Goal: Communication & Community: Answer question/provide support

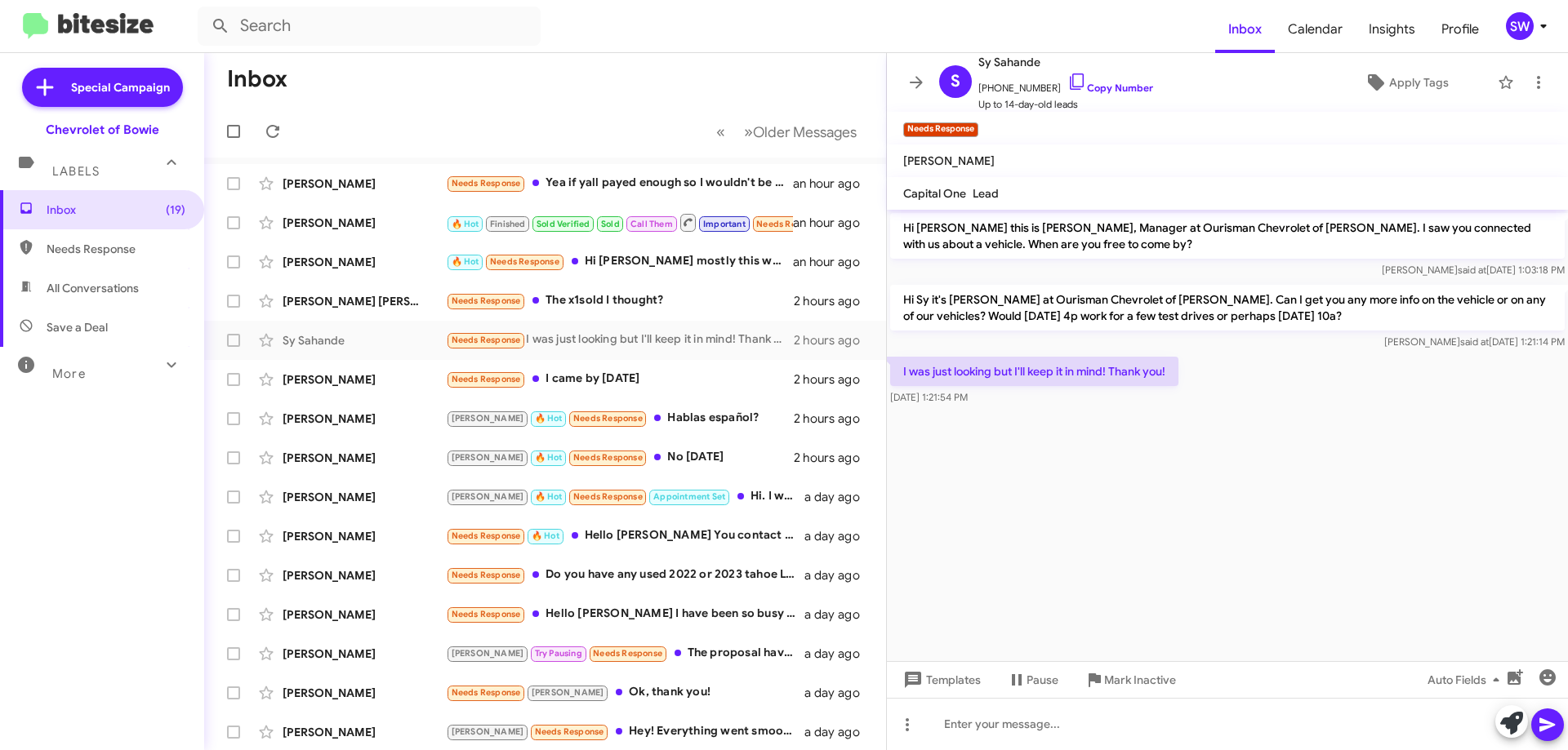
drag, startPoint x: 1046, startPoint y: 428, endPoint x: 1121, endPoint y: 405, distance: 78.4
click at [1047, 427] on cdk-virtual-scroll-viewport "Hi [PERSON_NAME] this is [PERSON_NAME], Manager at Ourisman Chevrolet of [PERSO…" at bounding box center [1227, 436] width 681 height 451
drag, startPoint x: 1062, startPoint y: 76, endPoint x: 1112, endPoint y: 227, distance: 159.1
click at [1068, 78] on icon at bounding box center [1077, 82] width 19 height 19
drag, startPoint x: 1113, startPoint y: 679, endPoint x: 1131, endPoint y: 672, distance: 19.3
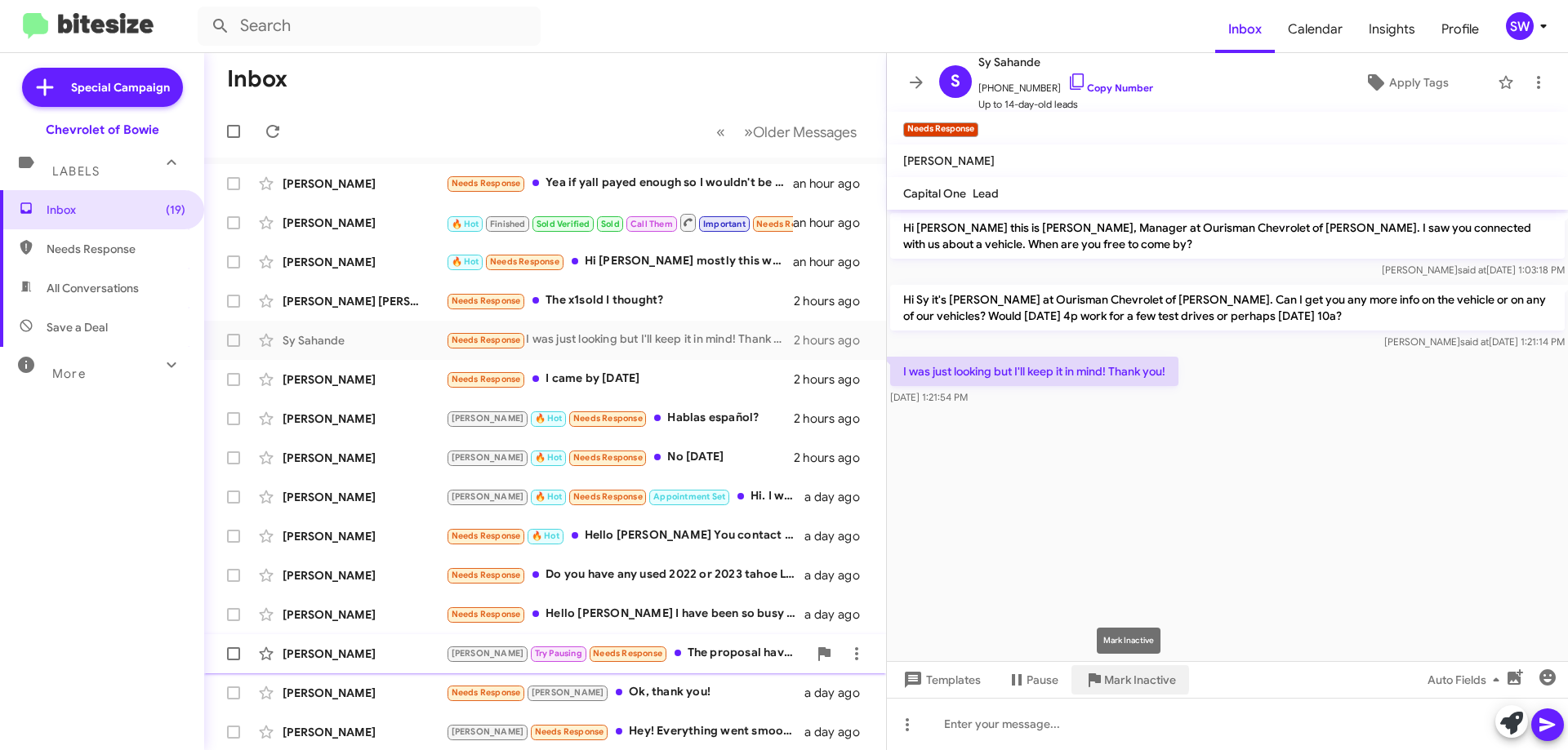
click at [1117, 678] on span "Mark Inactive" at bounding box center [1140, 680] width 72 height 29
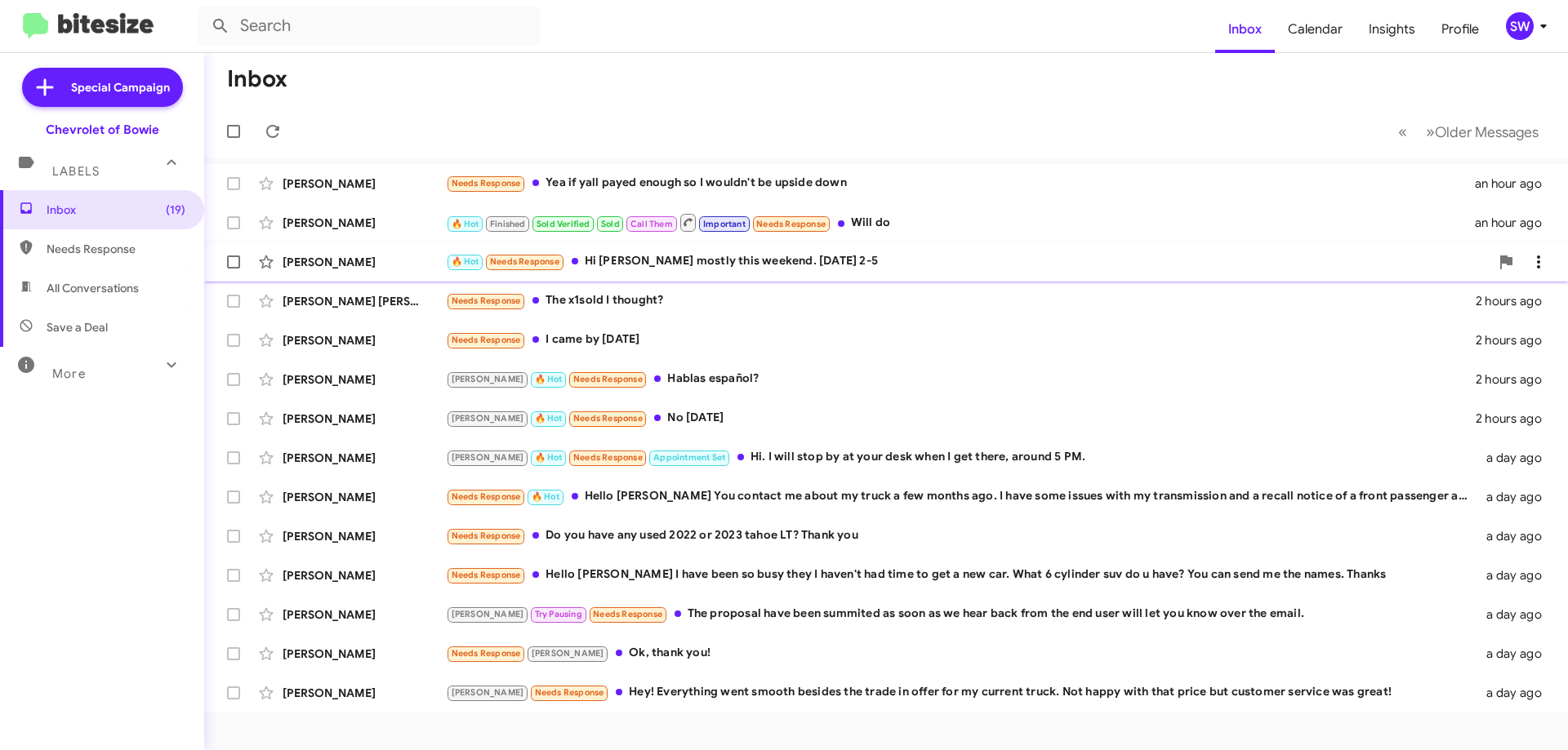
drag, startPoint x: 727, startPoint y: 258, endPoint x: 854, endPoint y: 264, distance: 127.1
click at [736, 259] on div "🔥 Hot Needs Response Hi [PERSON_NAME] mostly this weekend. [DATE] 2-5" at bounding box center [967, 261] width 1043 height 18
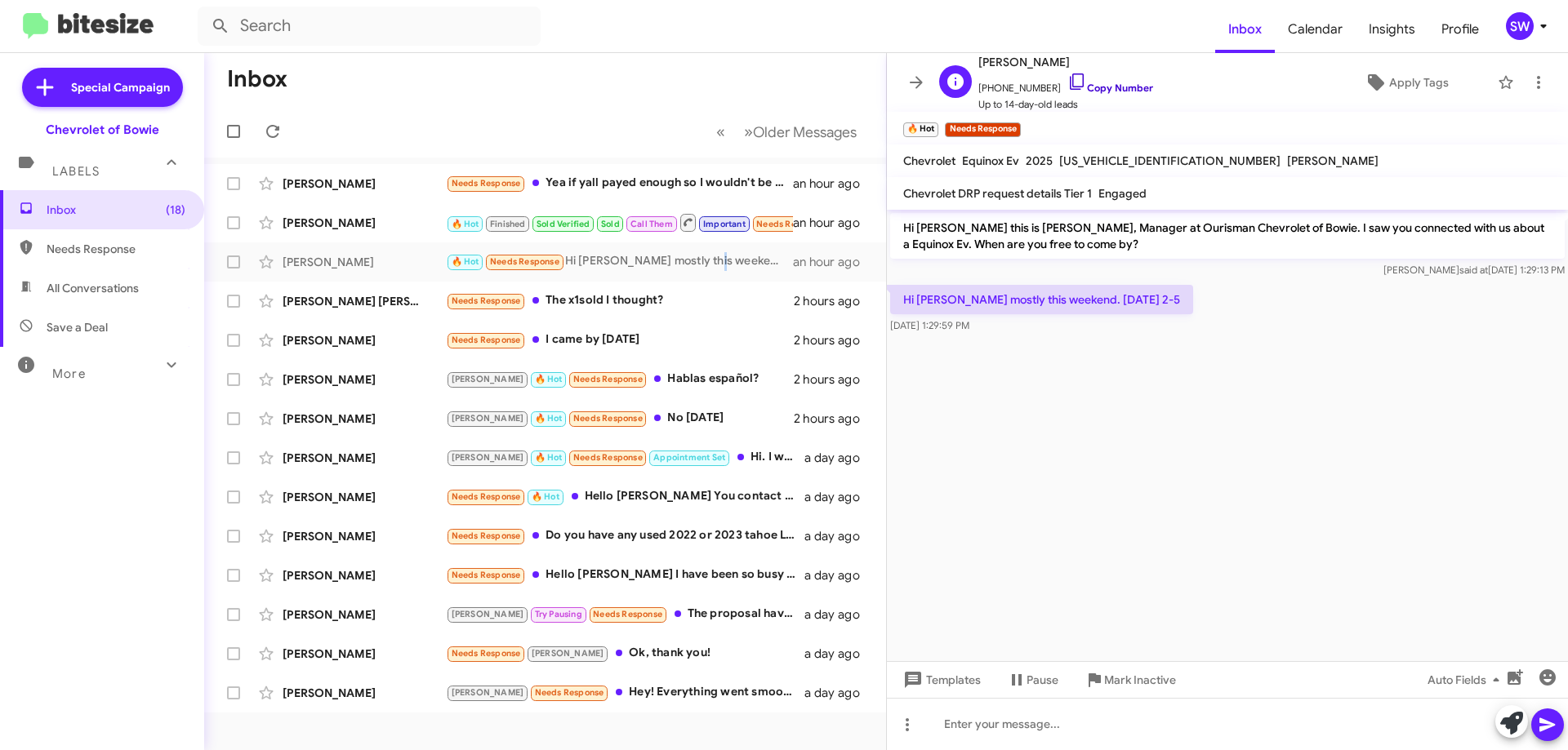
drag, startPoint x: 1059, startPoint y: 83, endPoint x: 1220, endPoint y: 108, distance: 162.9
click at [1068, 83] on icon at bounding box center [1077, 82] width 19 height 19
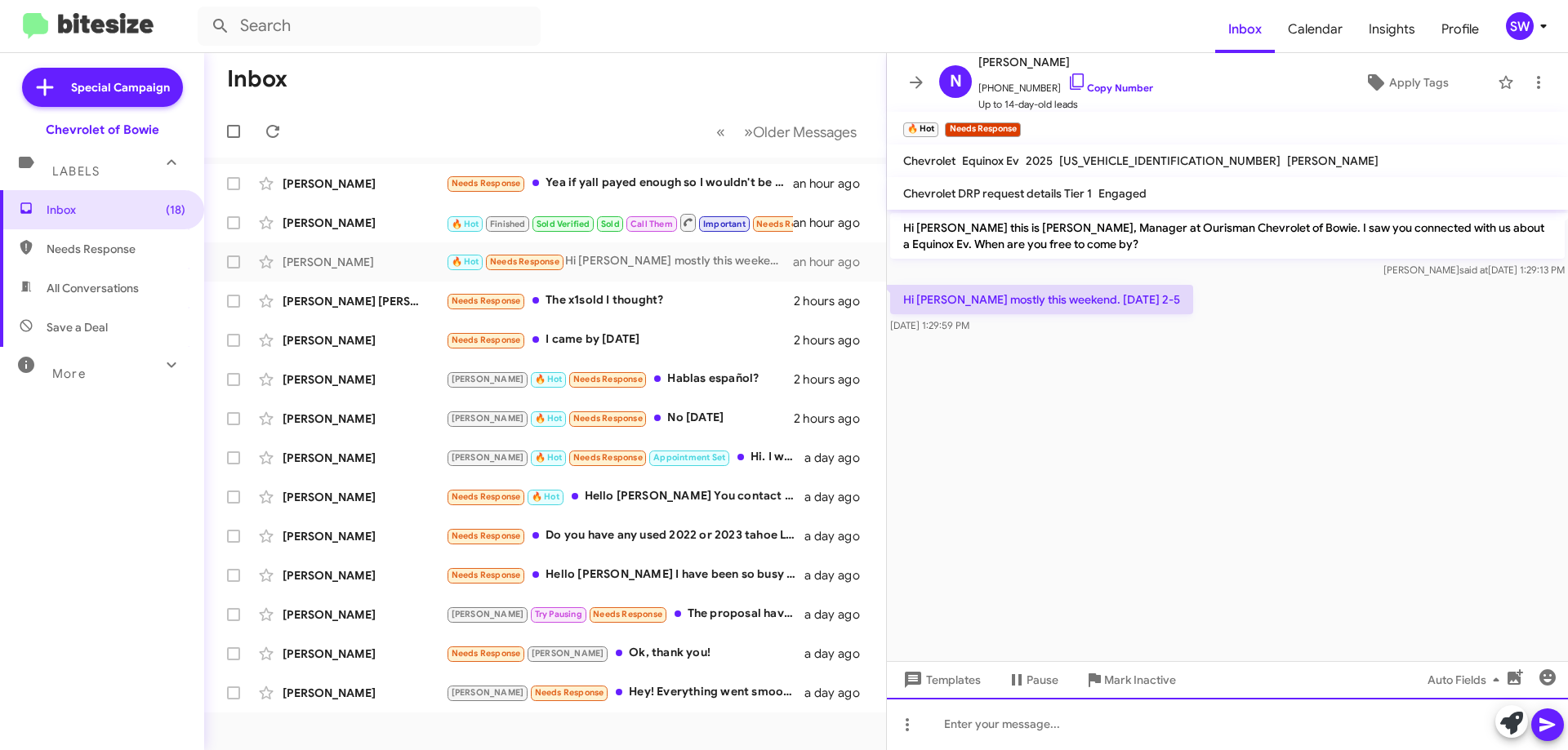
drag, startPoint x: 1051, startPoint y: 720, endPoint x: 1044, endPoint y: 736, distance: 17.5
click at [1052, 719] on div at bounding box center [1227, 724] width 681 height 52
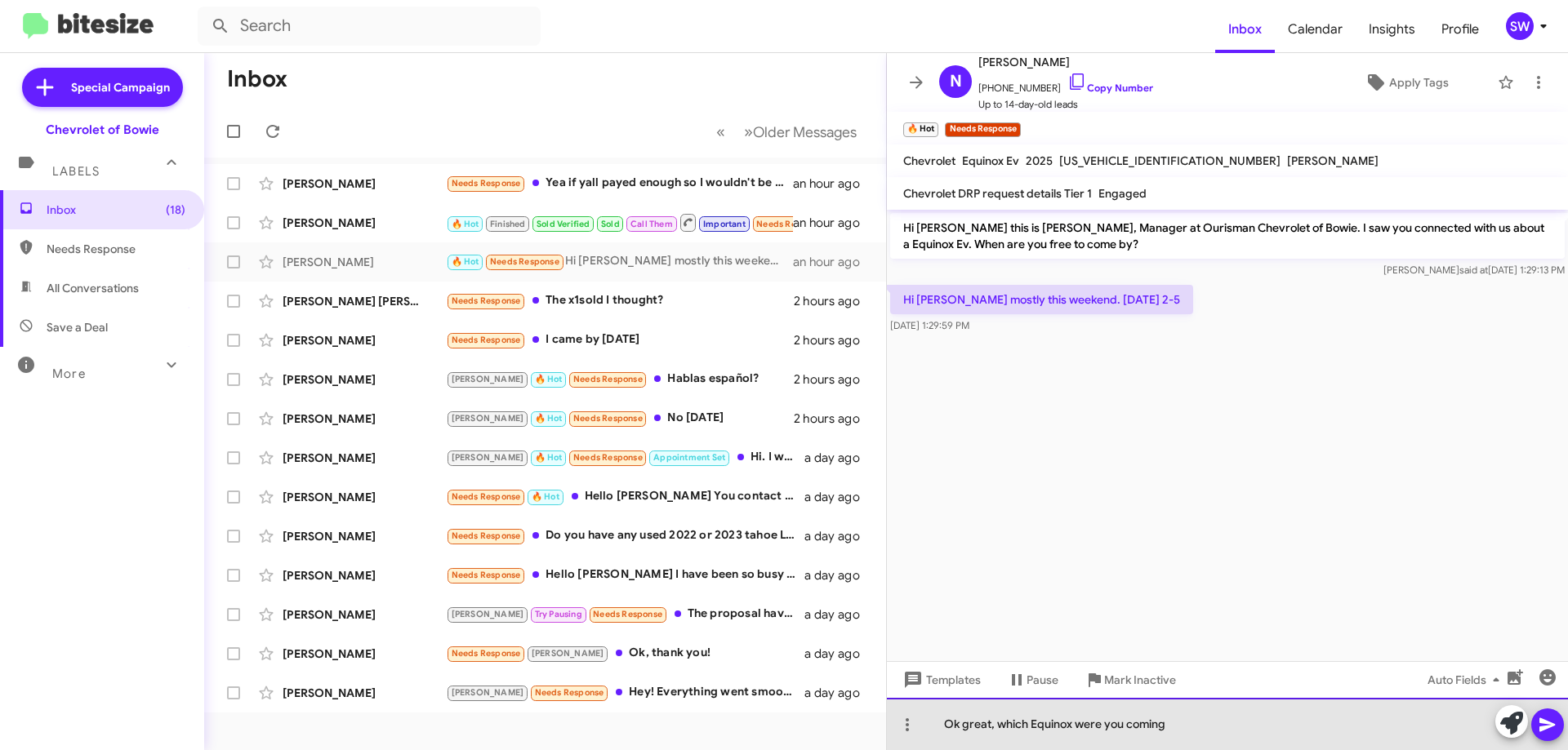
click at [1237, 734] on div "Ok great, which Equinox were you coming" at bounding box center [1227, 724] width 681 height 52
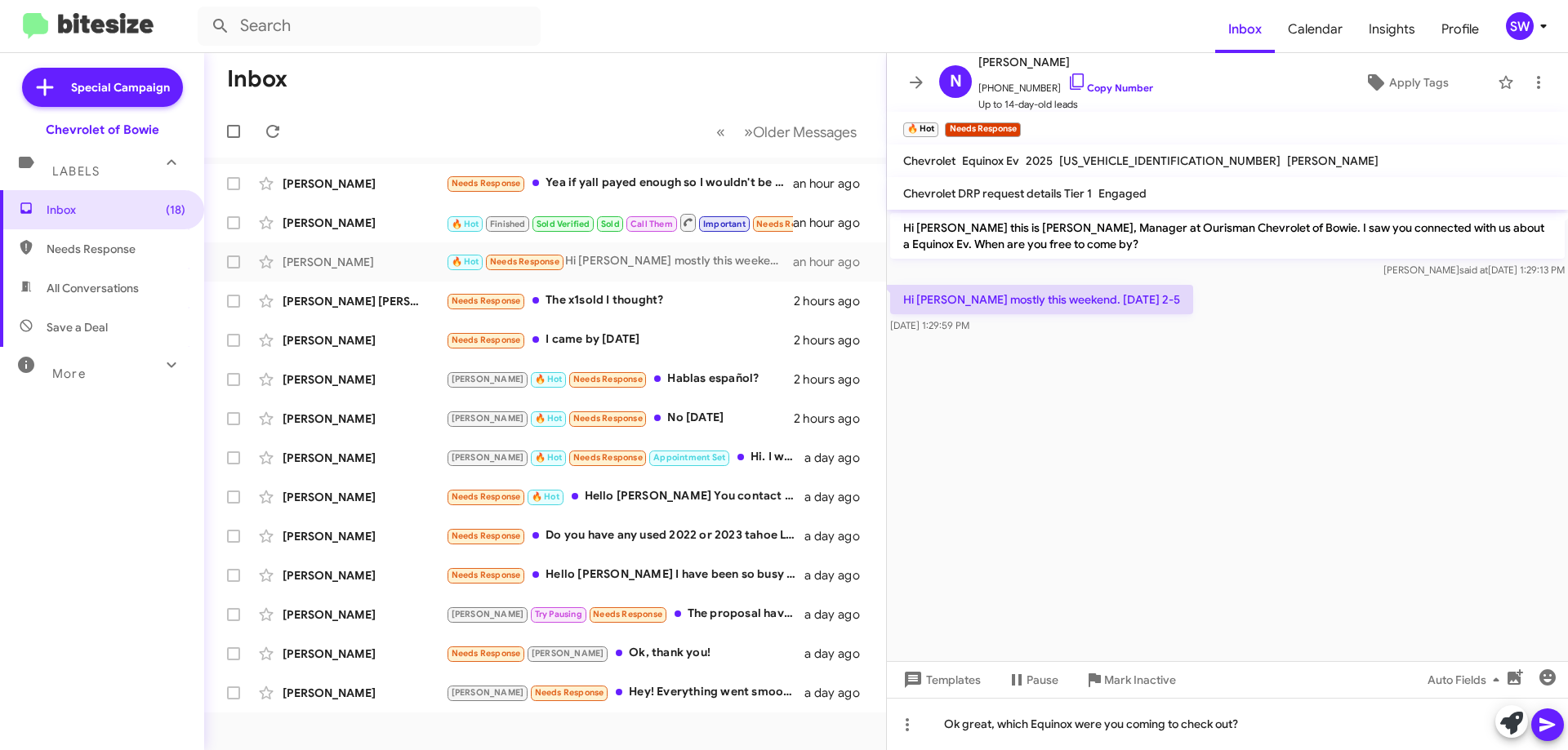
click at [1557, 721] on button at bounding box center [1547, 725] width 33 height 33
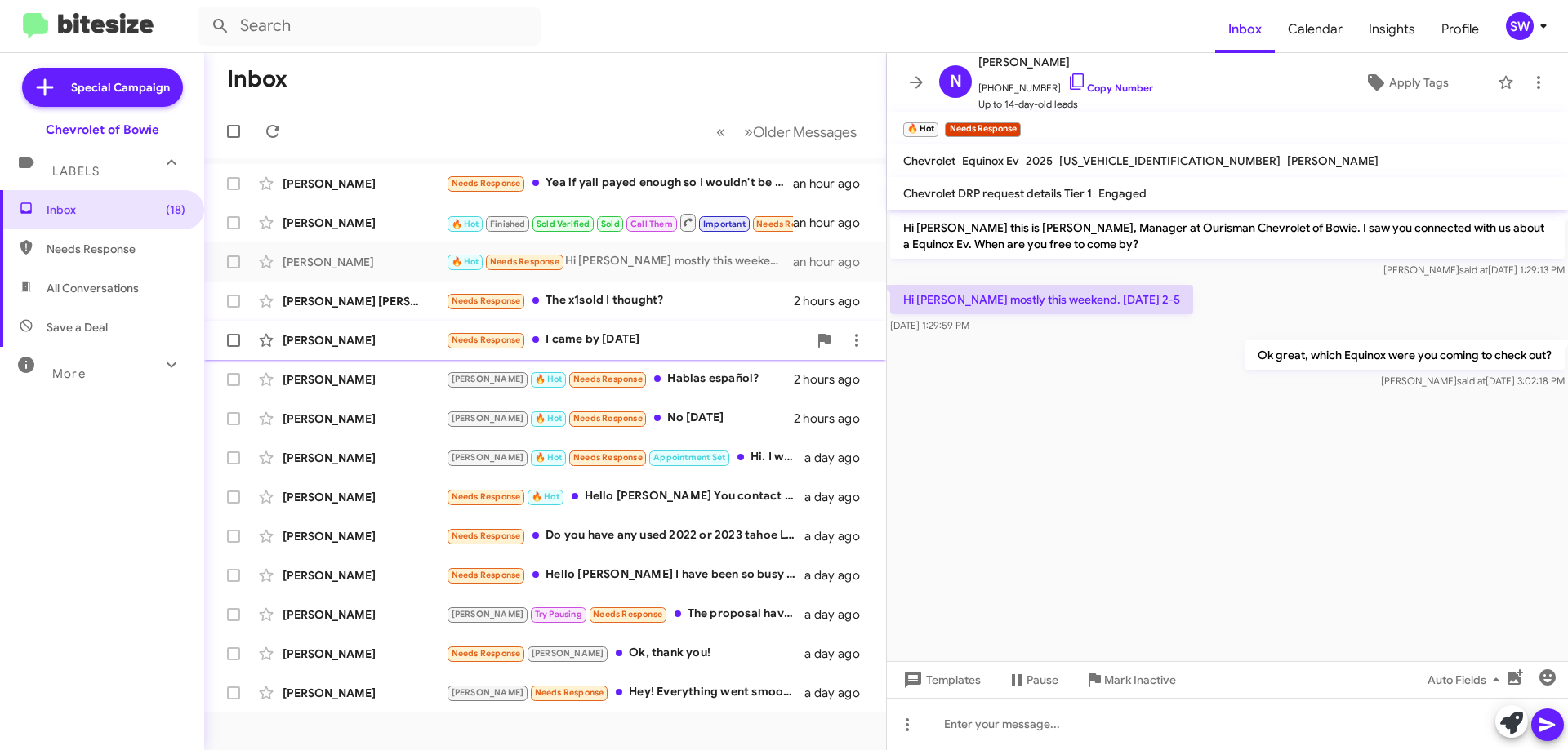
drag, startPoint x: 608, startPoint y: 307, endPoint x: 803, endPoint y: 330, distance: 196.4
click at [609, 306] on div "Needs Response The x1sold I thought?" at bounding box center [619, 300] width 348 height 18
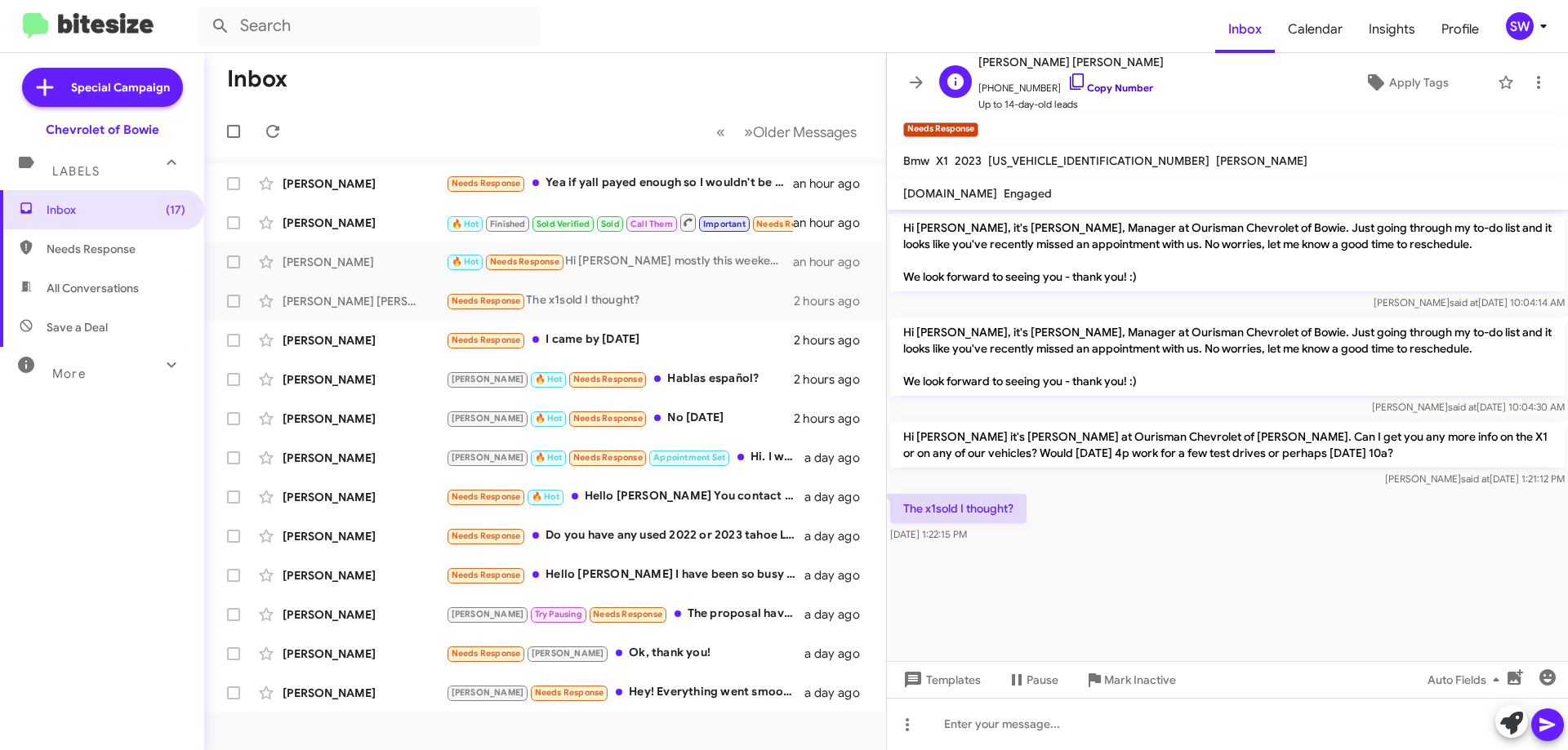
drag, startPoint x: 1043, startPoint y: 74, endPoint x: 1066, endPoint y: 84, distance: 25.1
click at [1047, 76] on span "[PHONE_NUMBER] Copy Number" at bounding box center [1070, 84] width 185 height 24
click at [1068, 84] on icon at bounding box center [1077, 82] width 19 height 19
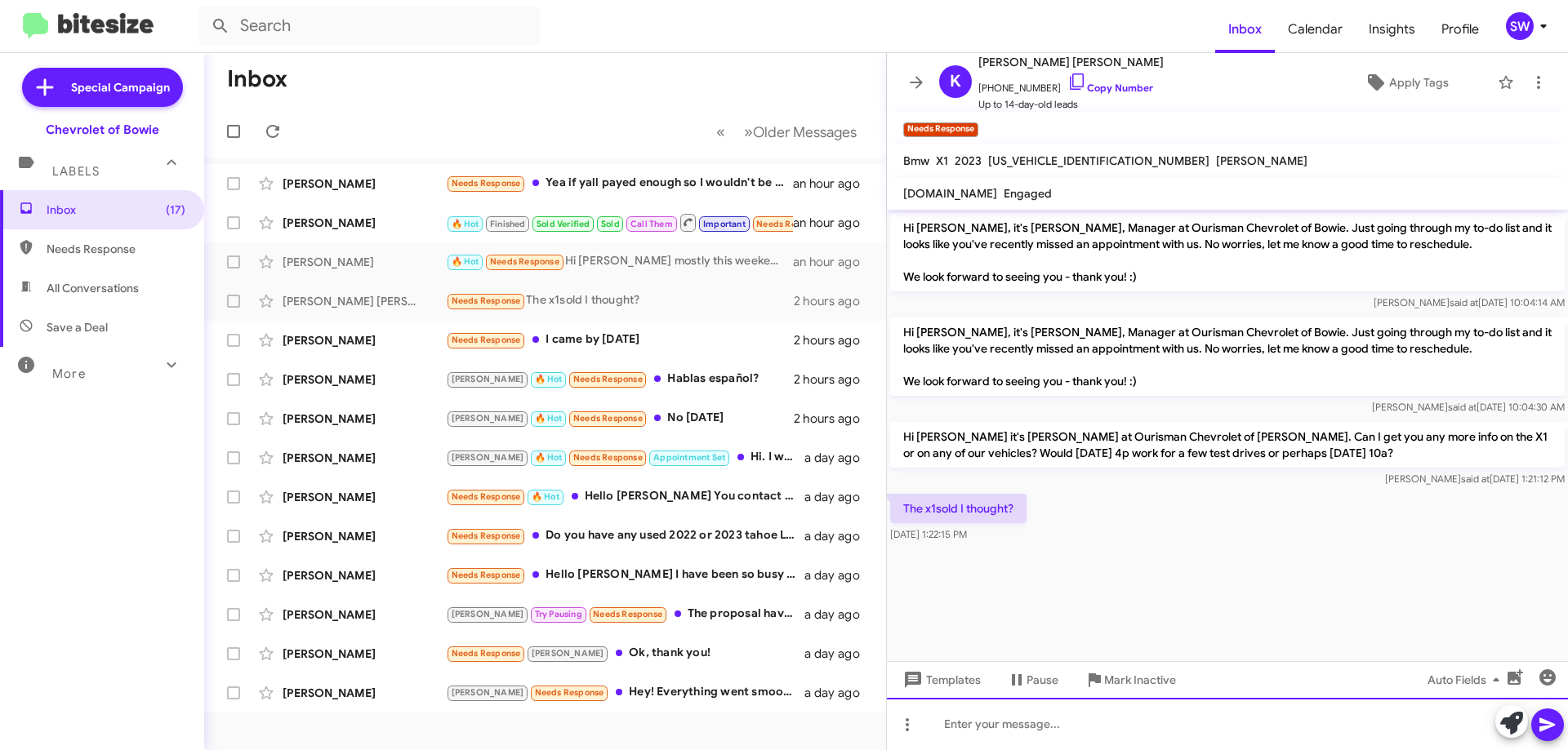
click at [1031, 724] on div at bounding box center [1227, 724] width 681 height 52
drag, startPoint x: 1136, startPoint y: 737, endPoint x: 1125, endPoint y: 726, distance: 15.6
drag, startPoint x: 1125, startPoint y: 726, endPoint x: 1121, endPoint y: 748, distance: 22.4
click at [1110, 728] on div "Ah I see it did. Let us know if yo uwould be interested in something eklse?" at bounding box center [1227, 724] width 681 height 52
drag, startPoint x: 1349, startPoint y: 729, endPoint x: 1352, endPoint y: 708, distance: 21.2
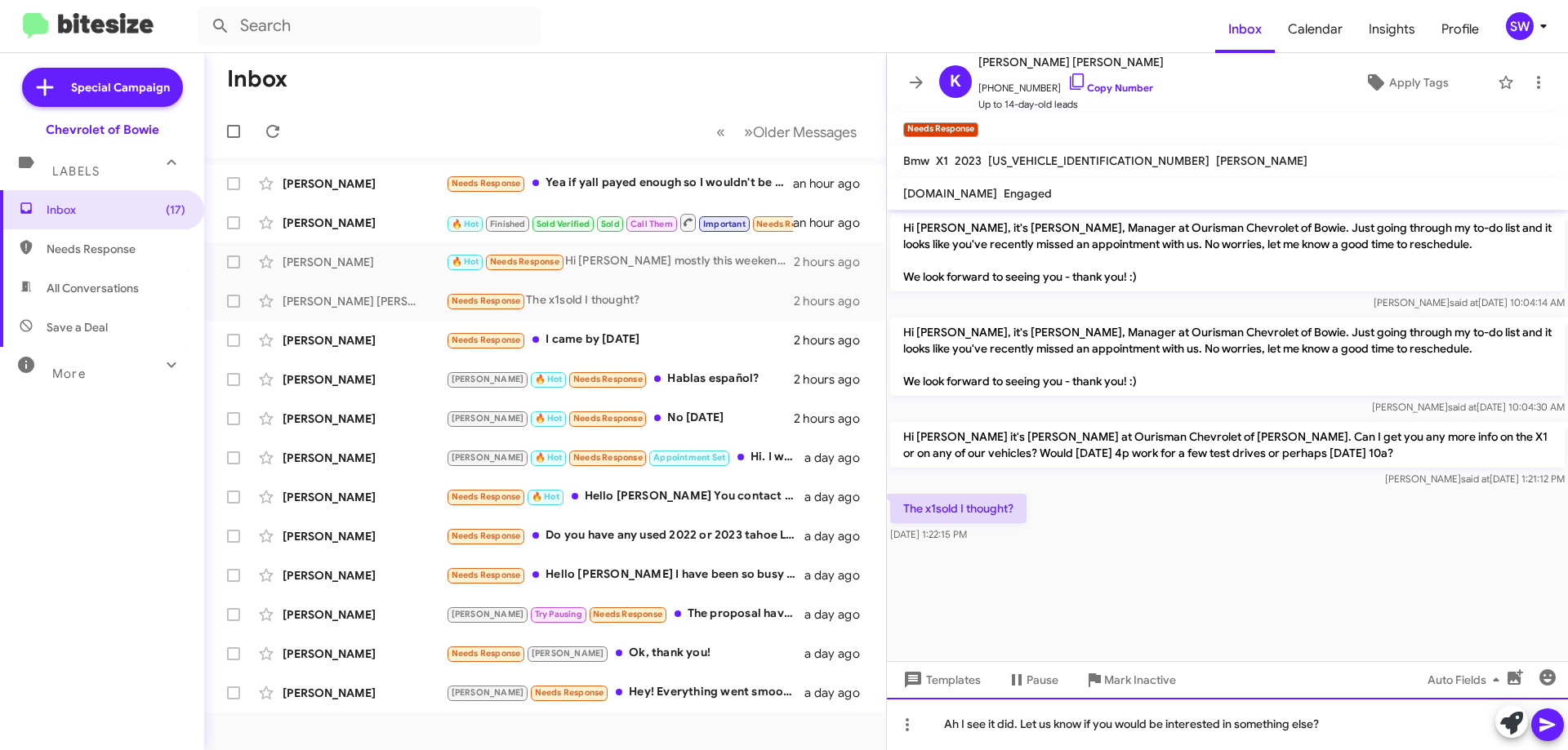
click at [1348, 721] on div "Ah I see it did. Let us know if you would be interested in something else?" at bounding box center [1227, 724] width 681 height 52
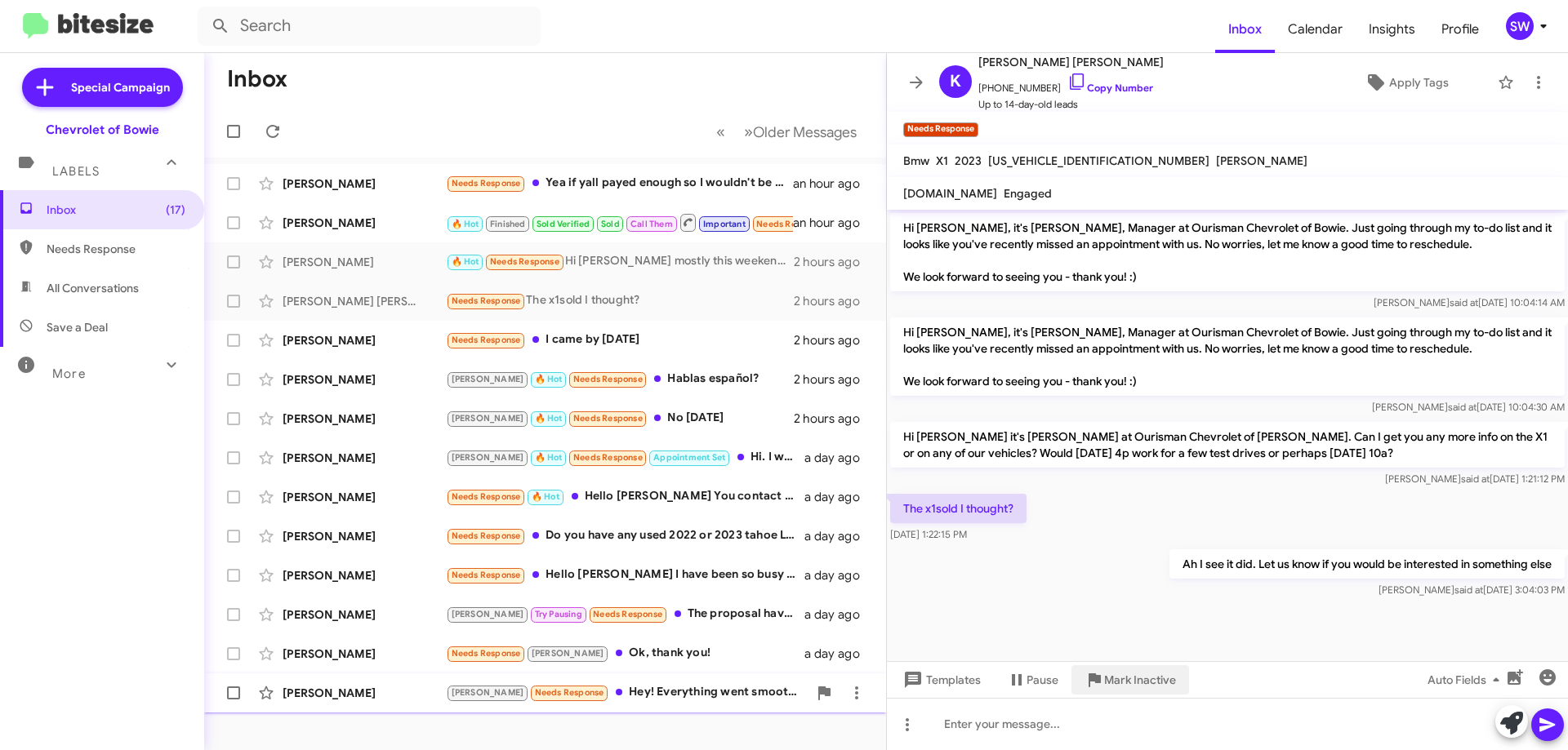
drag, startPoint x: 1145, startPoint y: 672, endPoint x: 1166, endPoint y: 703, distance: 37.4
click at [1144, 673] on span "Mark Inactive" at bounding box center [1140, 680] width 72 height 29
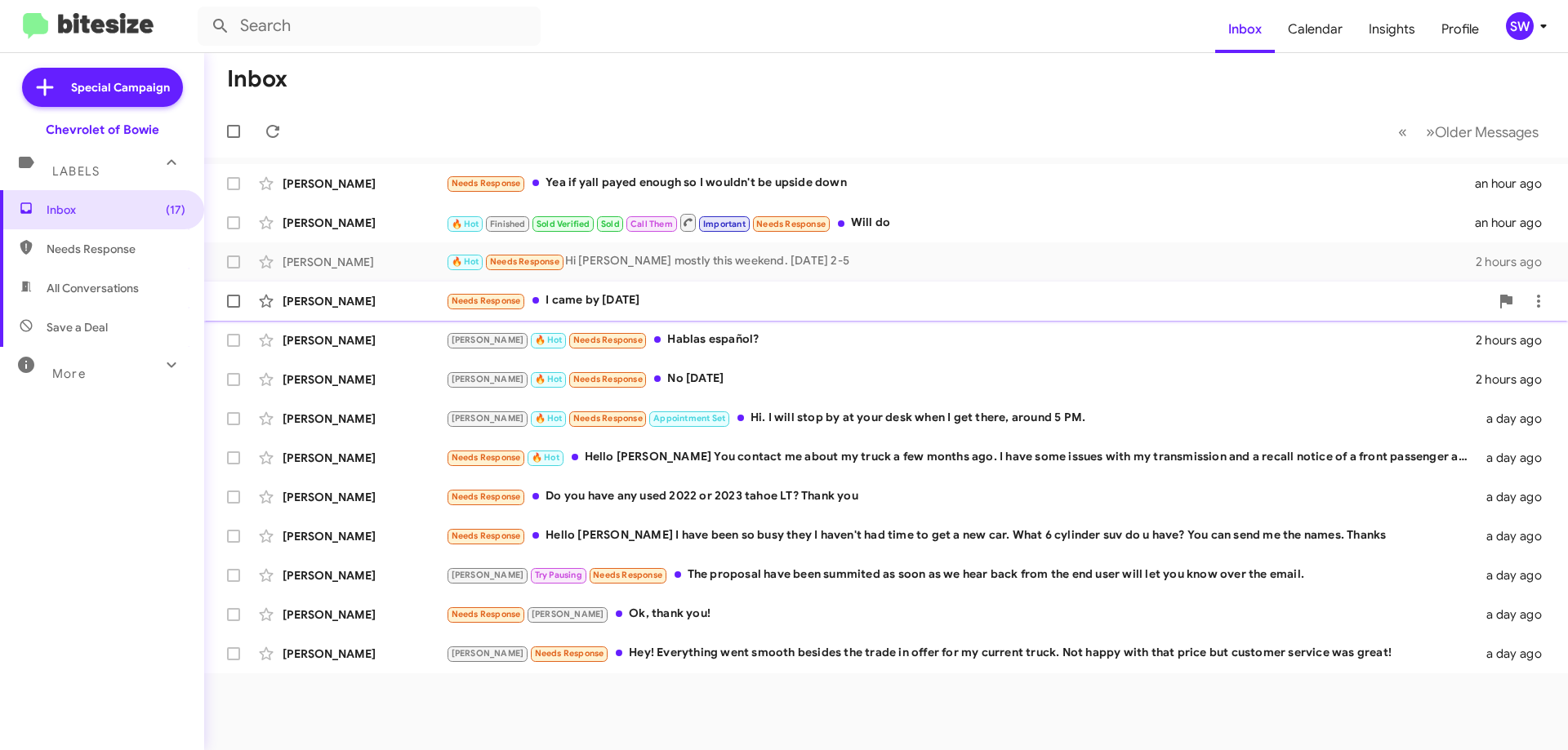
click at [572, 300] on div "Needs Response I came by [DATE]" at bounding box center [967, 300] width 1043 height 18
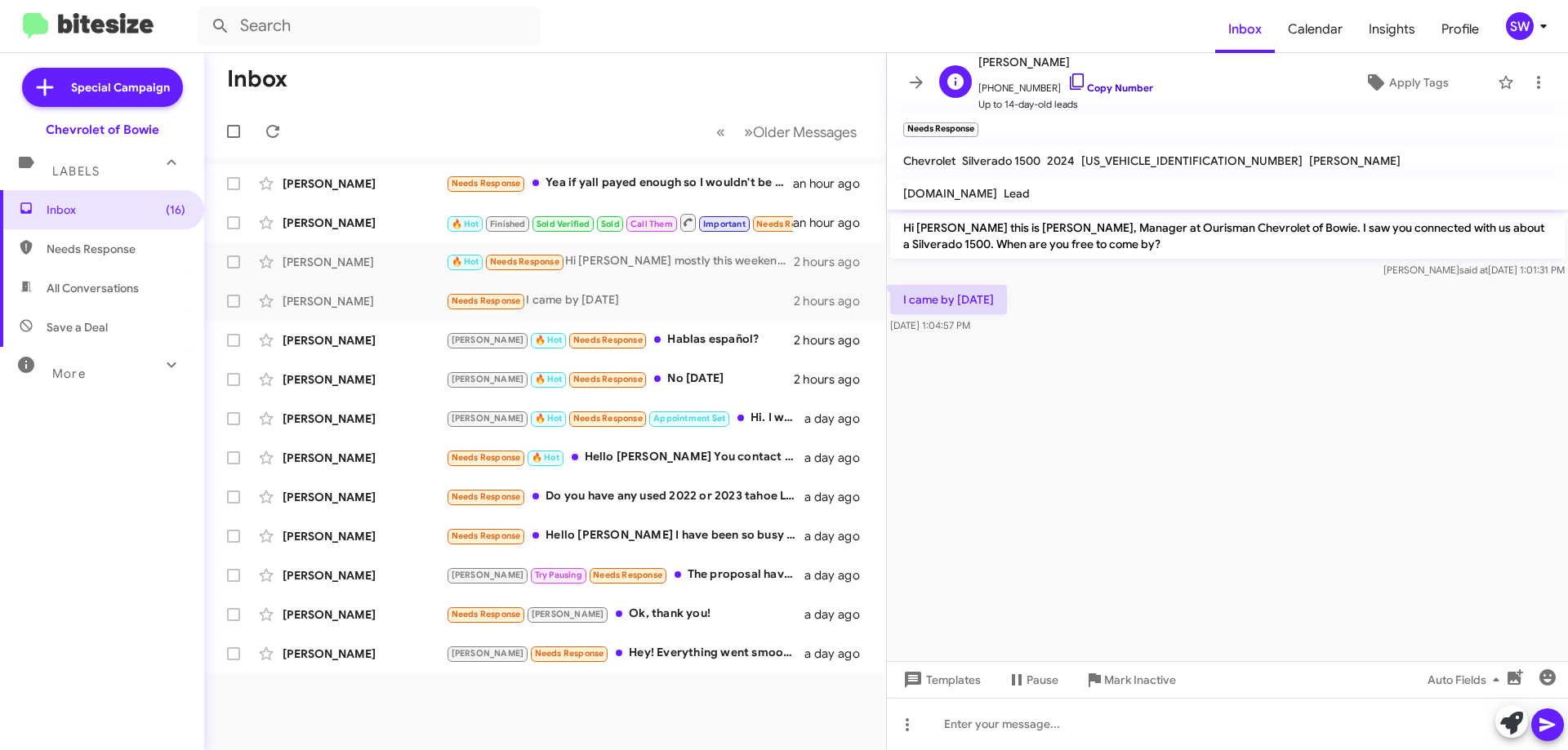
drag, startPoint x: 1061, startPoint y: 83, endPoint x: 1114, endPoint y: 83, distance: 53.0
click at [1068, 84] on icon at bounding box center [1077, 82] width 19 height 19
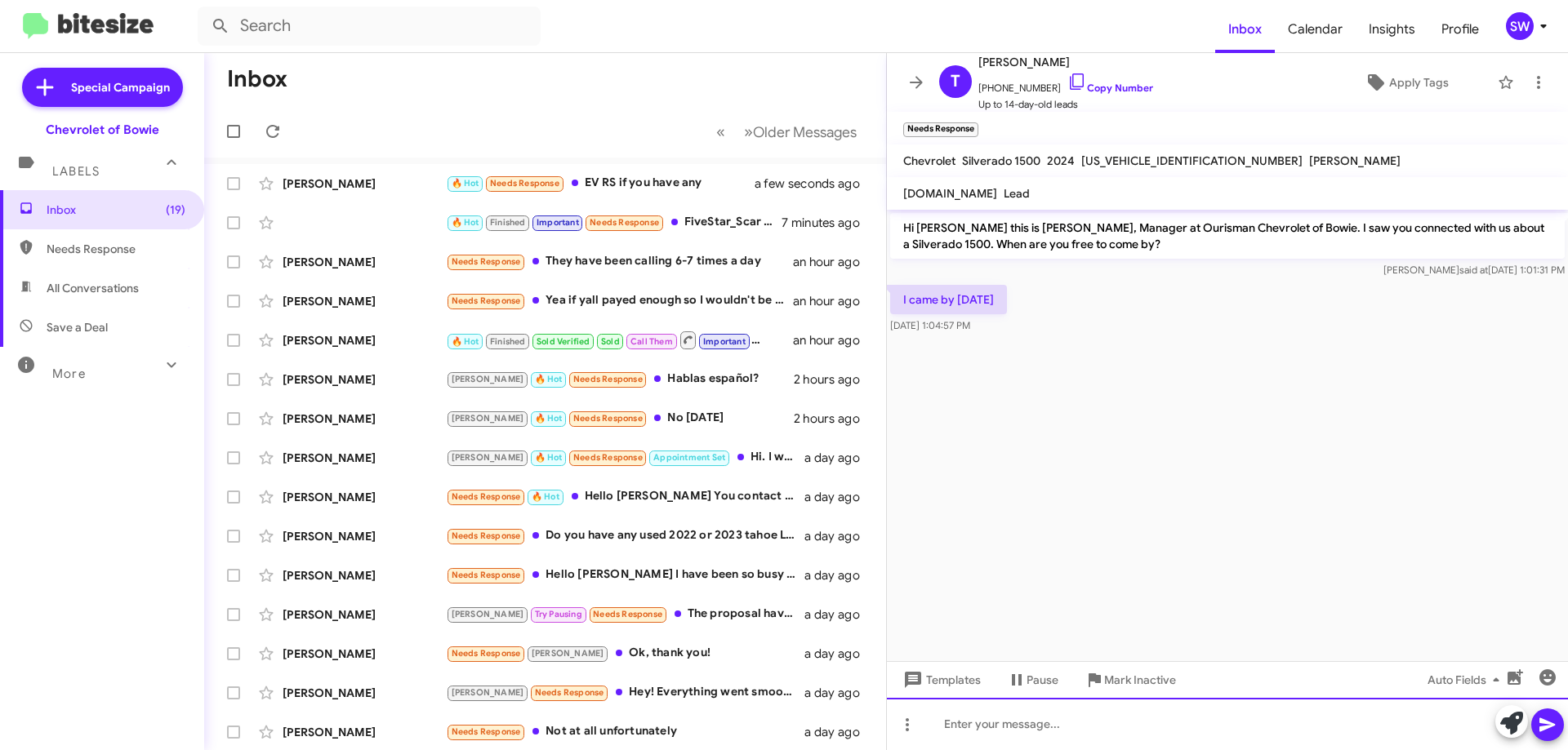
click at [1061, 725] on div at bounding box center [1227, 724] width 681 height 52
drag, startPoint x: 1060, startPoint y: 720, endPoint x: 1062, endPoint y: 732, distance: 12.2
click at [1060, 721] on div "I see now. Thank you or your purchase, let me know if you need anything else!" at bounding box center [1227, 724] width 681 height 52
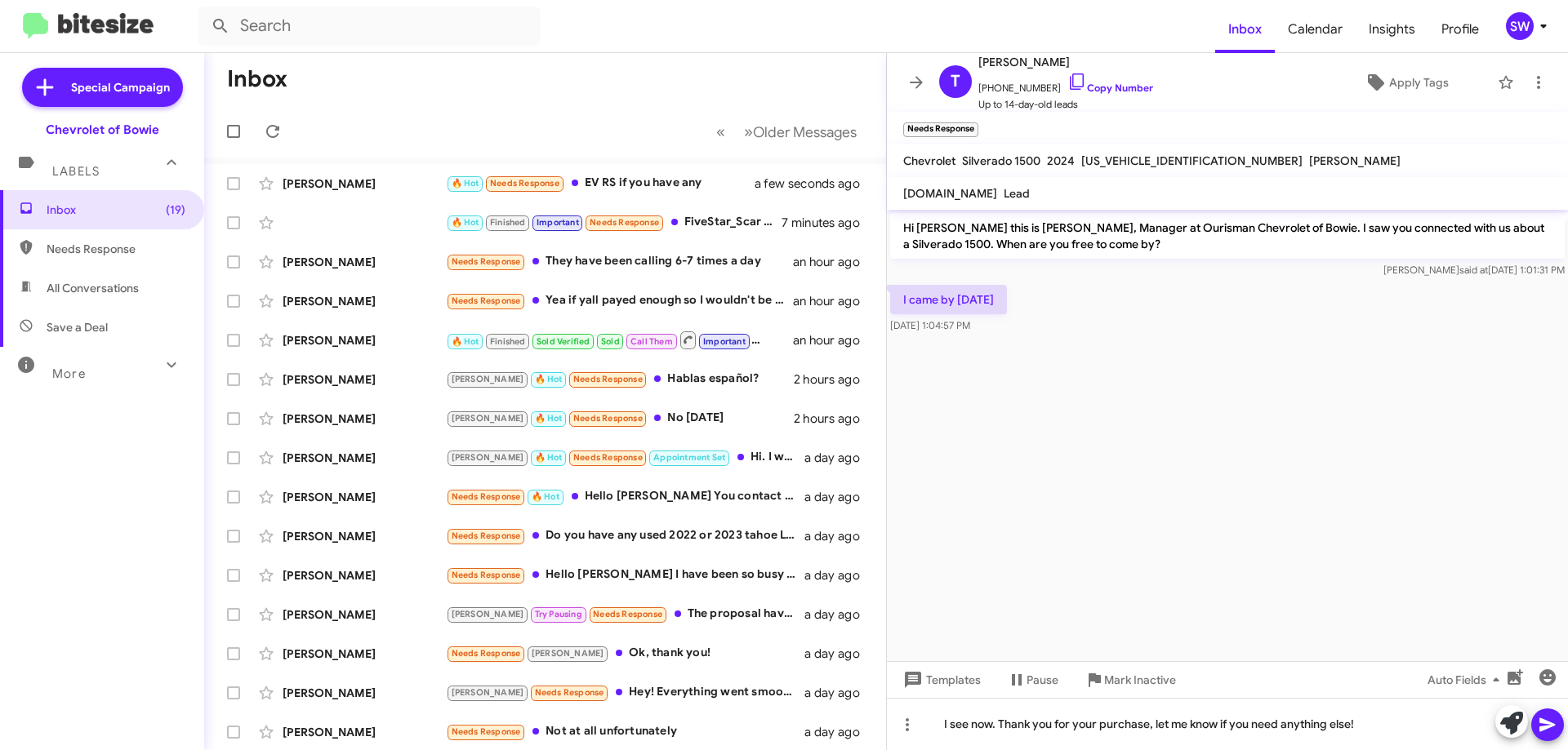
drag, startPoint x: 1549, startPoint y: 727, endPoint x: 1359, endPoint y: 496, distance: 299.1
click at [1359, 496] on div "Hi [PERSON_NAME] this is [PERSON_NAME], Manager at Ourisman Chevrolet of Bowie.…" at bounding box center [1227, 480] width 681 height 540
click at [1541, 731] on icon at bounding box center [1547, 725] width 19 height 19
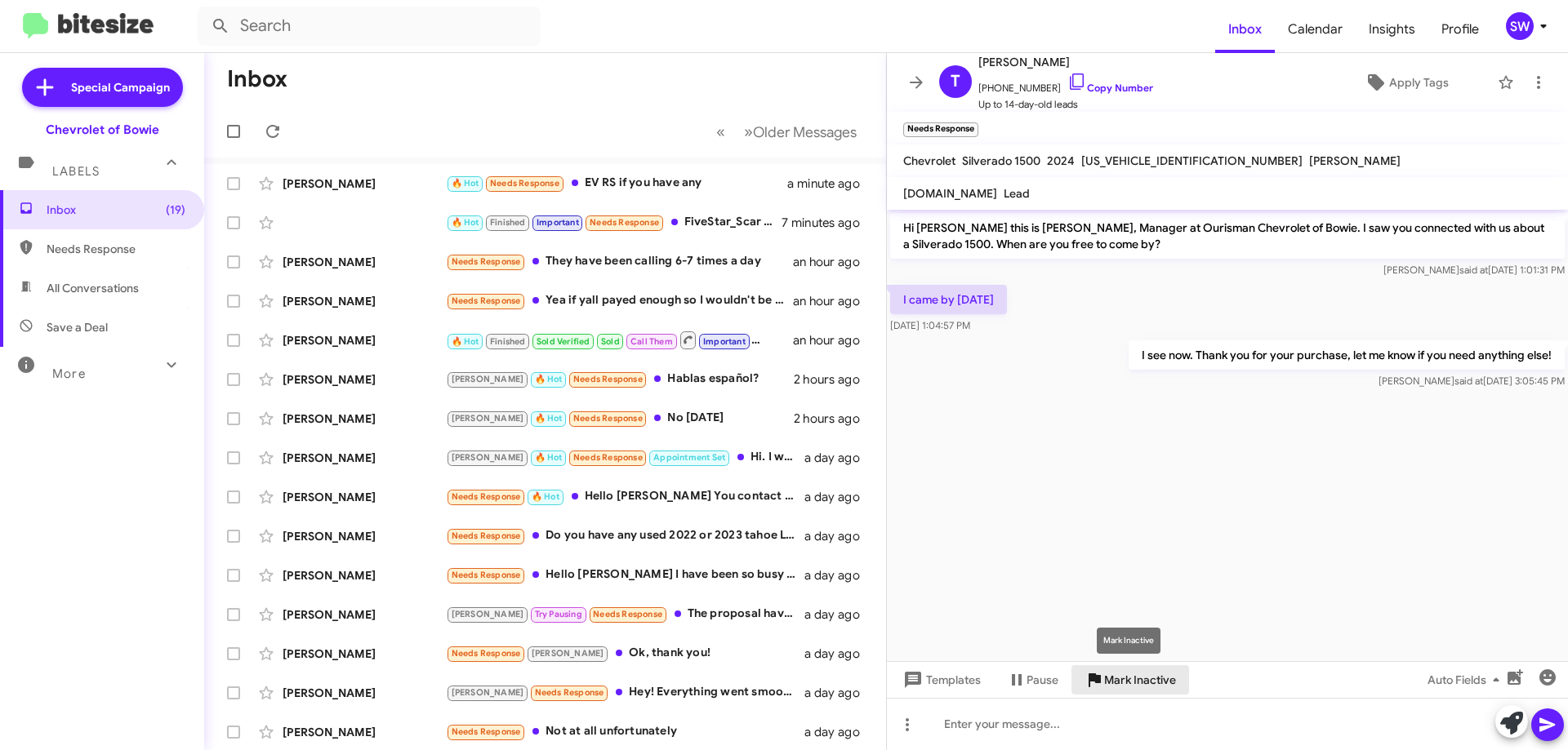
click at [1126, 680] on span "Mark Inactive" at bounding box center [1140, 680] width 72 height 29
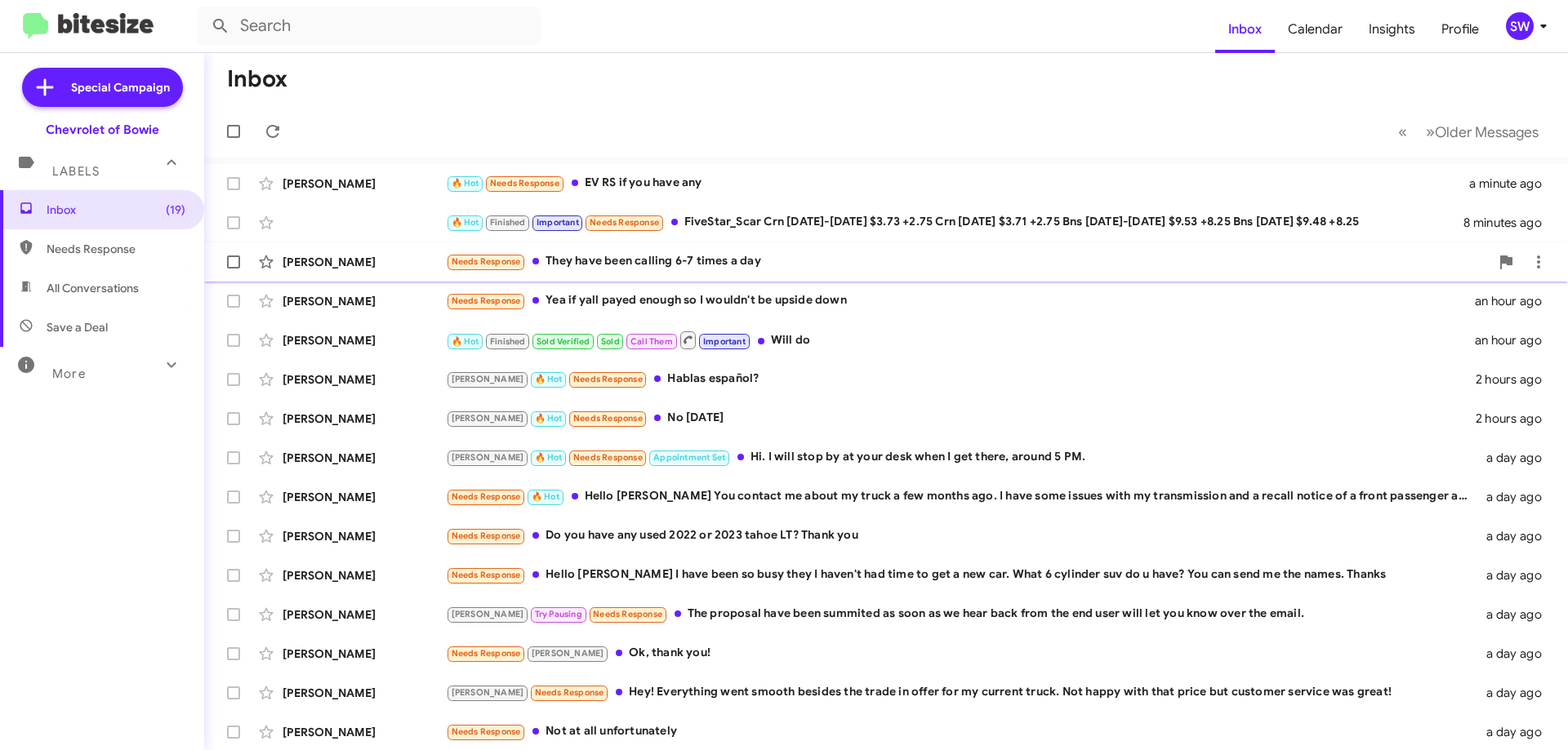
click at [655, 258] on div "Needs Response They have been calling 6-7 times a day" at bounding box center [967, 261] width 1043 height 18
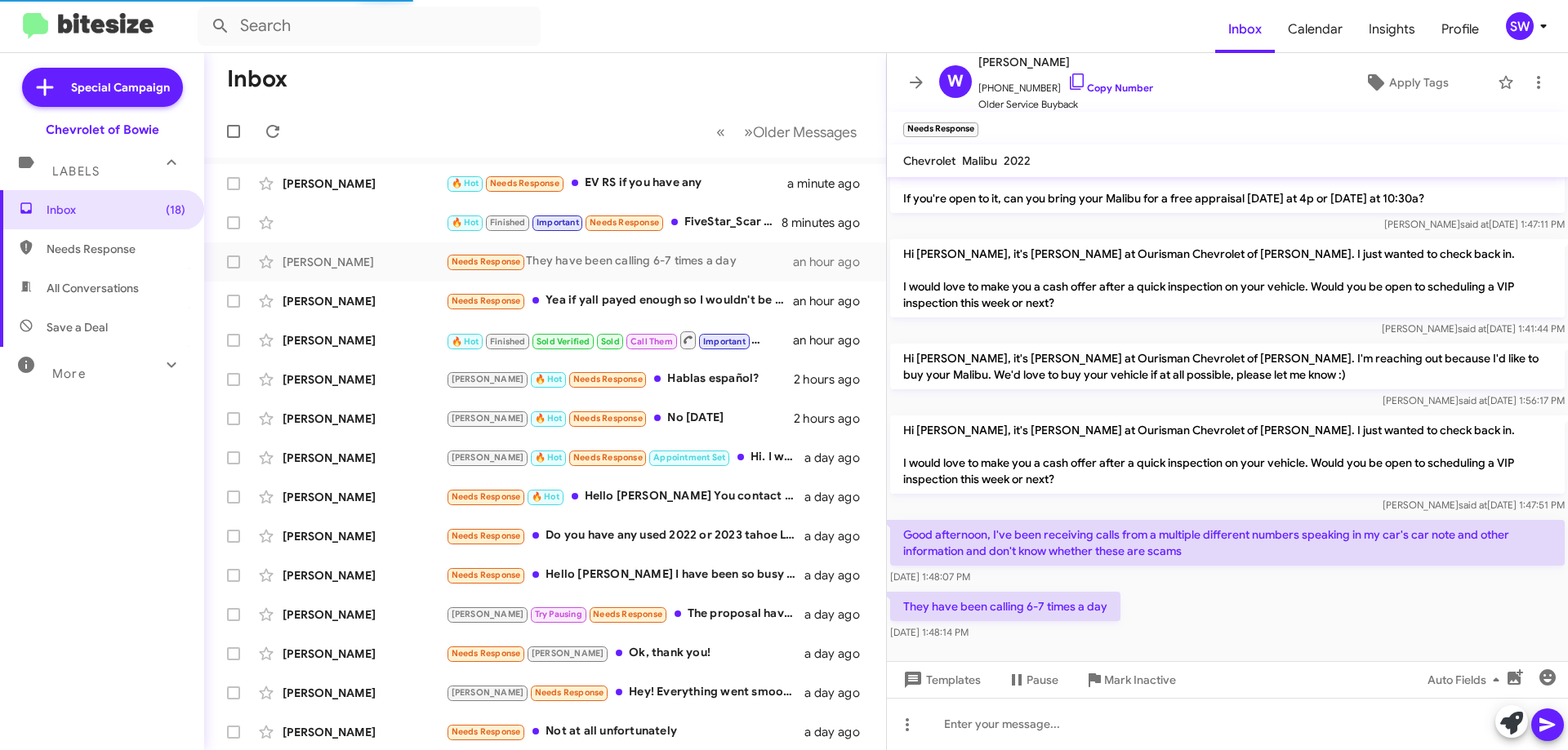
scroll to position [178, 0]
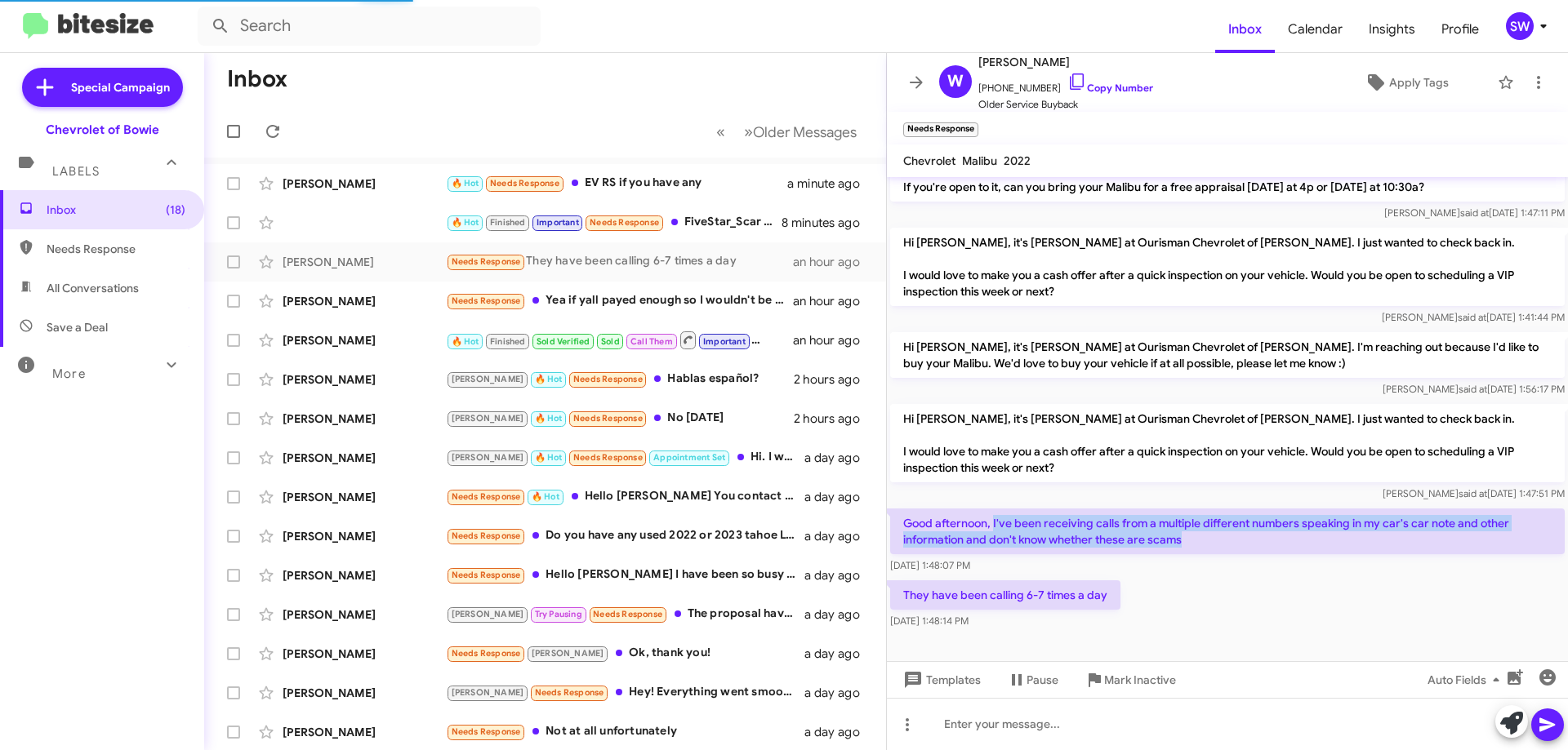
drag, startPoint x: 1203, startPoint y: 543, endPoint x: 991, endPoint y: 519, distance: 213.4
click at [992, 522] on p "Good afternoon, I've been receiving calls from a multiple different numbers spe…" at bounding box center [1227, 530] width 674 height 45
drag, startPoint x: 1111, startPoint y: 530, endPoint x: 1149, endPoint y: 527, distance: 38.1
click at [1112, 531] on p "Good afternoon, I've been receiving calls from a multiple different numbers spe…" at bounding box center [1227, 530] width 674 height 45
click at [1068, 84] on icon at bounding box center [1077, 82] width 19 height 19
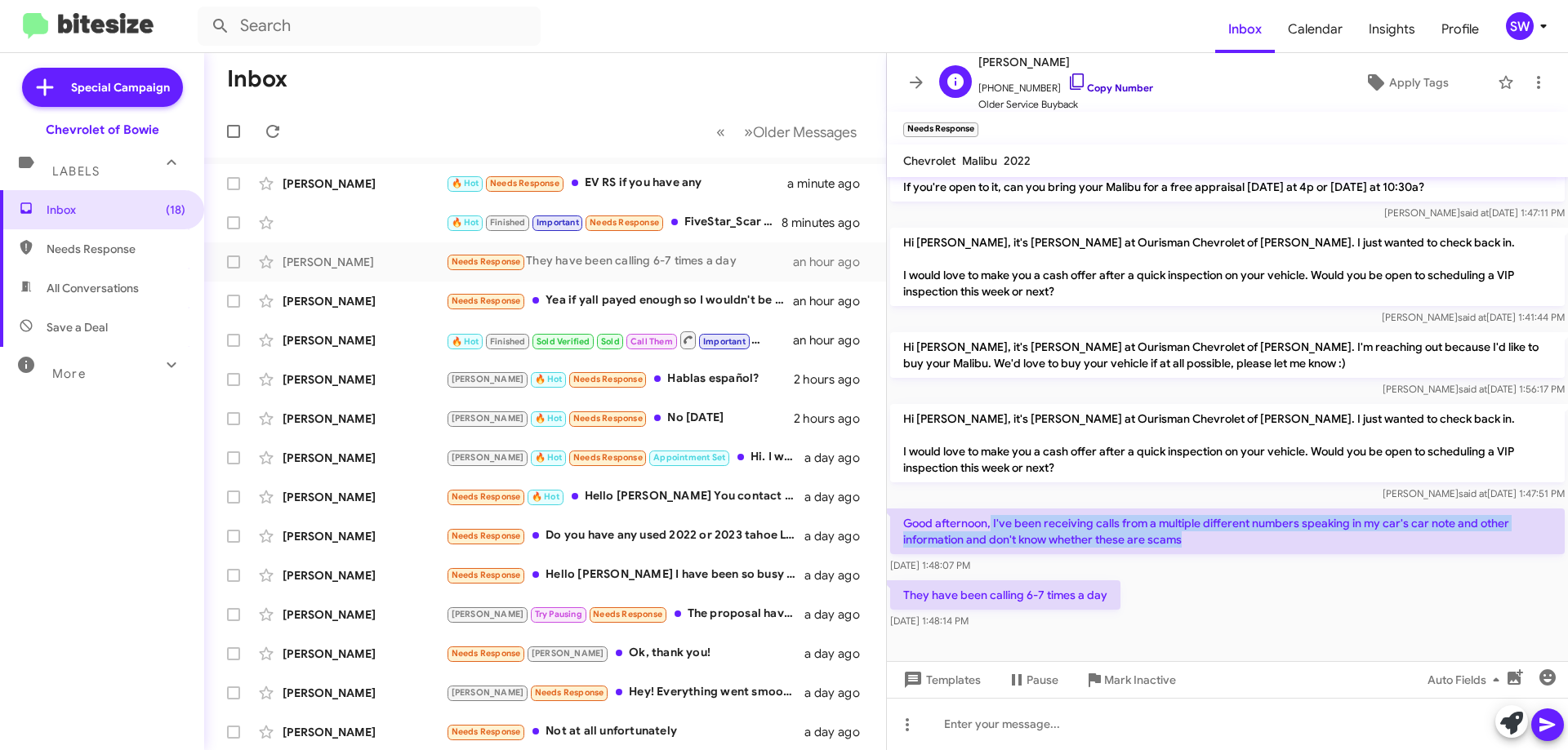
copy p "I've been receiving calls from a multiple different numbers speaking in my car'…"
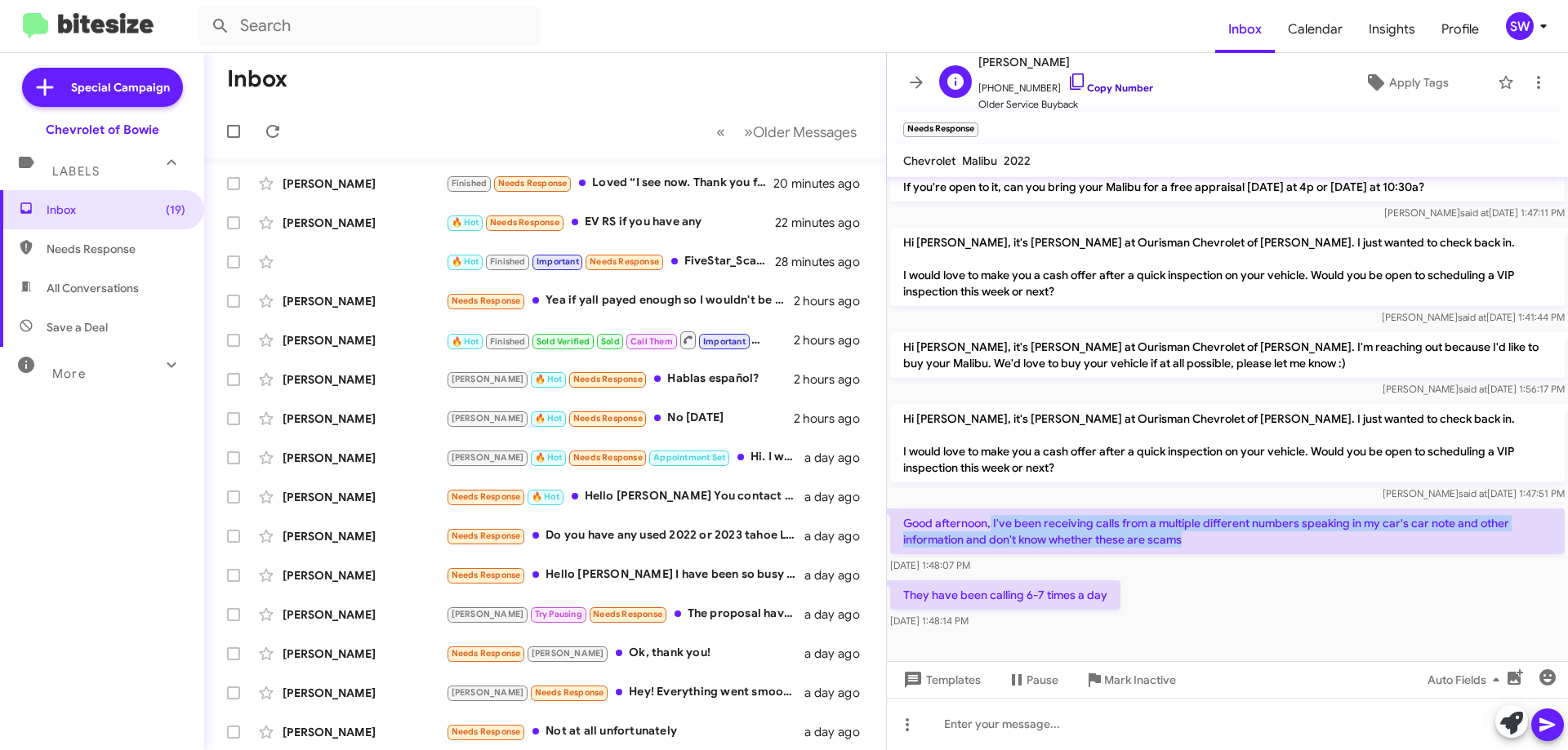
click at [1069, 73] on icon at bounding box center [1076, 81] width 14 height 16
copy p "I've been receiving calls from a multiple different numbers speaking in my car'…"
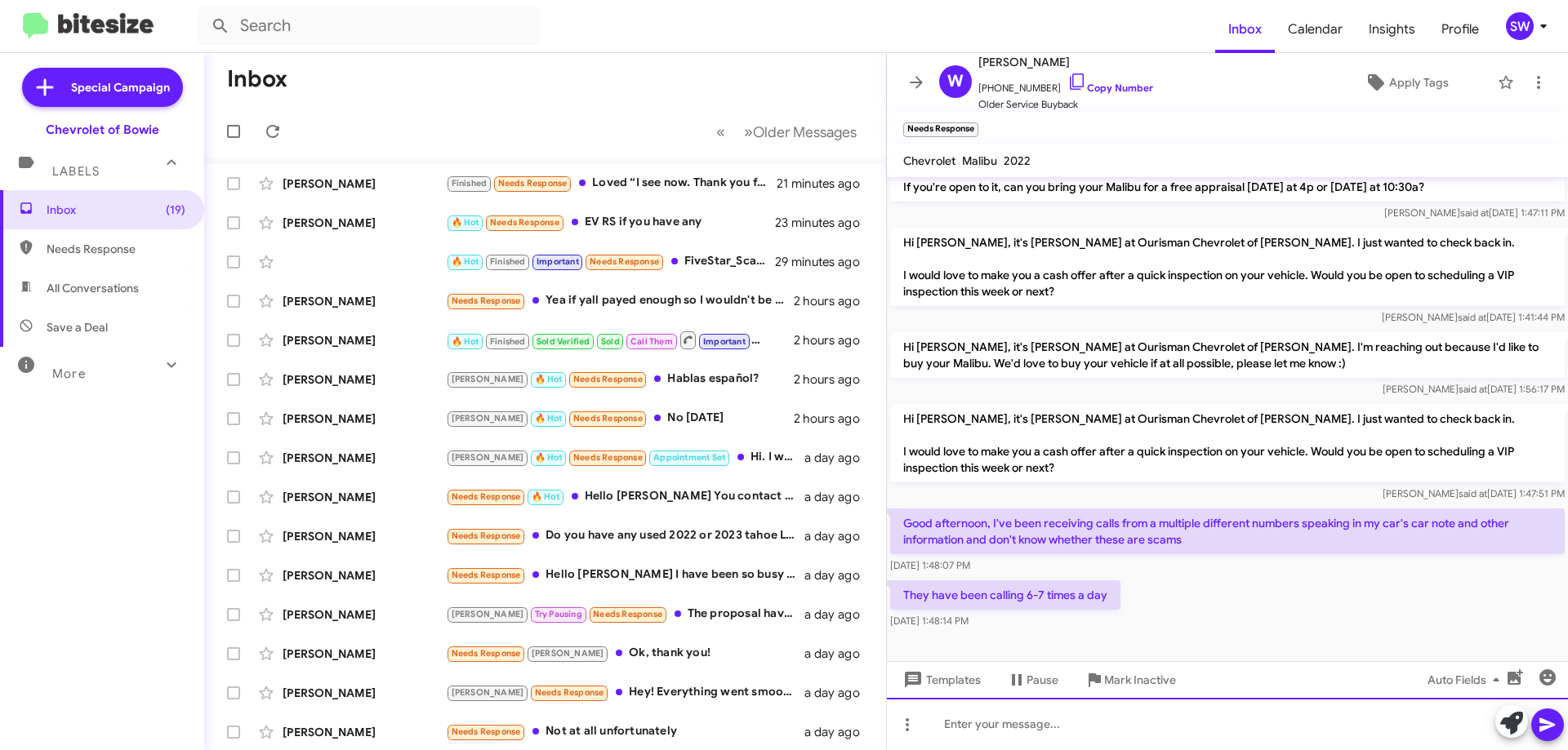
click at [1030, 731] on div at bounding box center [1227, 724] width 681 height 52
click at [1315, 725] on div "Hi [PERSON_NAME], not sure about those calls. We would just be calling" at bounding box center [1227, 724] width 681 height 52
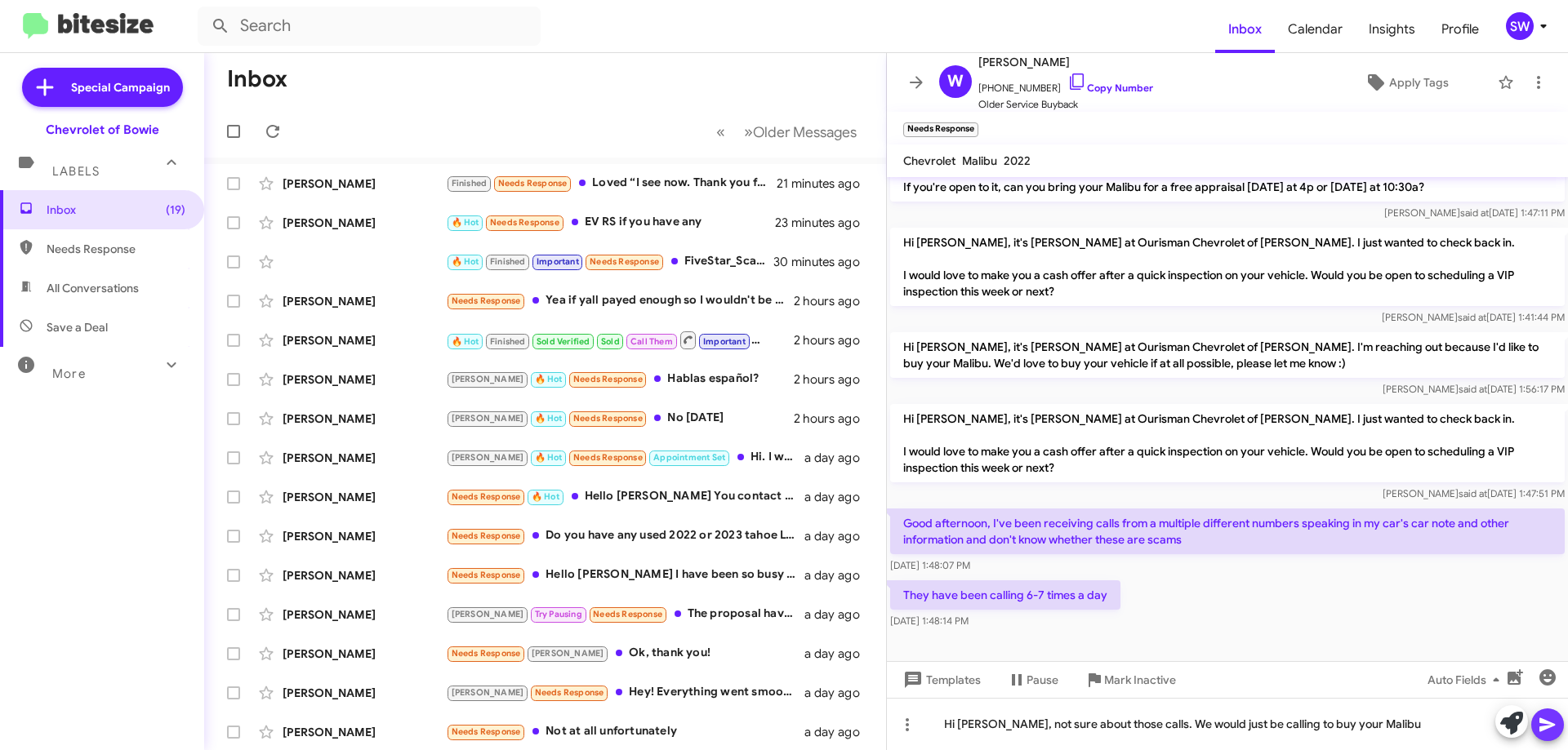
click at [1545, 729] on icon at bounding box center [1547, 725] width 15 height 13
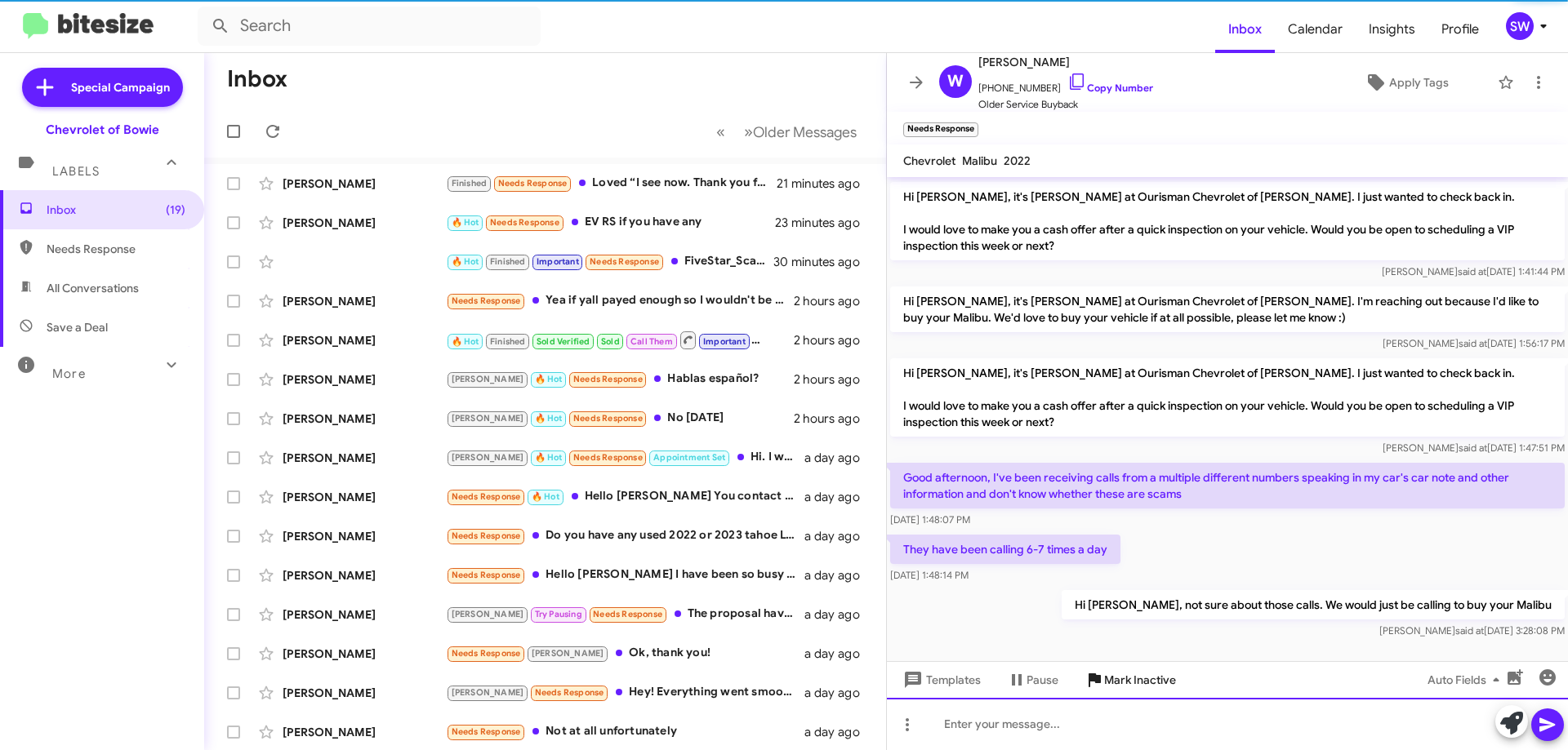
scroll to position [237, 0]
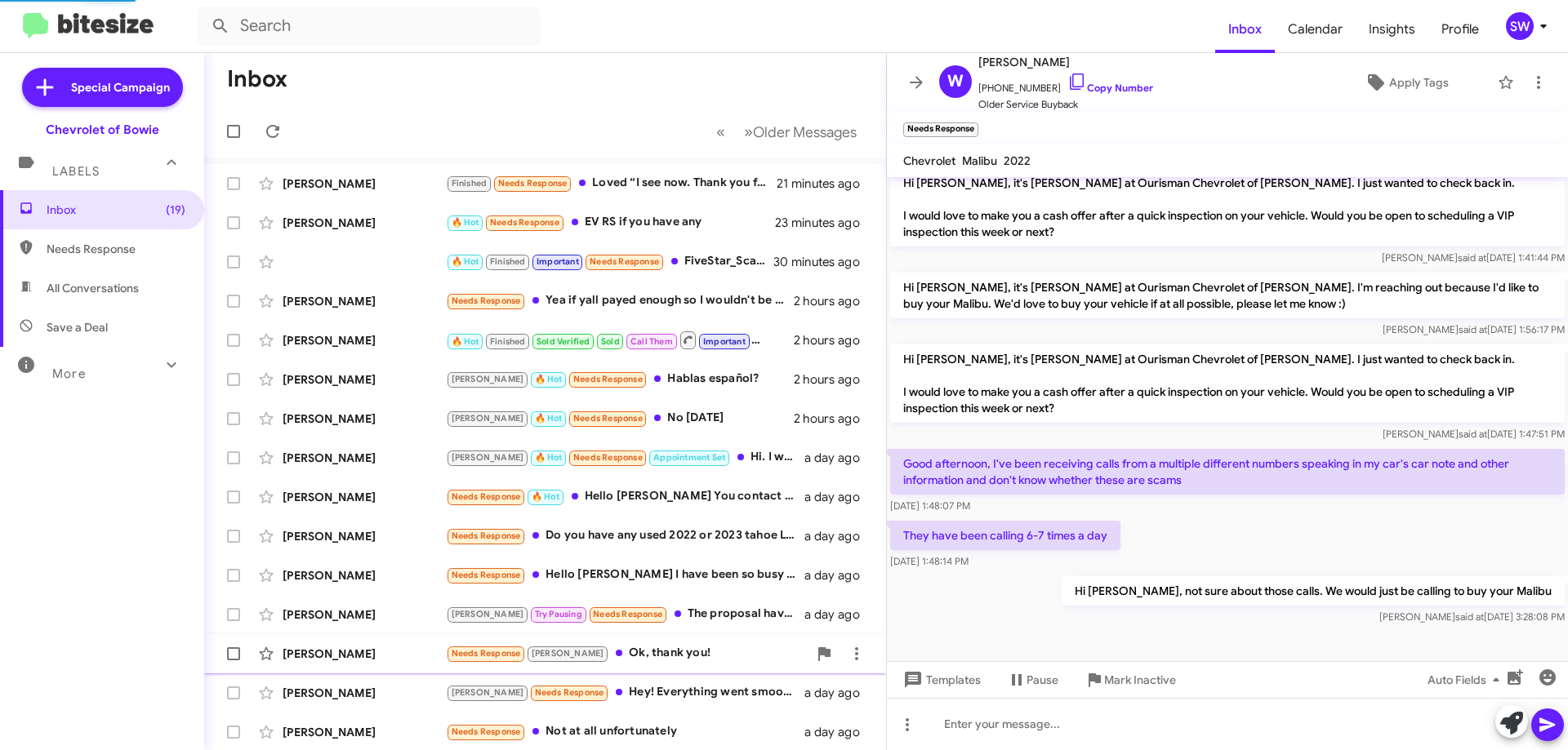
click at [1133, 674] on span "Mark Inactive" at bounding box center [1140, 680] width 72 height 29
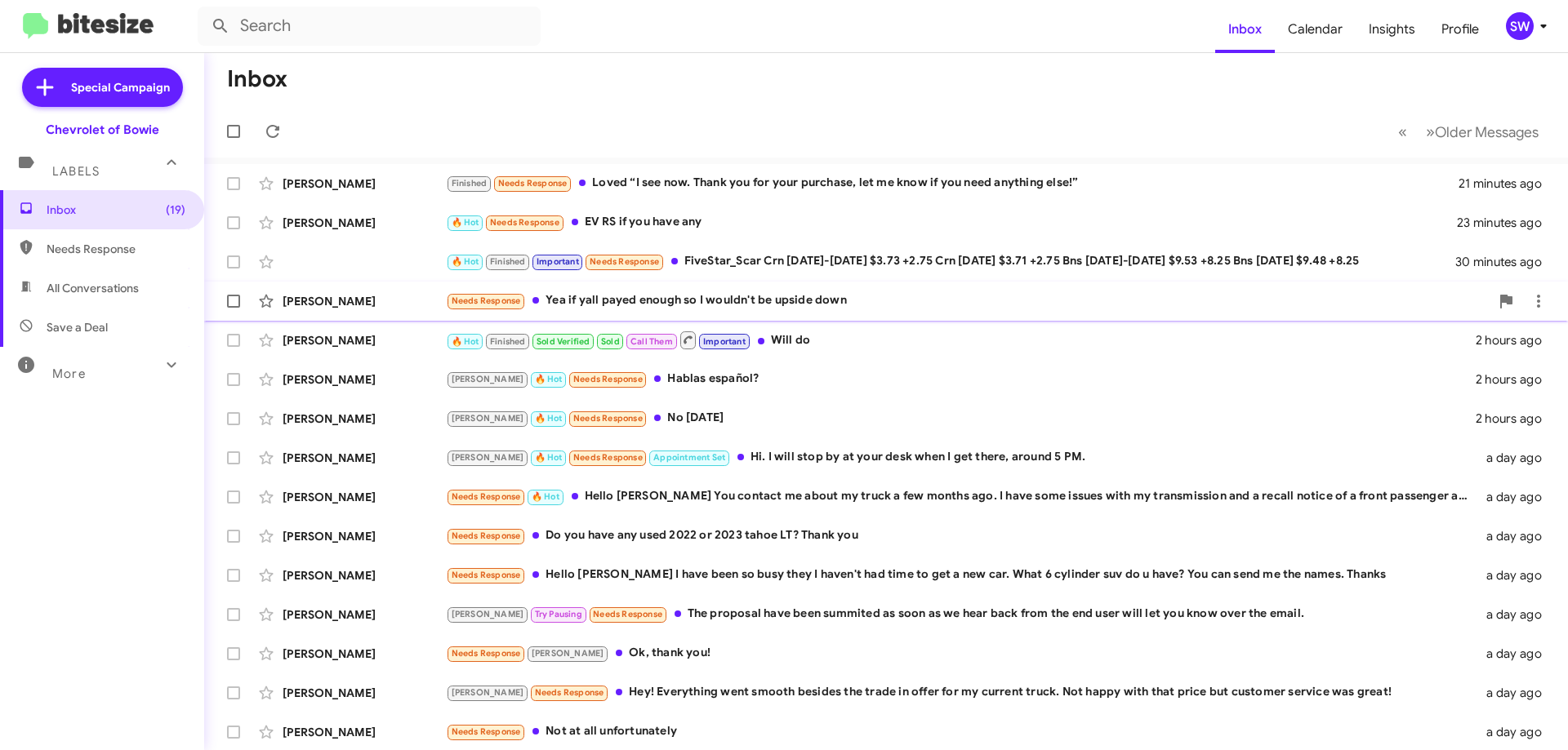
drag, startPoint x: 663, startPoint y: 307, endPoint x: 692, endPoint y: 301, distance: 29.6
click at [669, 306] on div "Needs Response Yea if yall payed enough so I wouldn't be upside down" at bounding box center [967, 300] width 1043 height 18
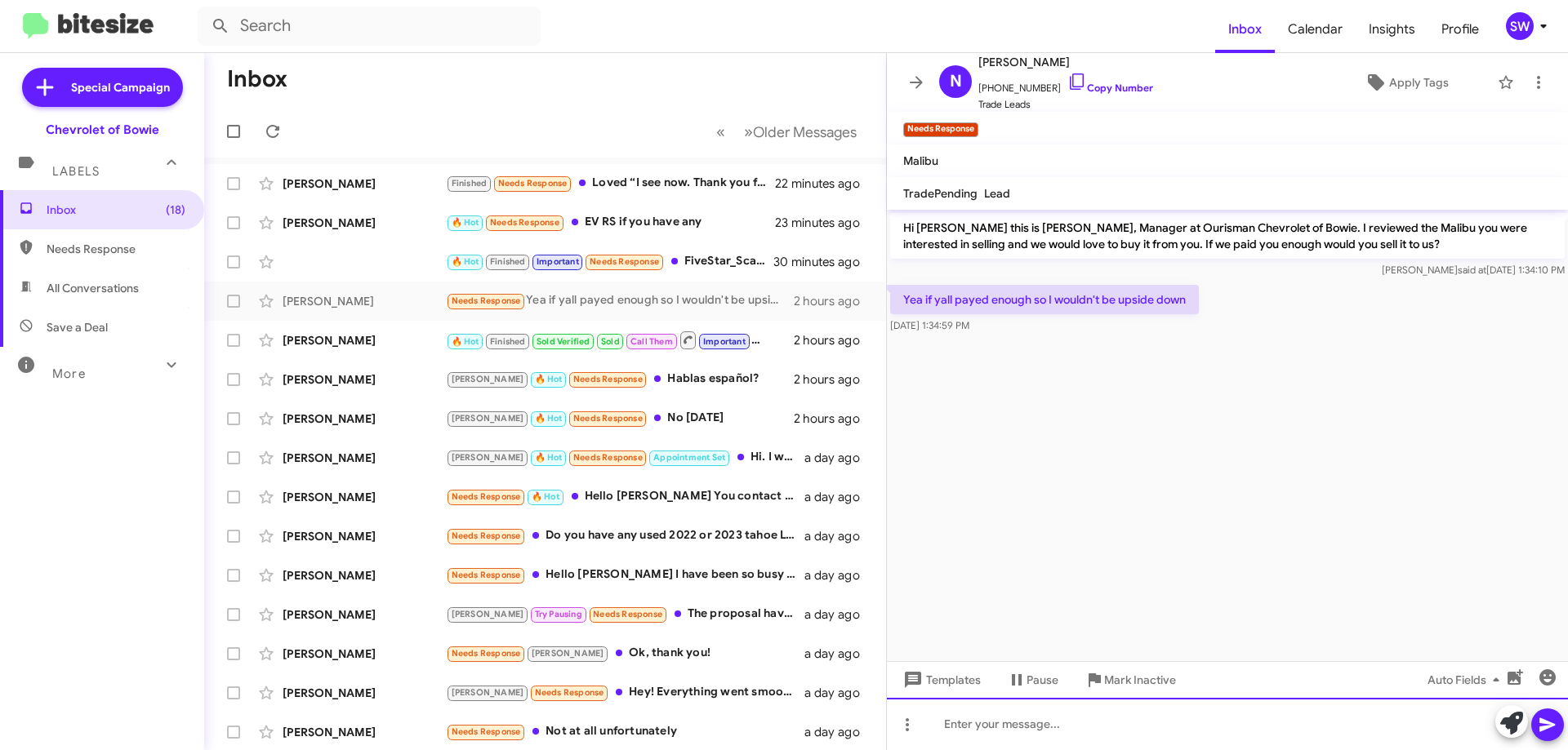
click at [1003, 728] on div at bounding box center [1227, 724] width 681 height 52
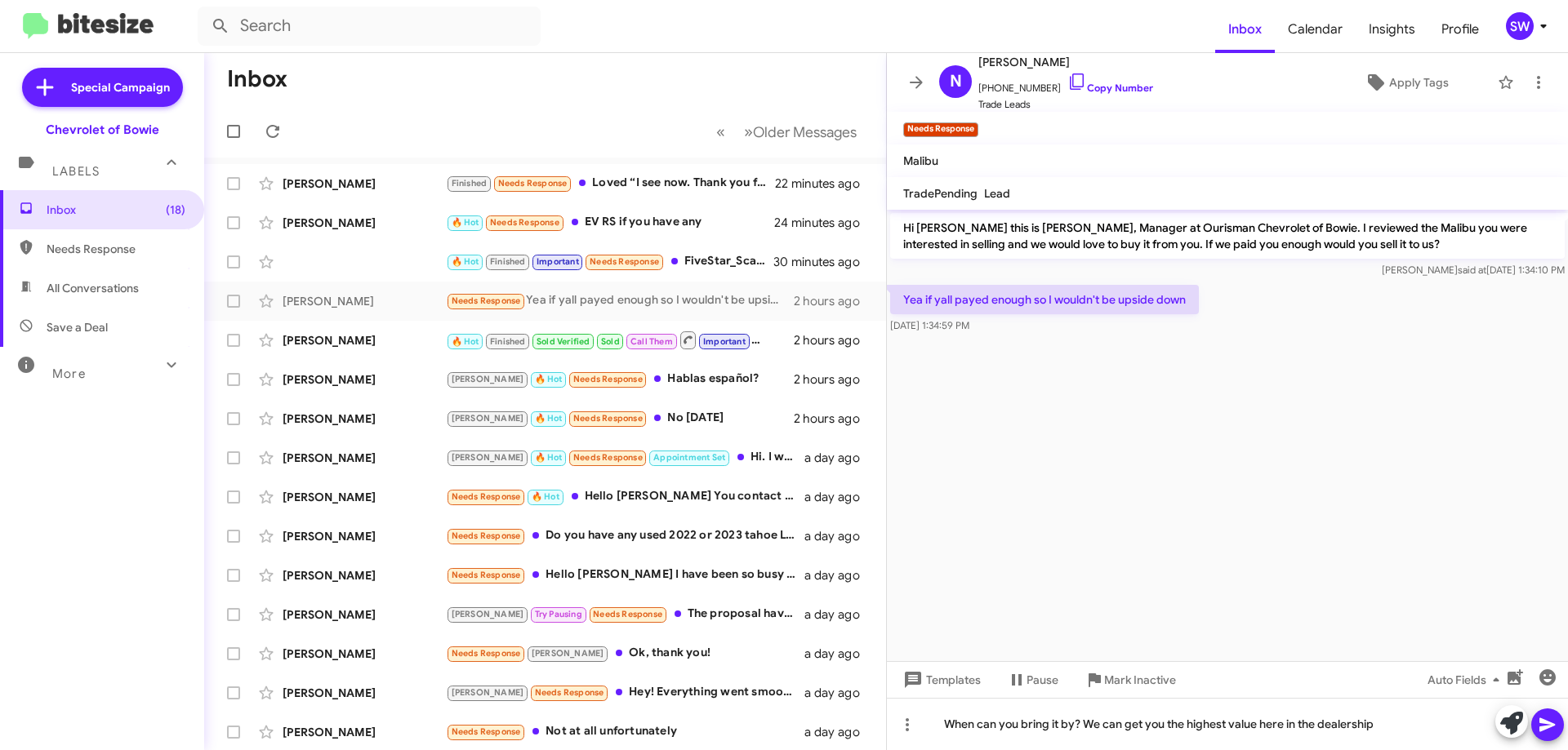
click at [1546, 728] on icon at bounding box center [1547, 725] width 15 height 13
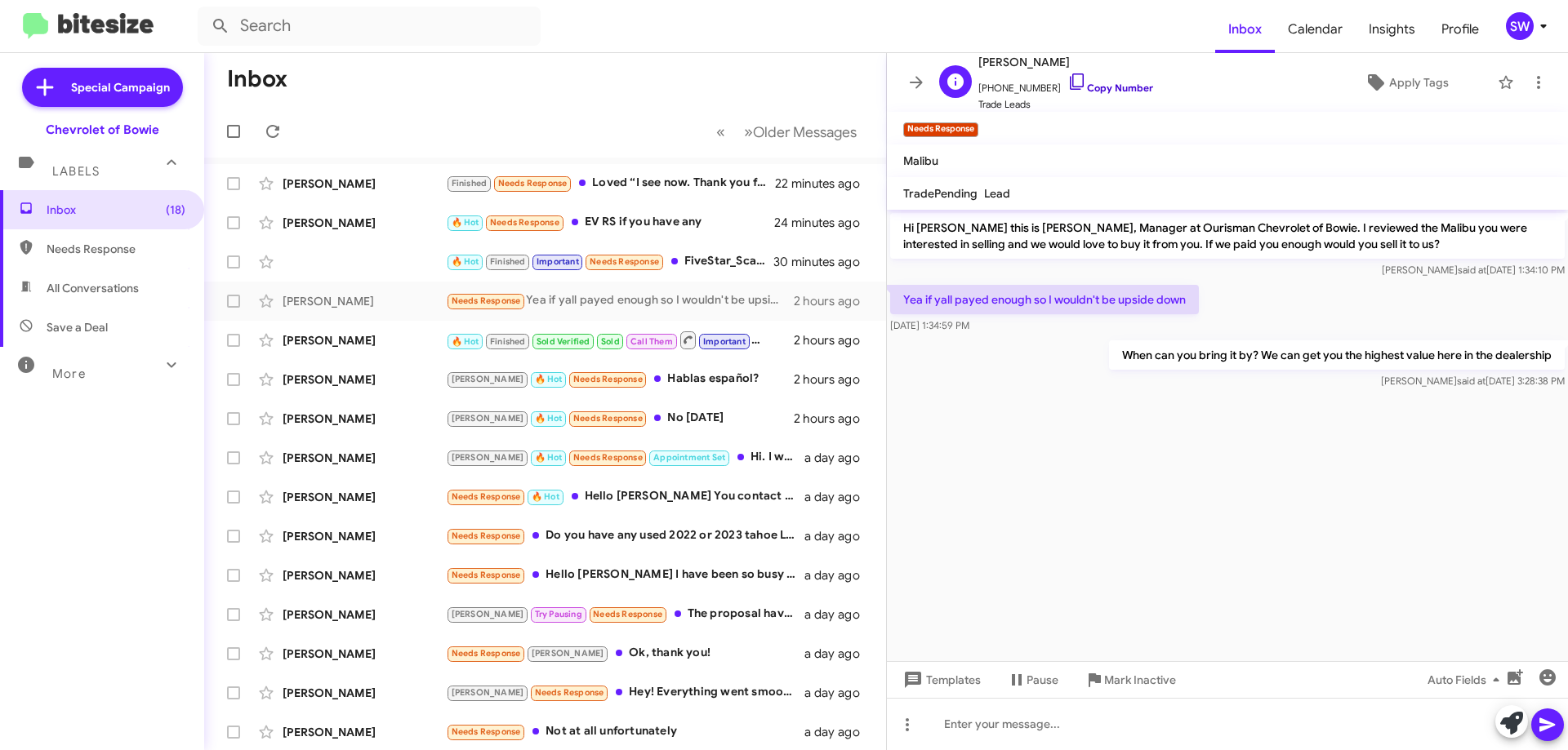
drag, startPoint x: 1065, startPoint y: 74, endPoint x: 1063, endPoint y: 87, distance: 13.2
click at [1068, 74] on icon at bounding box center [1077, 82] width 19 height 19
click at [1078, 296] on p "Yea if yall payed enough so I wouldn't be upside down" at bounding box center [1044, 299] width 309 height 29
click at [1078, 297] on p "Yea if yall payed enough so I wouldn't be upside down" at bounding box center [1044, 299] width 309 height 29
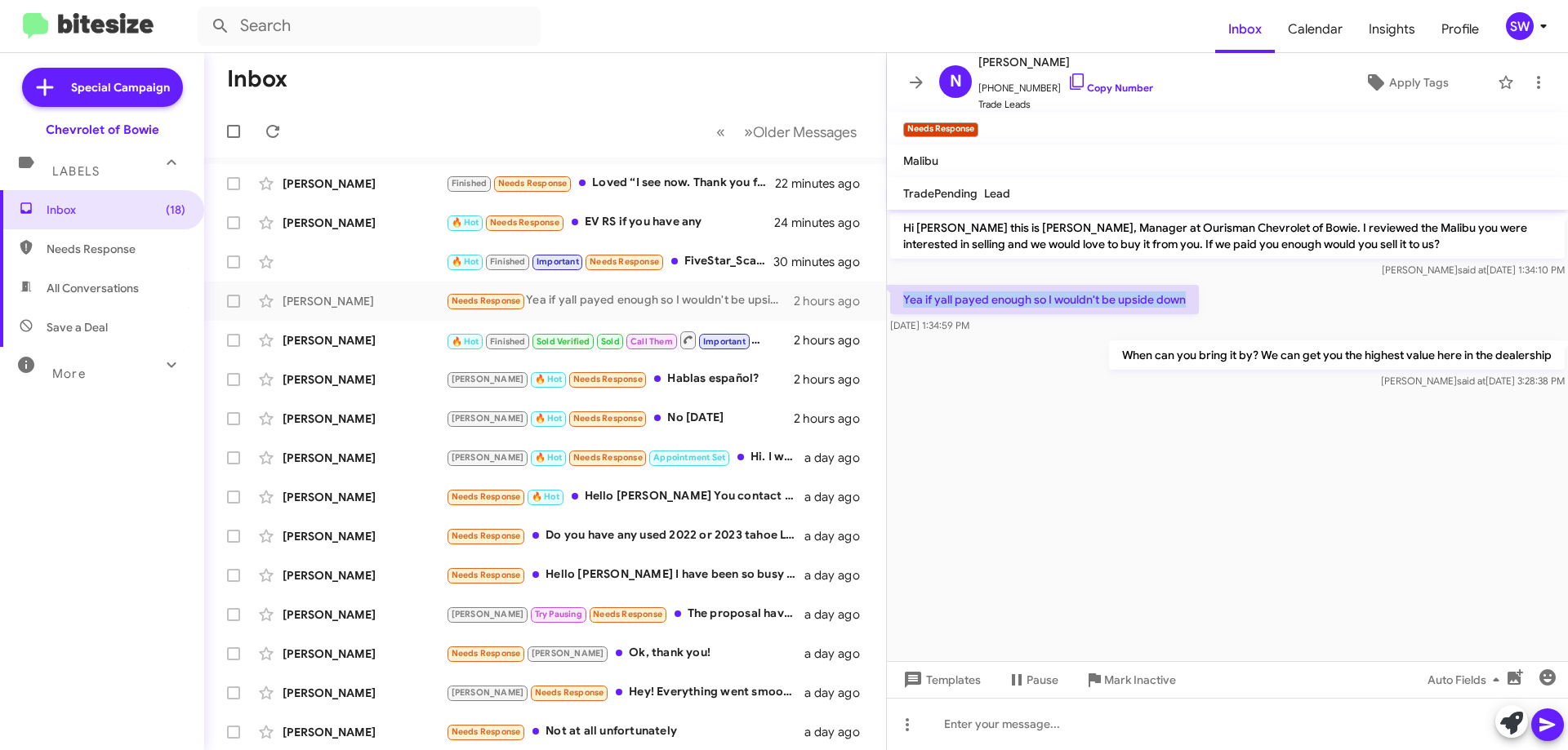
copy p "Yea if yall payed enough so I wouldn't be upside down"
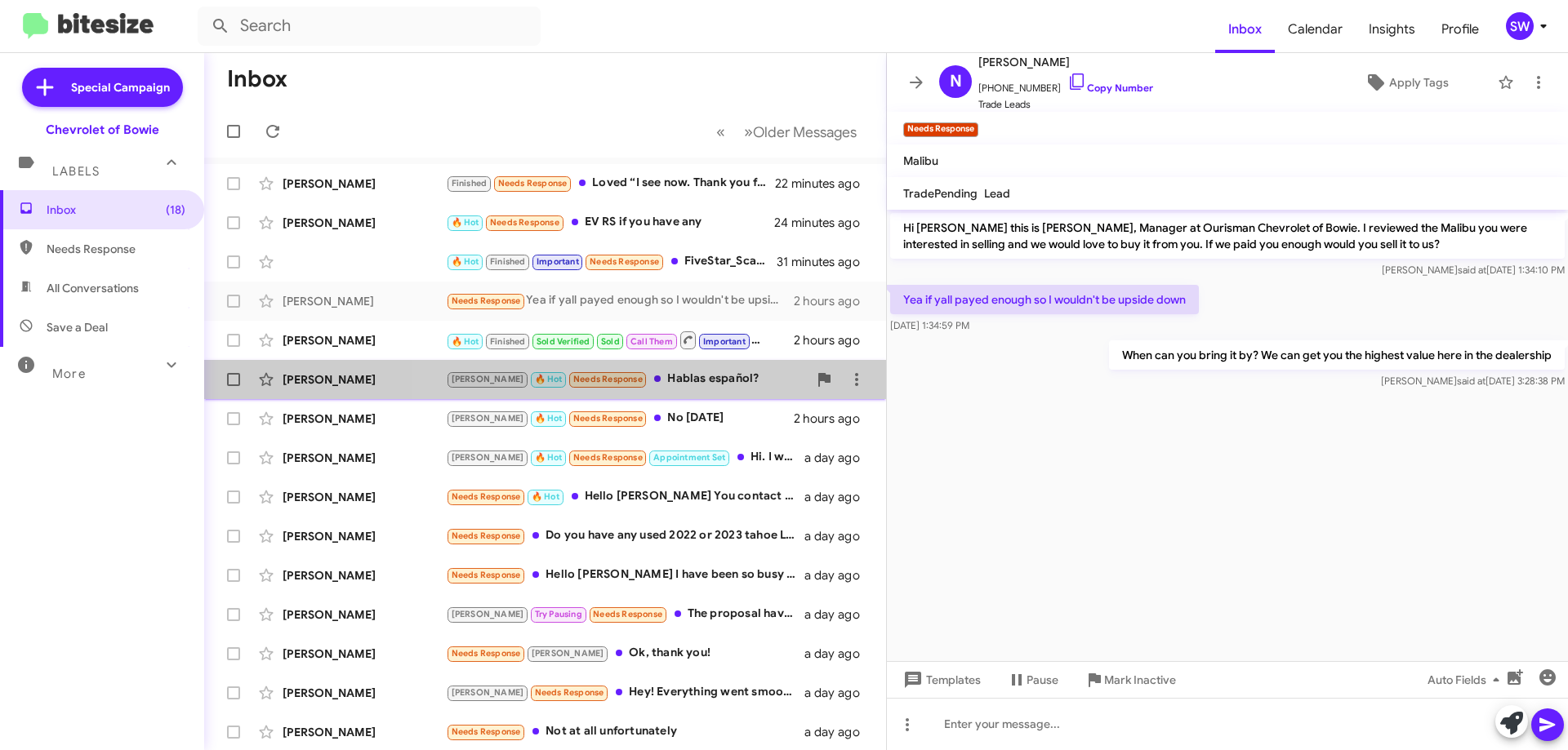
click at [671, 375] on div "[PERSON_NAME] 🔥 Hot Needs Response Hablas español?" at bounding box center [626, 379] width 362 height 18
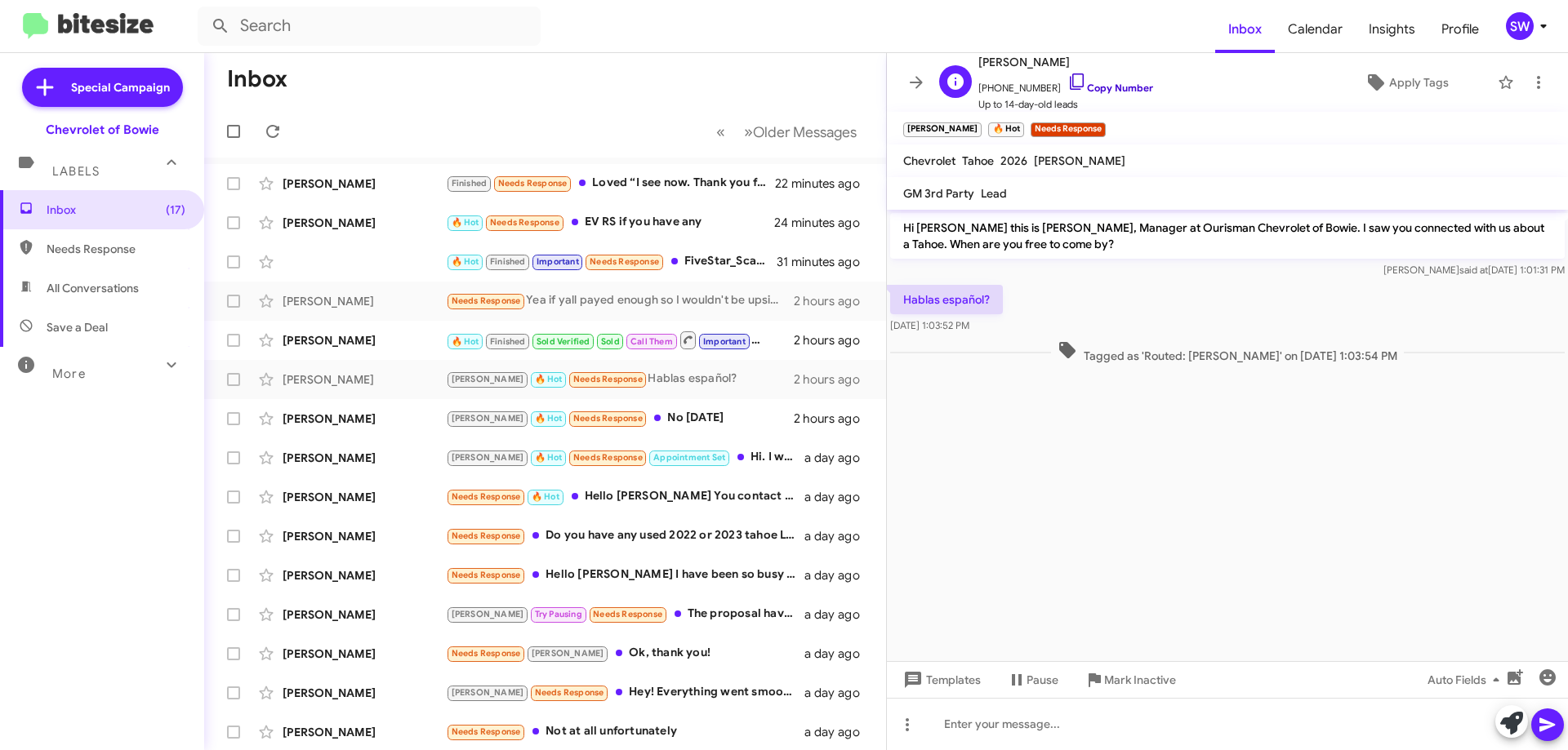
click at [1068, 76] on icon at bounding box center [1077, 82] width 19 height 19
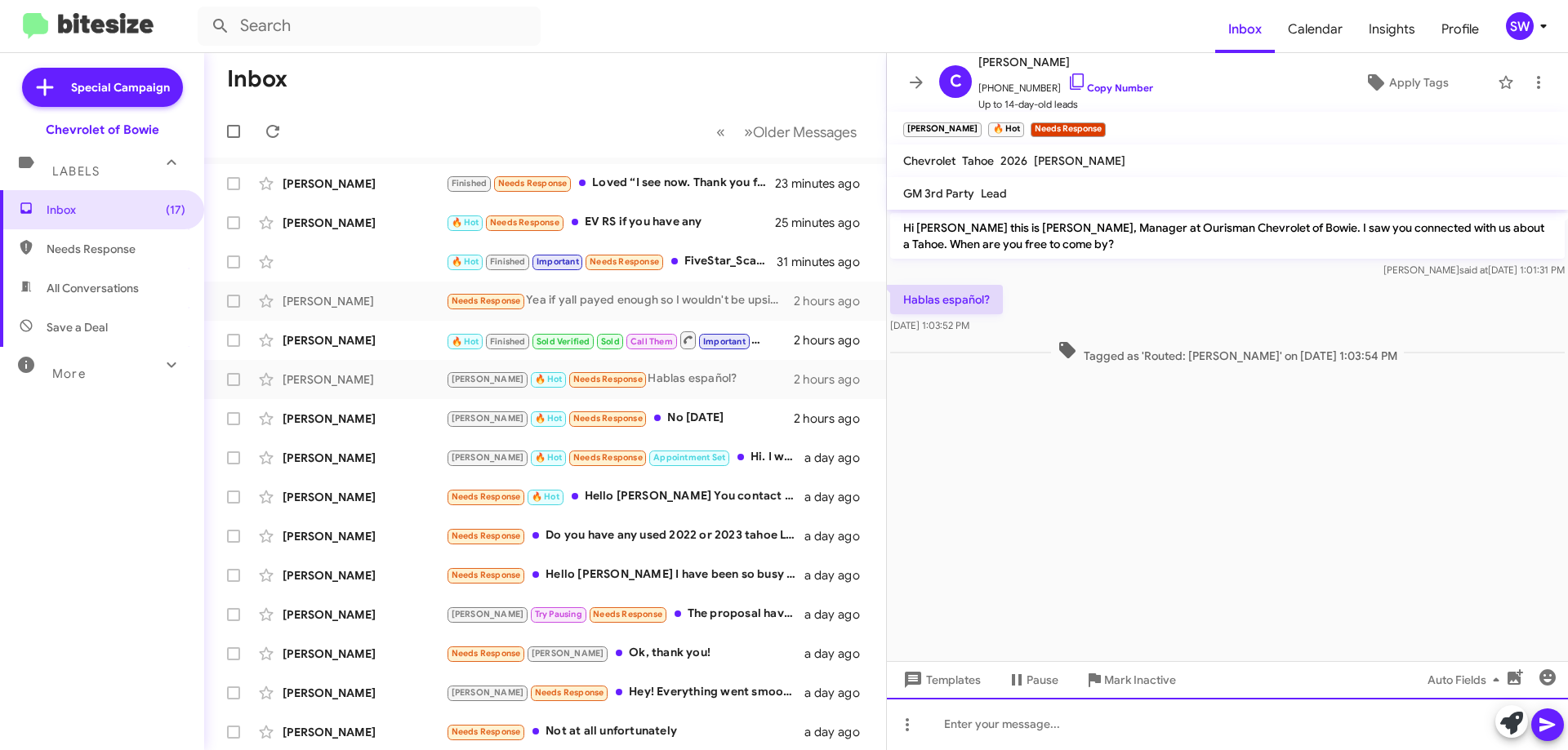
drag, startPoint x: 1068, startPoint y: 742, endPoint x: 1072, endPoint y: 719, distance: 23.3
click at [1068, 736] on div at bounding box center [1227, 724] width 681 height 52
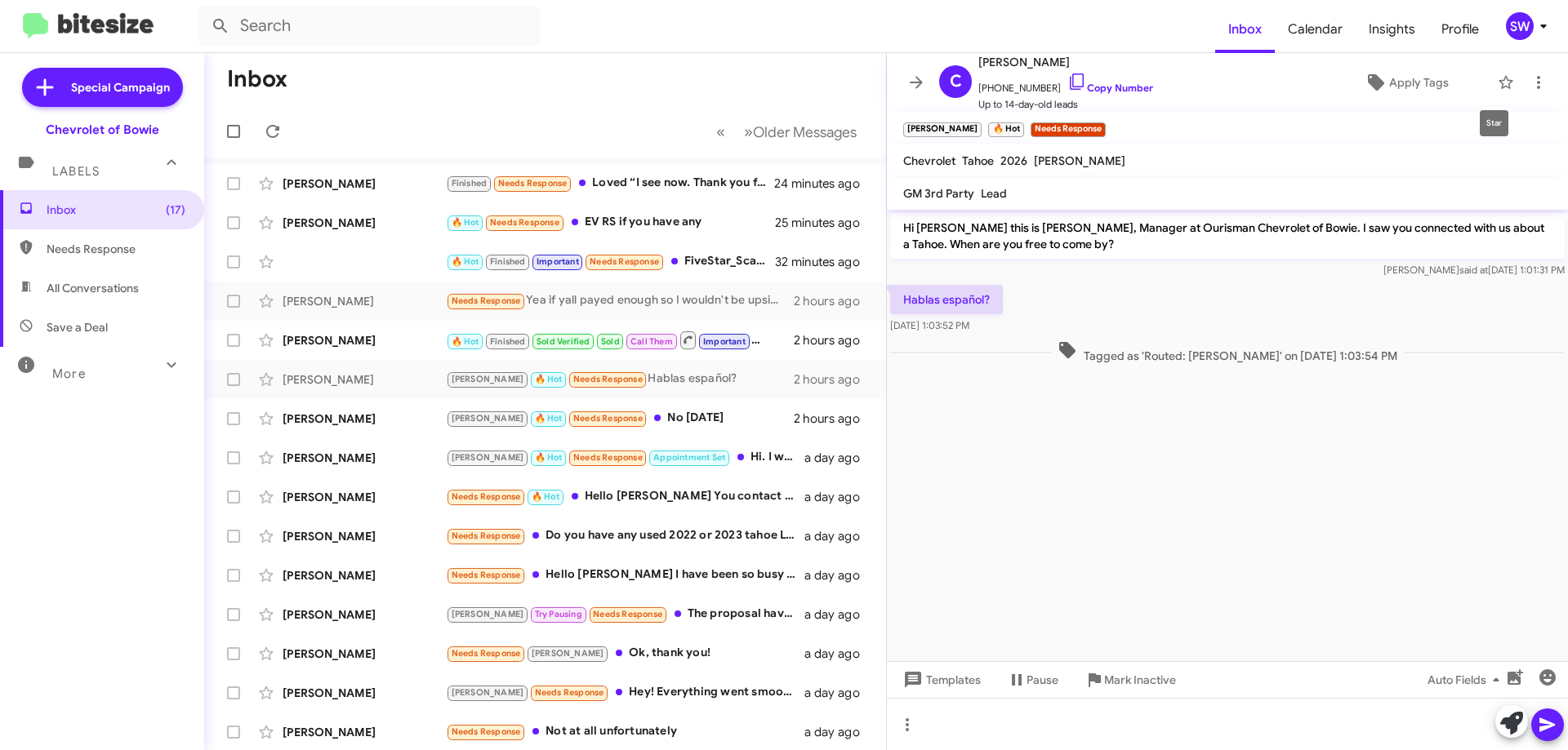
click at [1496, 81] on icon at bounding box center [1505, 82] width 19 height 19
drag, startPoint x: 647, startPoint y: 417, endPoint x: 924, endPoint y: 375, distance: 280.2
click at [652, 413] on div "[PERSON_NAME] 🔥 Hot Needs Response No [DATE]" at bounding box center [619, 417] width 348 height 18
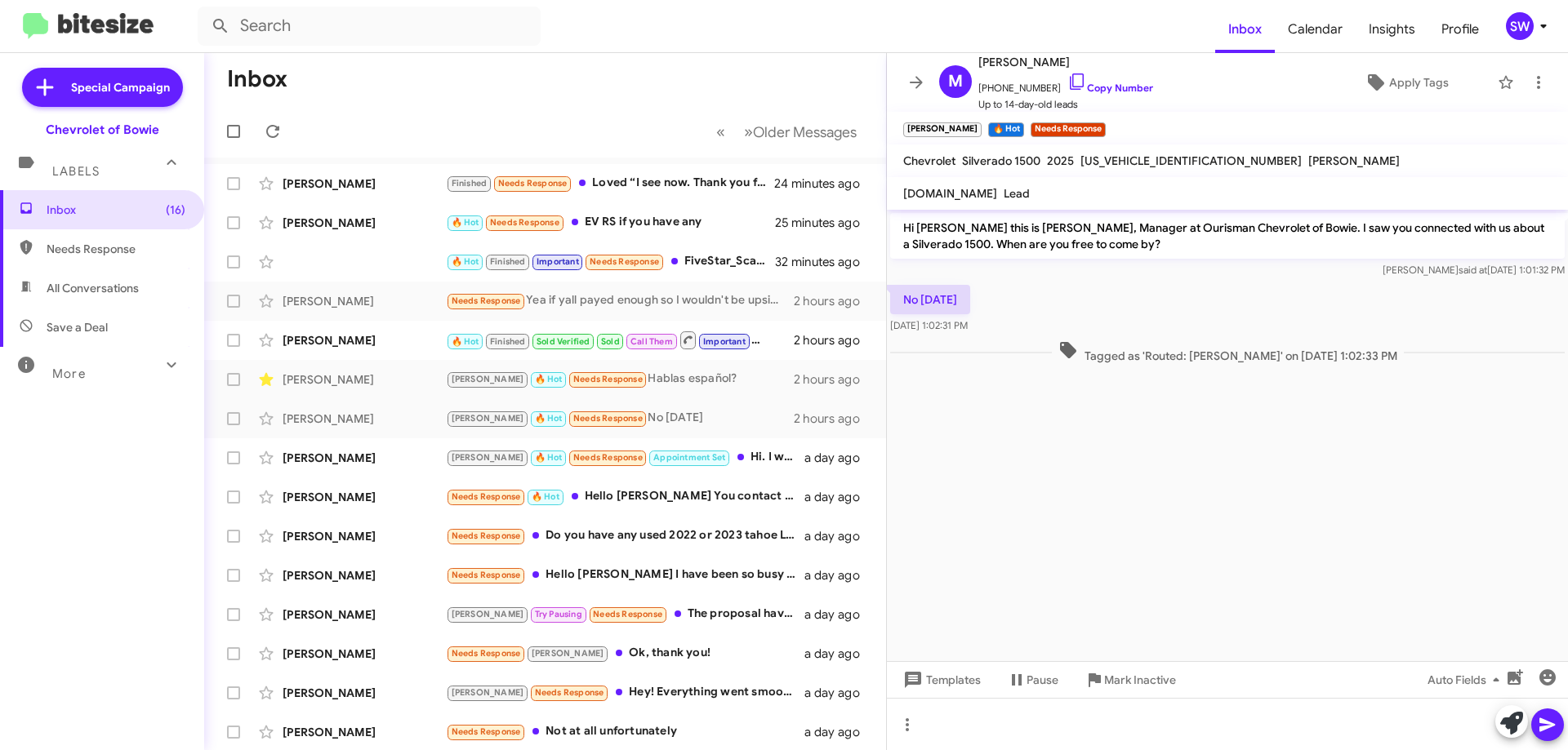
drag, startPoint x: 1062, startPoint y: 72, endPoint x: 1125, endPoint y: 135, distance: 89.1
click at [1068, 72] on icon at bounding box center [1077, 82] width 19 height 19
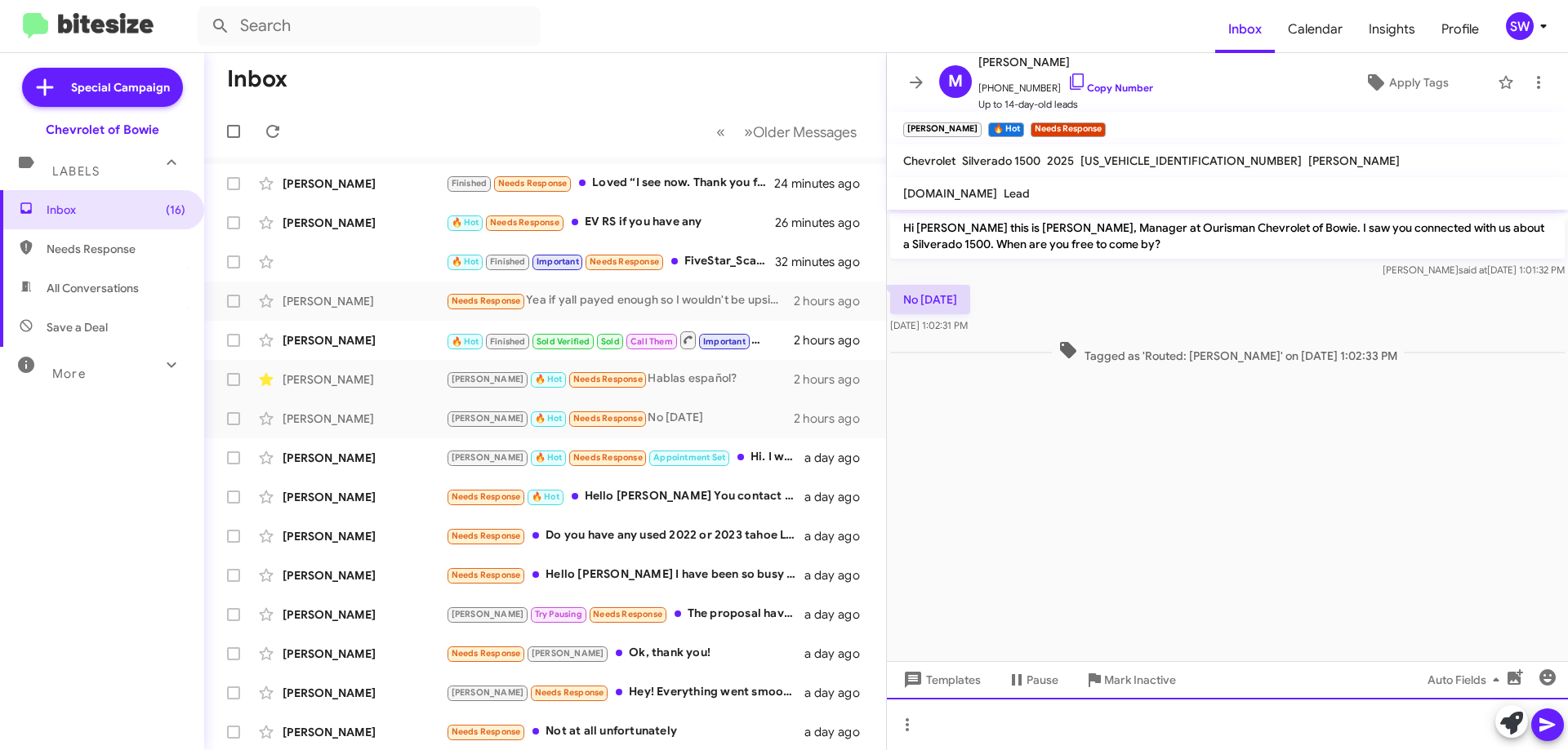
drag, startPoint x: 1007, startPoint y: 730, endPoint x: 1004, endPoint y: 712, distance: 18.2
click at [1008, 726] on div at bounding box center [1227, 724] width 681 height 52
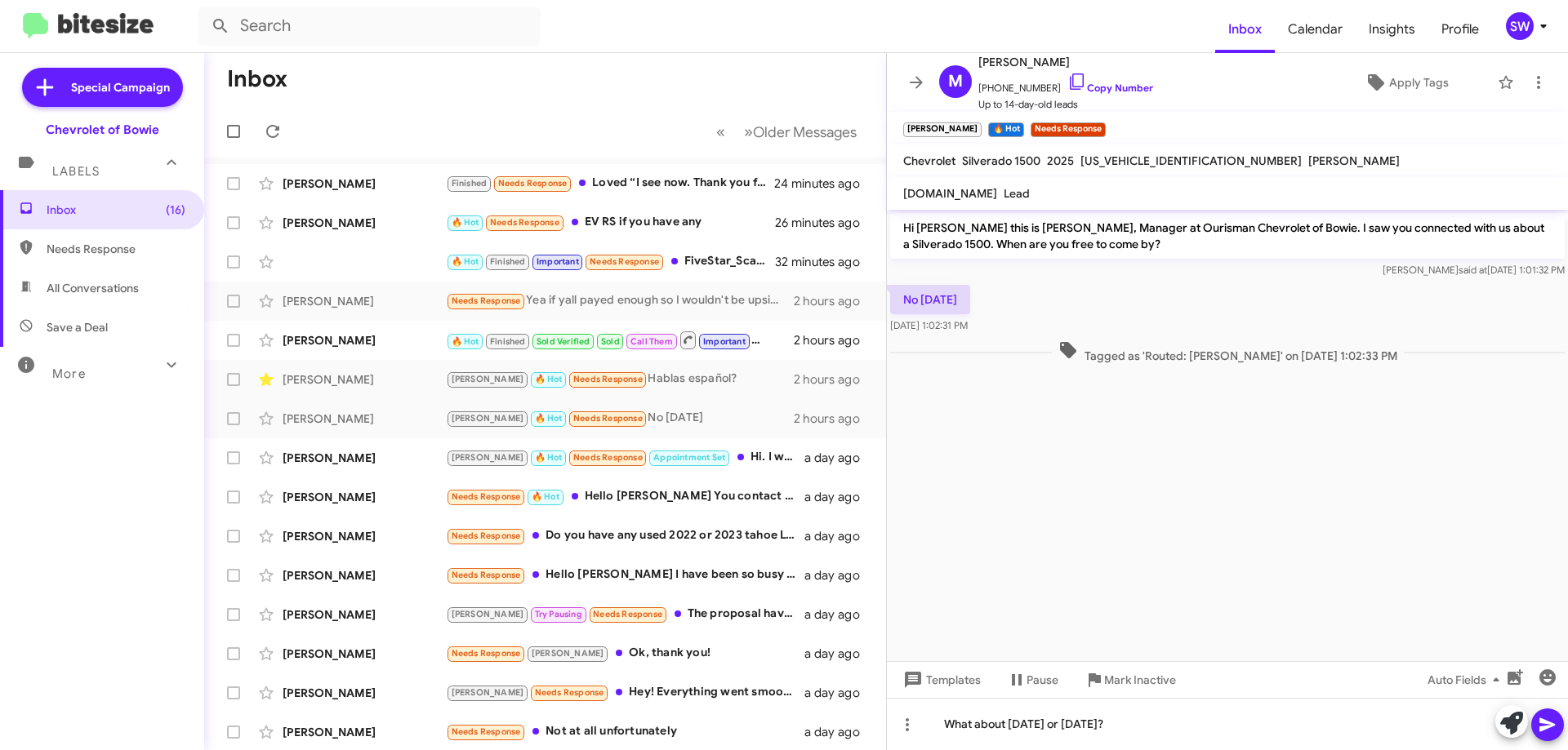
click at [1543, 718] on icon at bounding box center [1547, 725] width 19 height 19
drag, startPoint x: 1497, startPoint y: 82, endPoint x: 1184, endPoint y: 290, distance: 375.8
click at [1497, 83] on icon at bounding box center [1505, 82] width 19 height 19
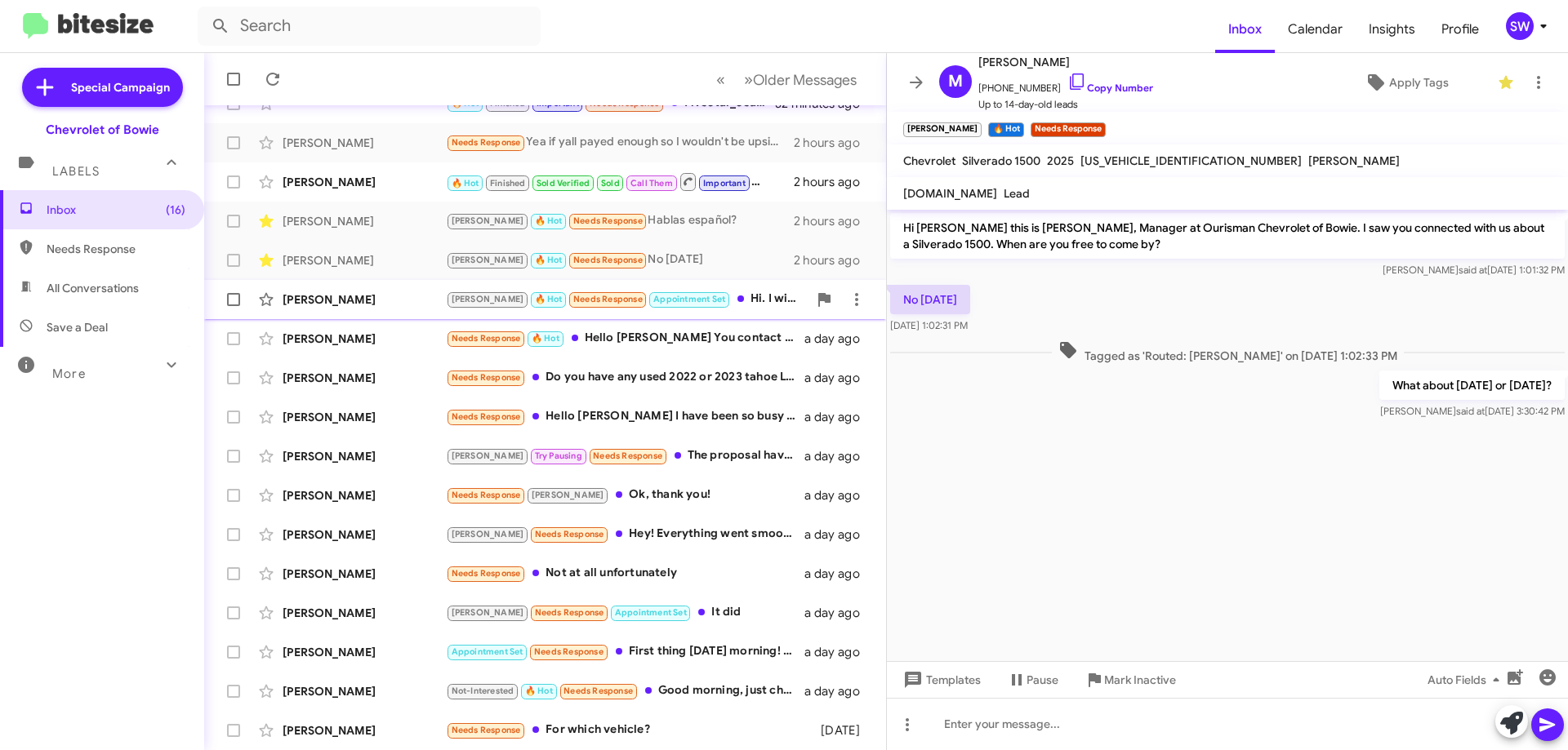
click at [735, 297] on div "[PERSON_NAME] 🔥 Hot Needs Response Appointment Set Hi. I will stop by at your d…" at bounding box center [626, 299] width 362 height 18
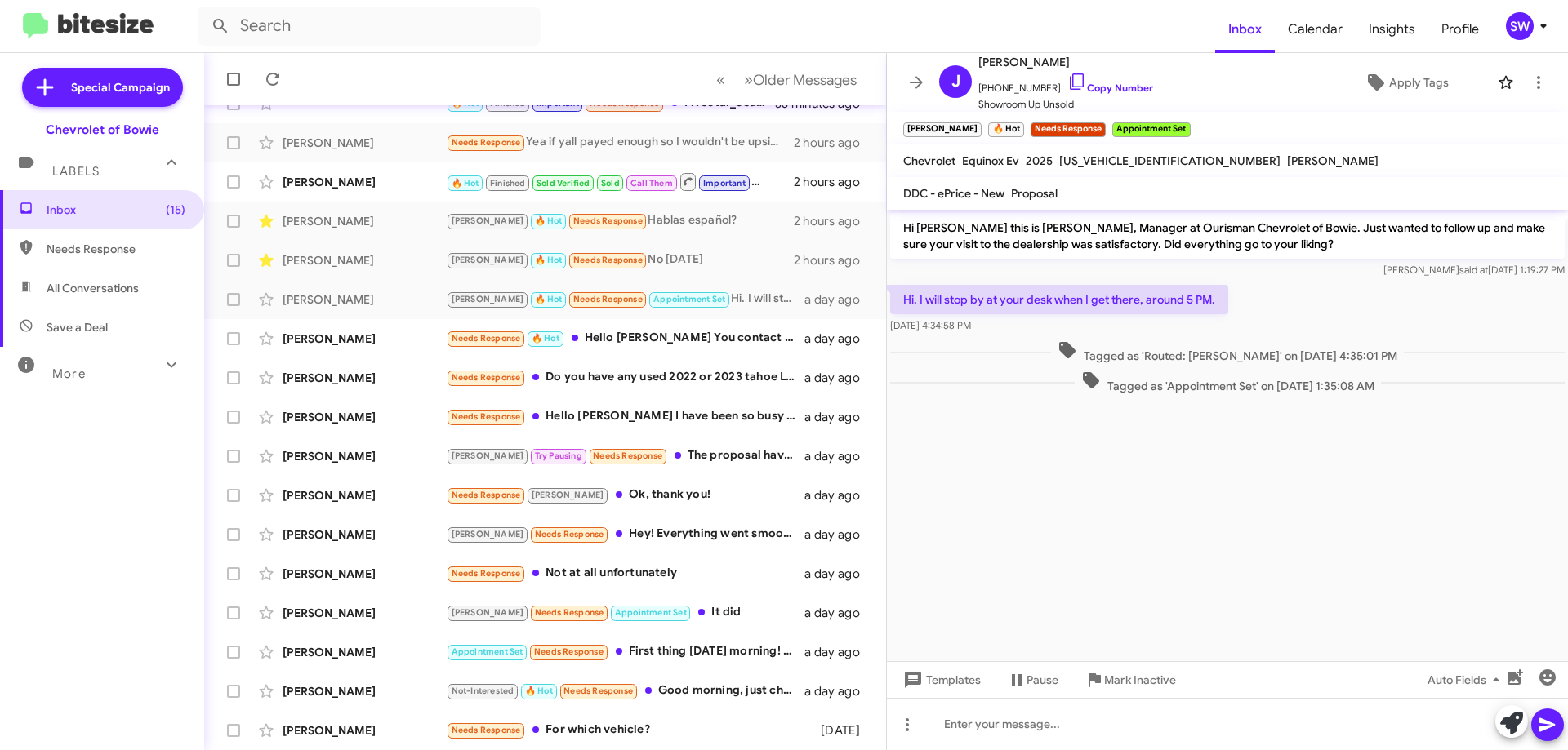
drag, startPoint x: 1111, startPoint y: 678, endPoint x: 1046, endPoint y: 307, distance: 376.7
click at [1069, 436] on div "Hi [PERSON_NAME] this is [PERSON_NAME], Manager at Ourisman Chevrolet of Bowie.…" at bounding box center [1227, 480] width 681 height 540
drag, startPoint x: 1061, startPoint y: 73, endPoint x: 1062, endPoint y: 98, distance: 25.0
click at [1069, 74] on icon at bounding box center [1076, 81] width 14 height 16
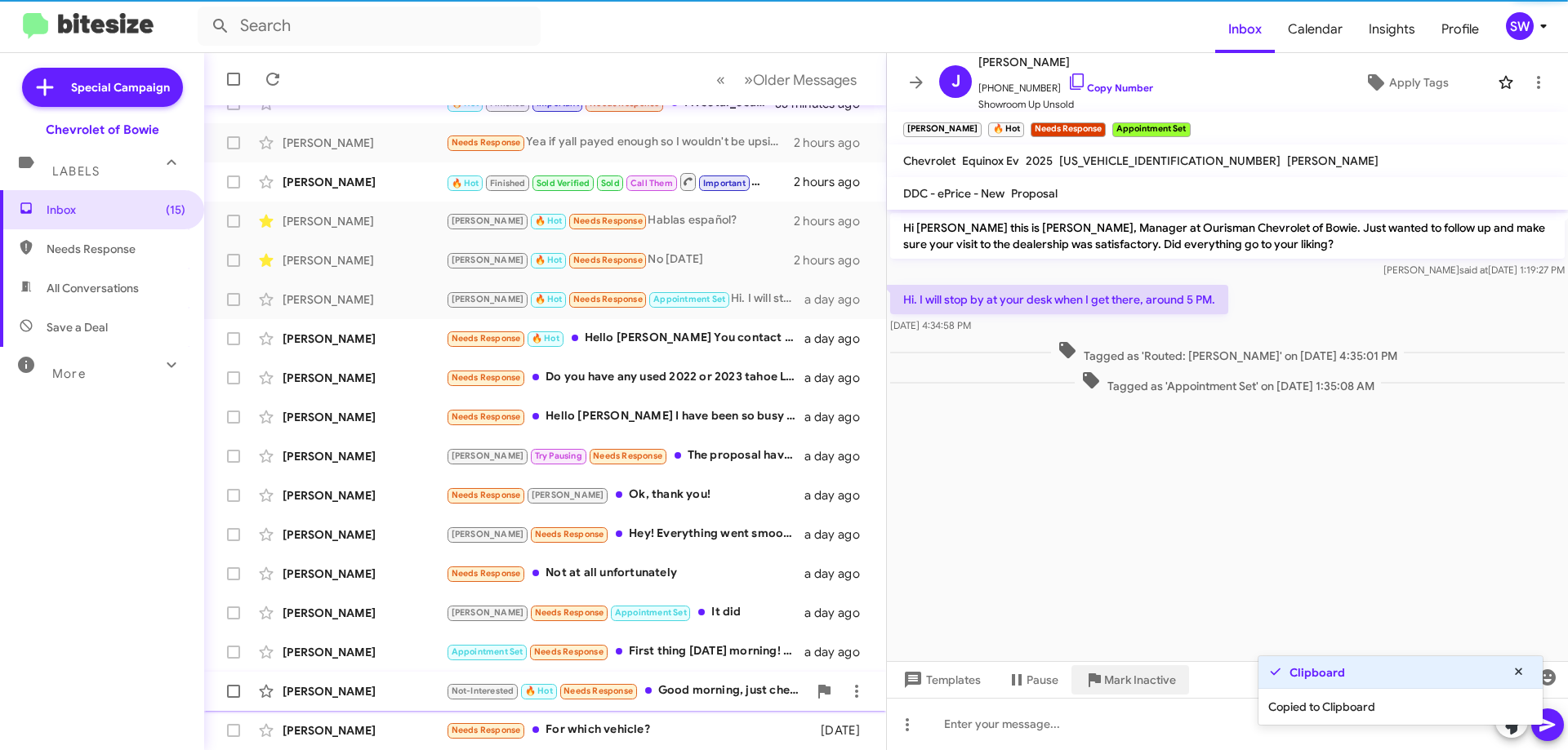
drag, startPoint x: 1115, startPoint y: 667, endPoint x: 1143, endPoint y: 676, distance: 29.4
click at [1119, 671] on span "Mark Inactive" at bounding box center [1140, 680] width 72 height 29
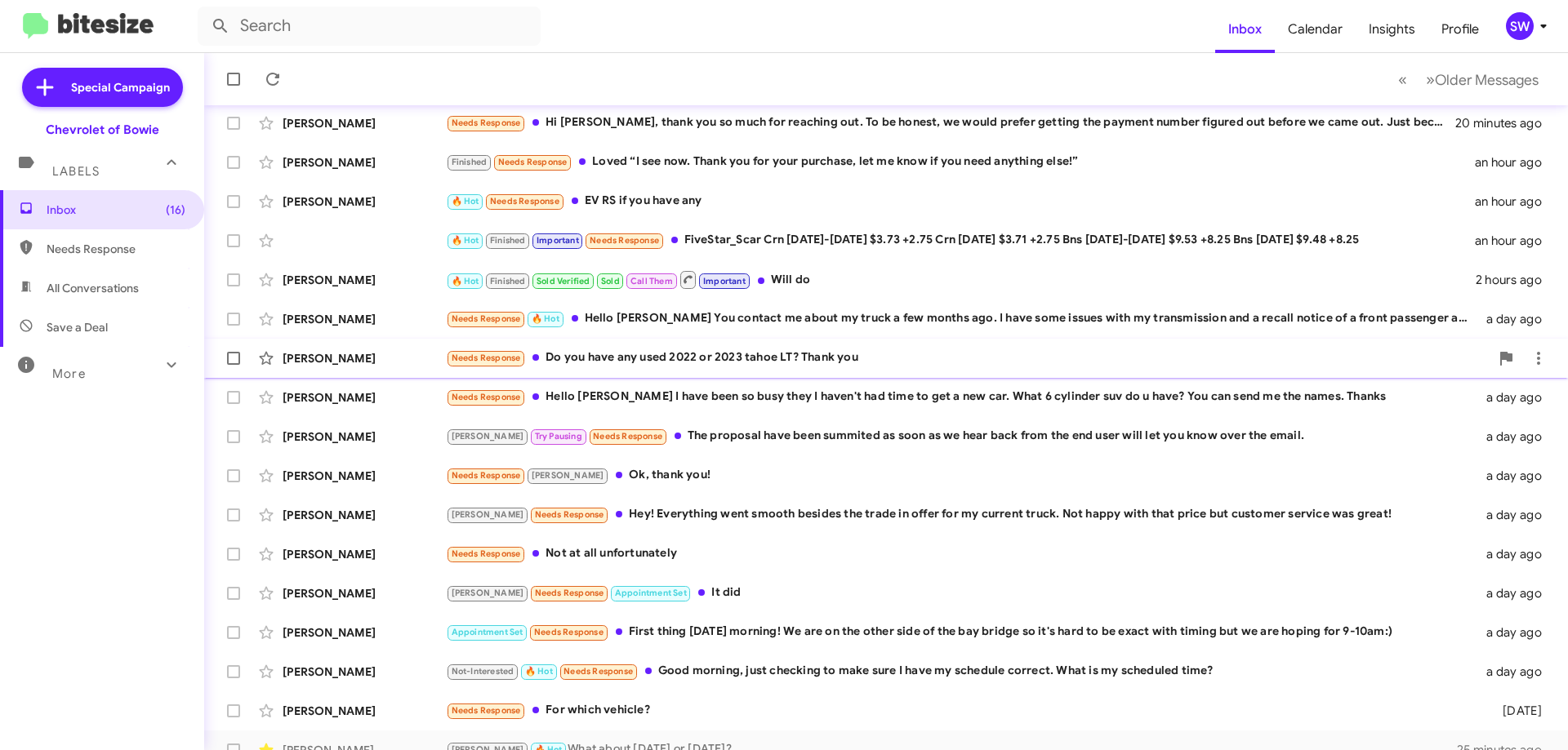
scroll to position [198, 0]
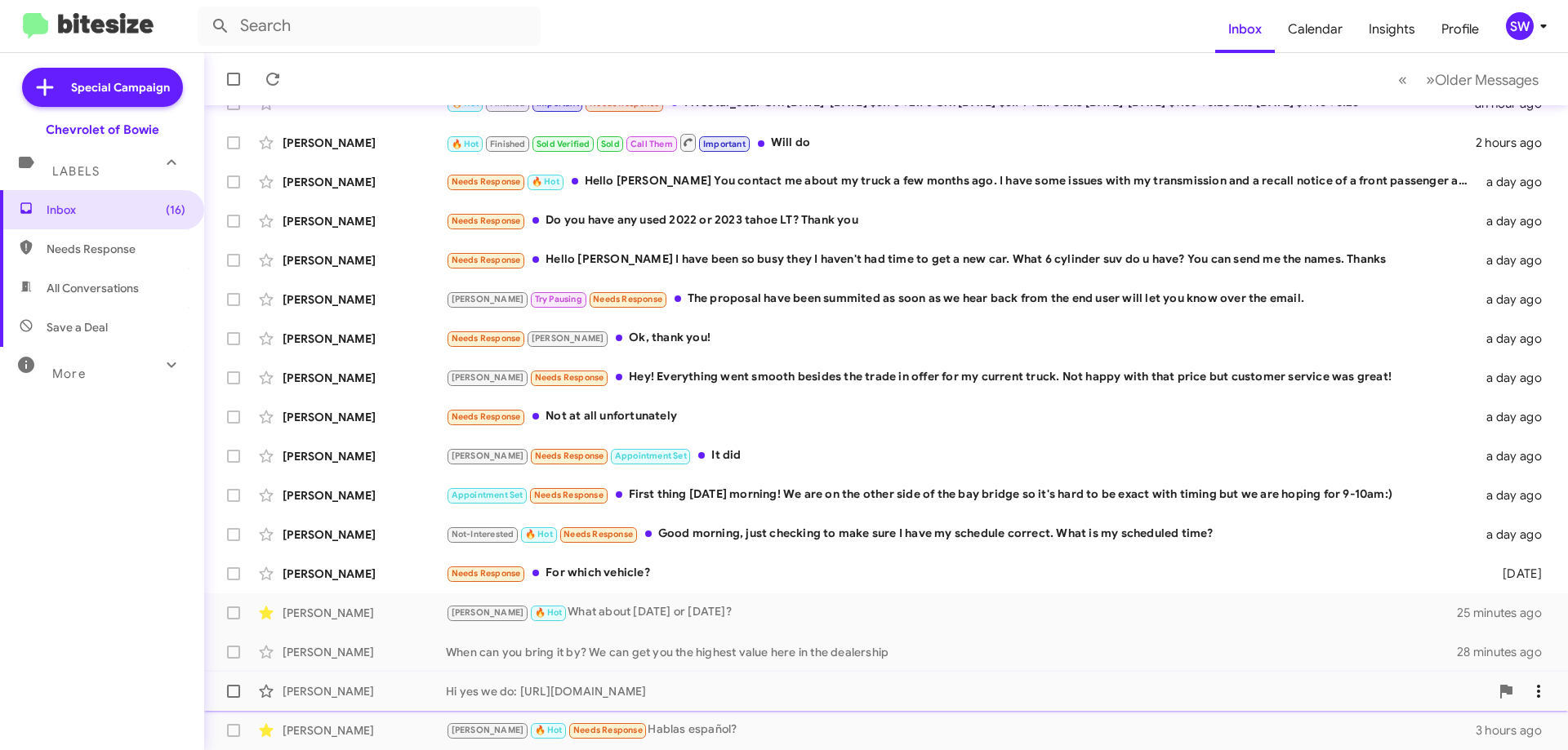
click at [832, 690] on div "Hi yes we do: [URL][DOMAIN_NAME]" at bounding box center [967, 691] width 1043 height 16
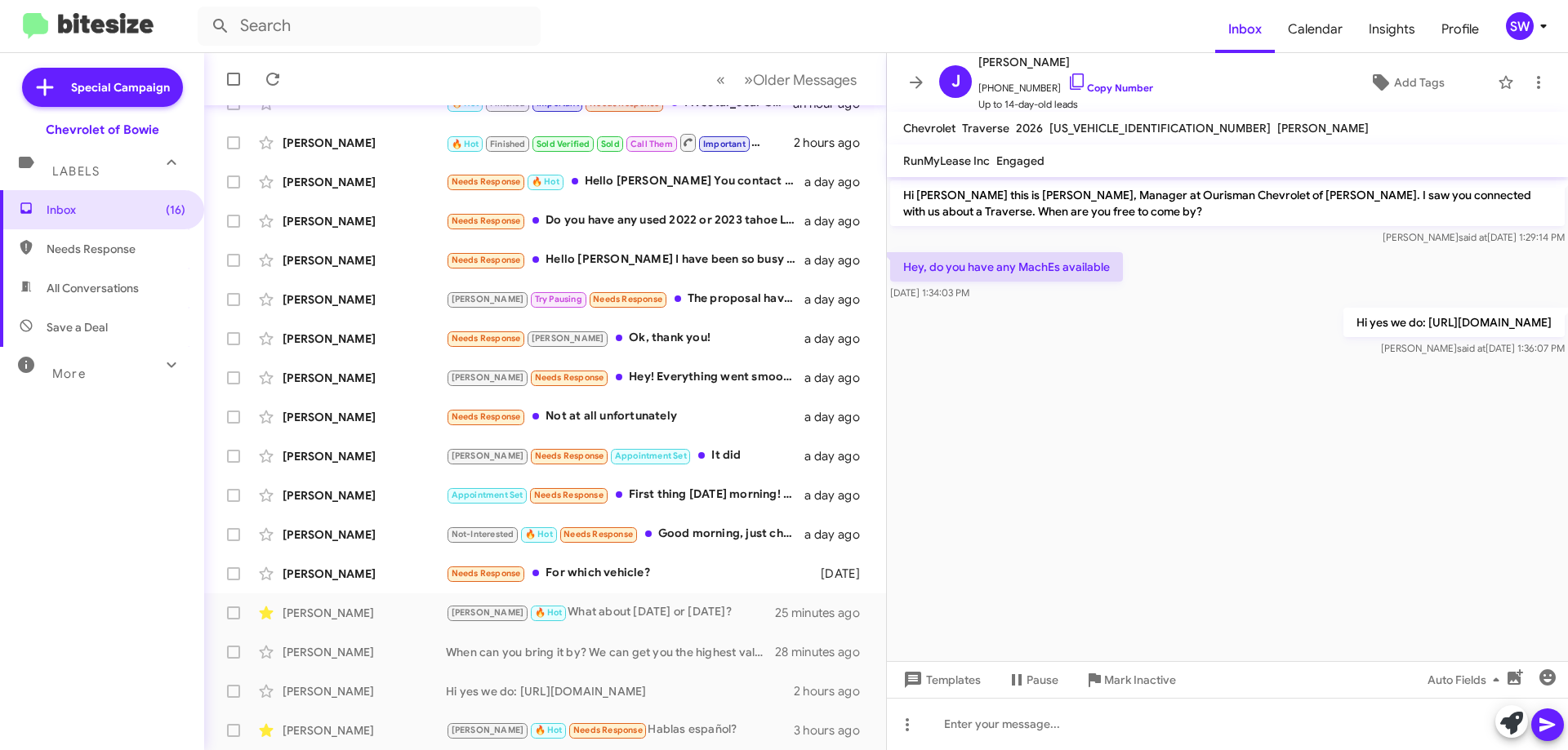
click at [1343, 337] on p "Hi yes we do: [URL][DOMAIN_NAME]" at bounding box center [1453, 322] width 221 height 29
copy p "Hi yes we do: [URL][DOMAIN_NAME]"
click at [1152, 417] on cdk-virtual-scroll-viewport "Hi [PERSON_NAME] this is [PERSON_NAME], Manager at Ourisman Chevrolet of [PERSO…" at bounding box center [1227, 419] width 681 height 484
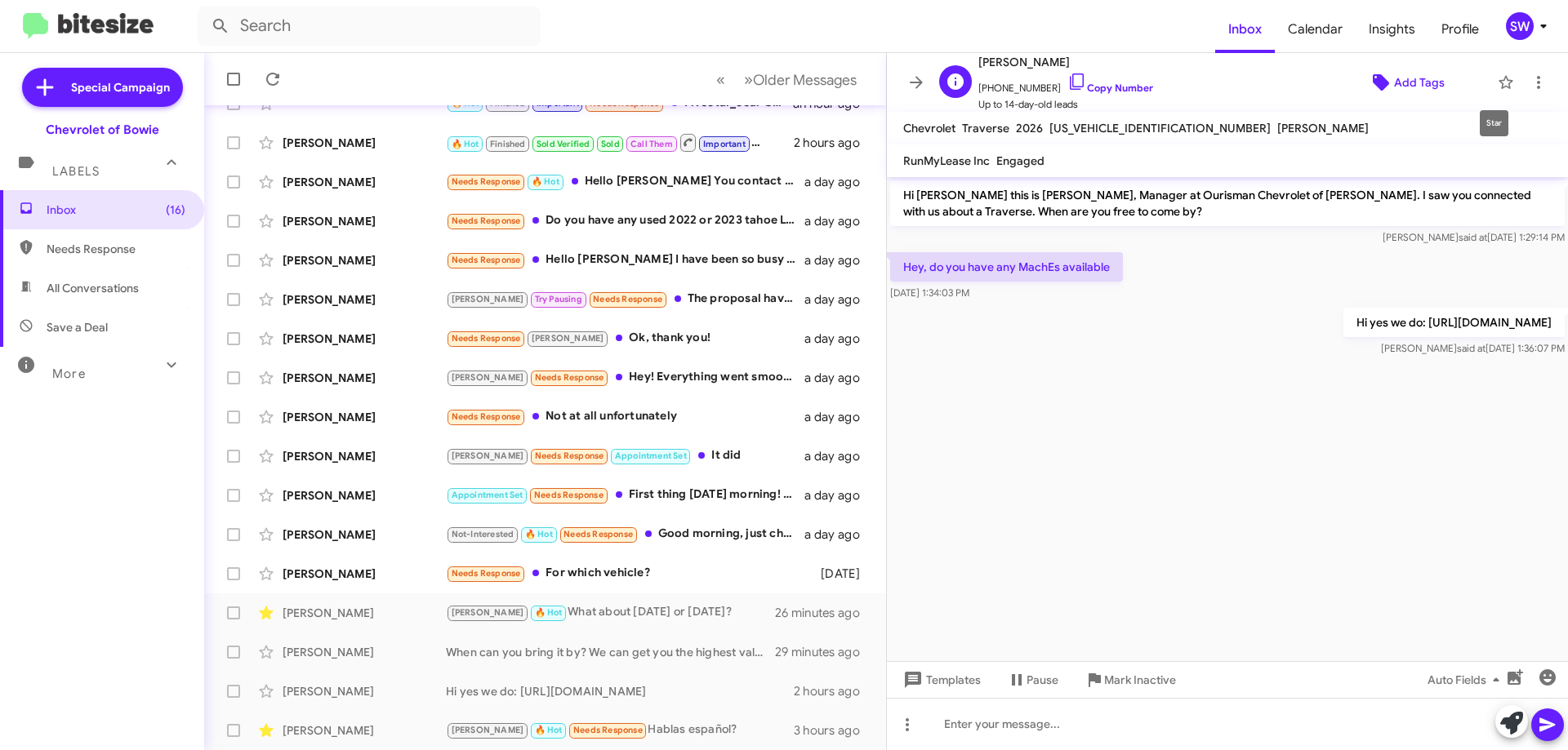
drag, startPoint x: 1497, startPoint y: 78, endPoint x: 1470, endPoint y: 86, distance: 28.2
click at [1496, 78] on icon at bounding box center [1505, 82] width 19 height 19
click at [646, 181] on div "Needs Response 🔥 Hot Hello [PERSON_NAME] You contact me about my truck a few mo…" at bounding box center [626, 181] width 362 height 18
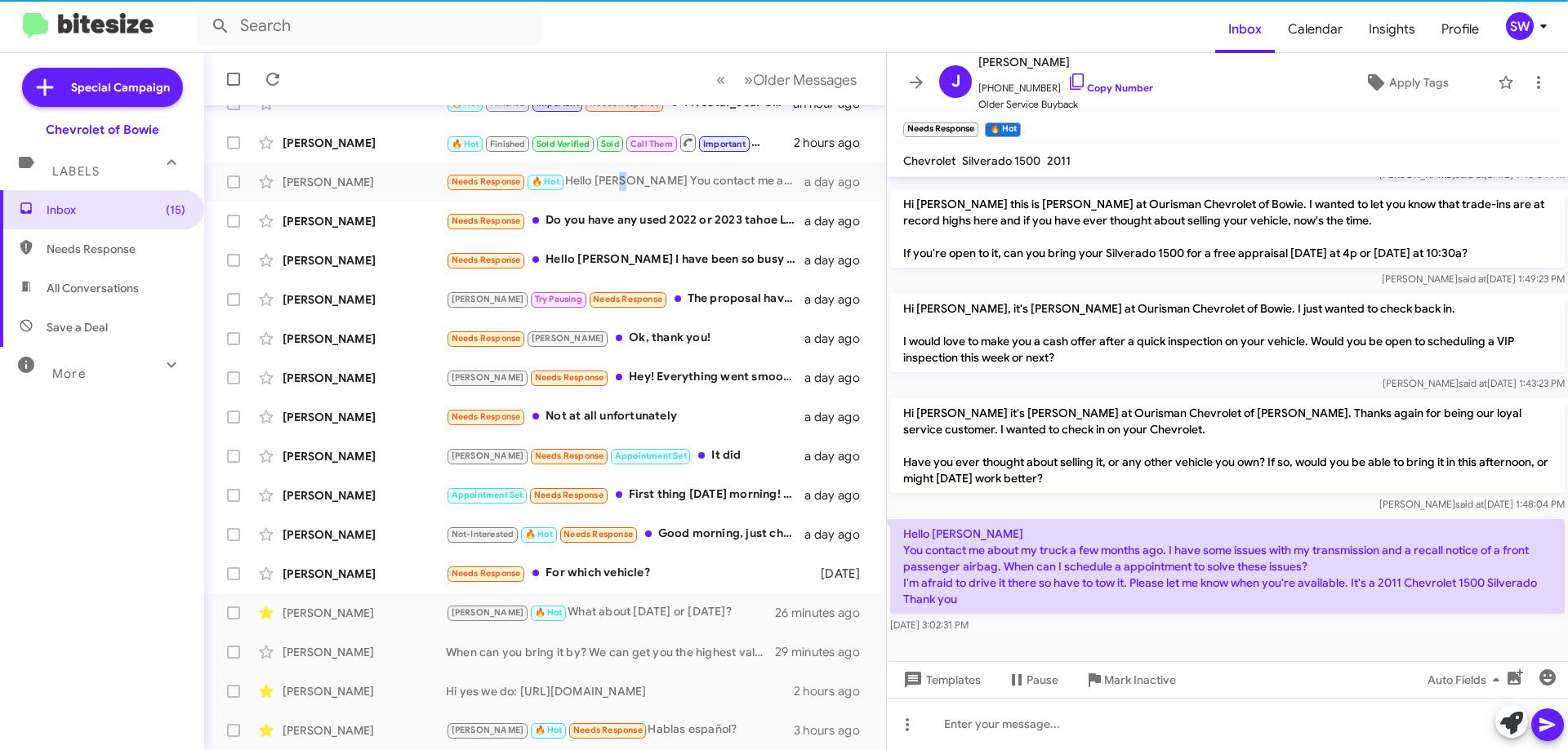
scroll to position [249, 0]
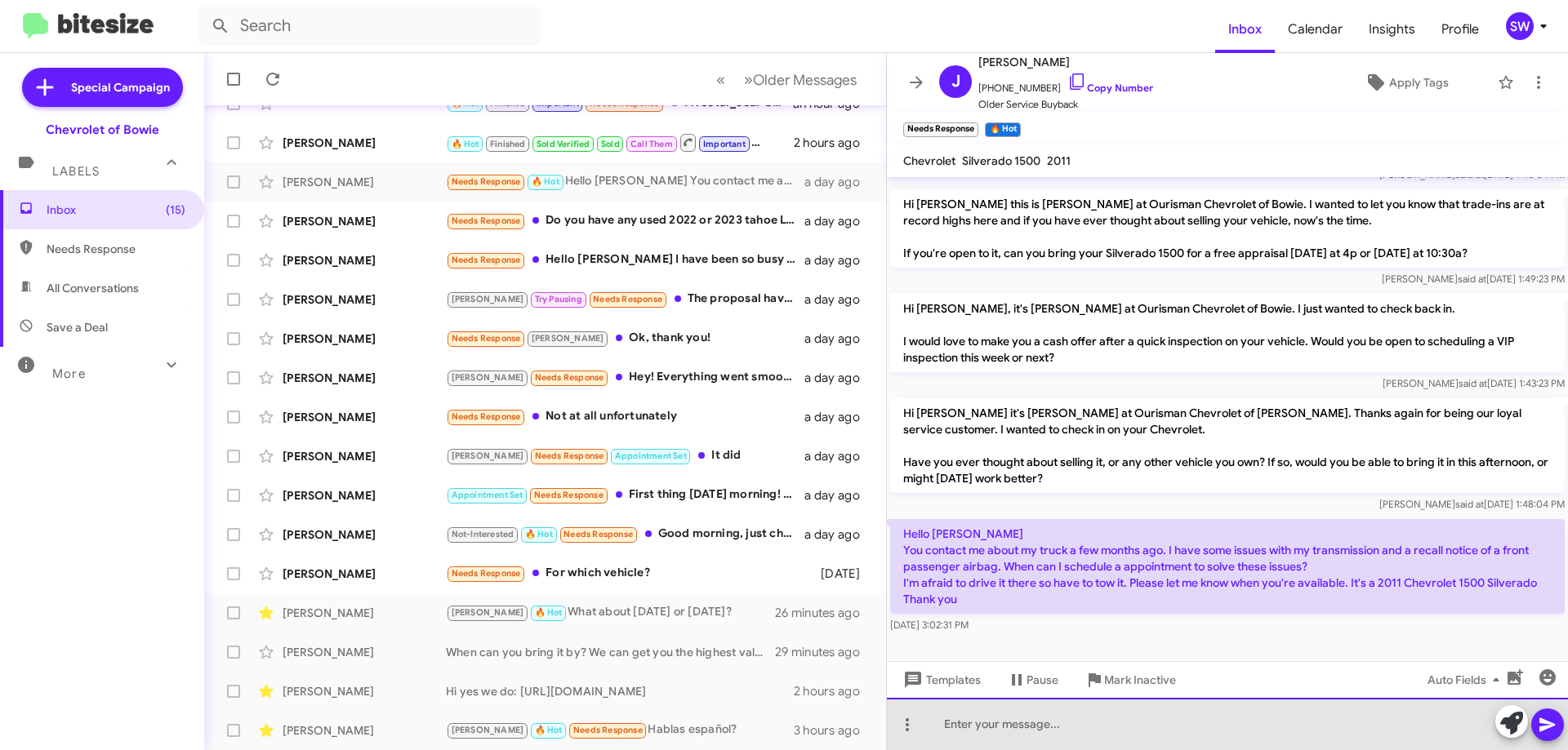
click at [998, 716] on div at bounding box center [1227, 724] width 681 height 52
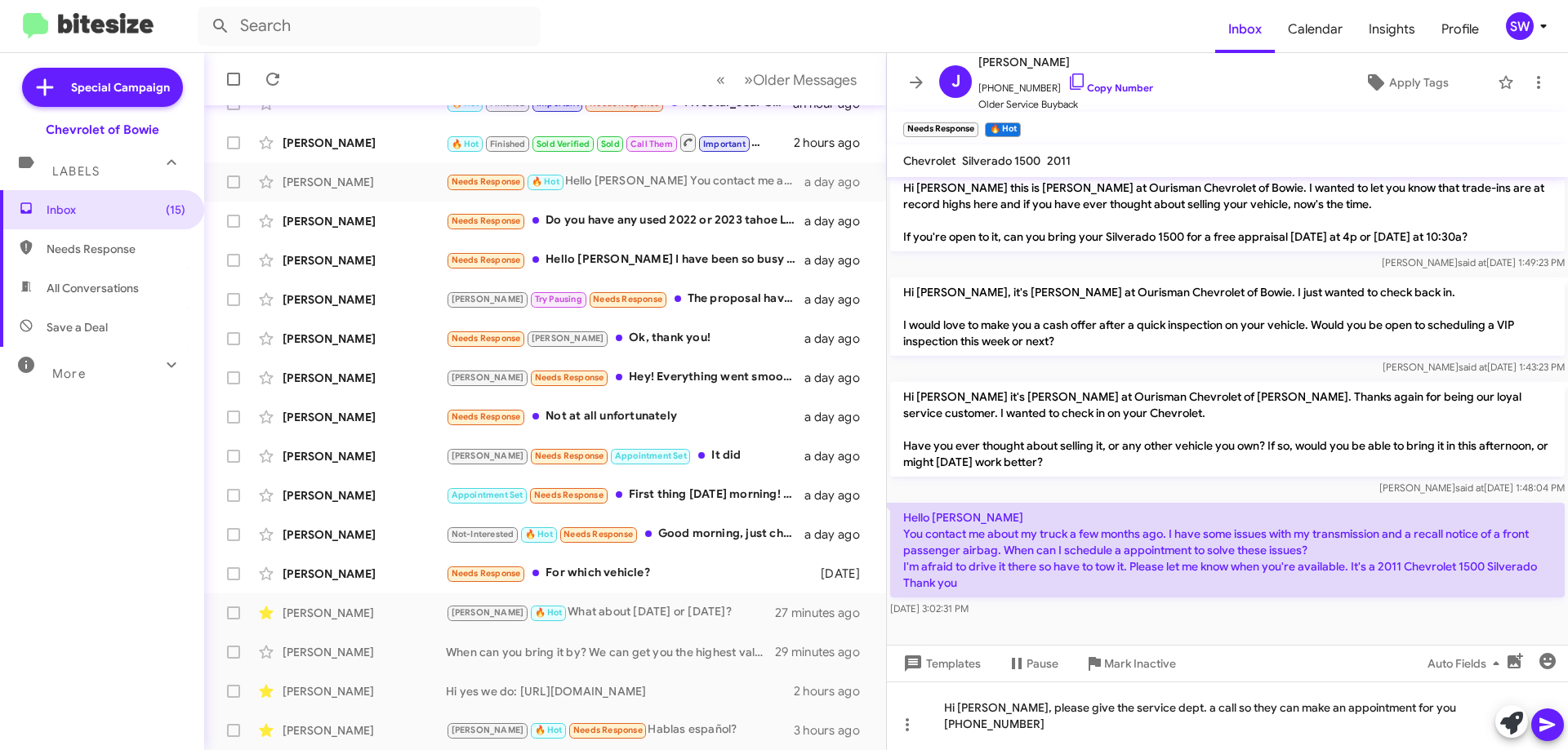
click at [1539, 726] on icon at bounding box center [1547, 725] width 19 height 19
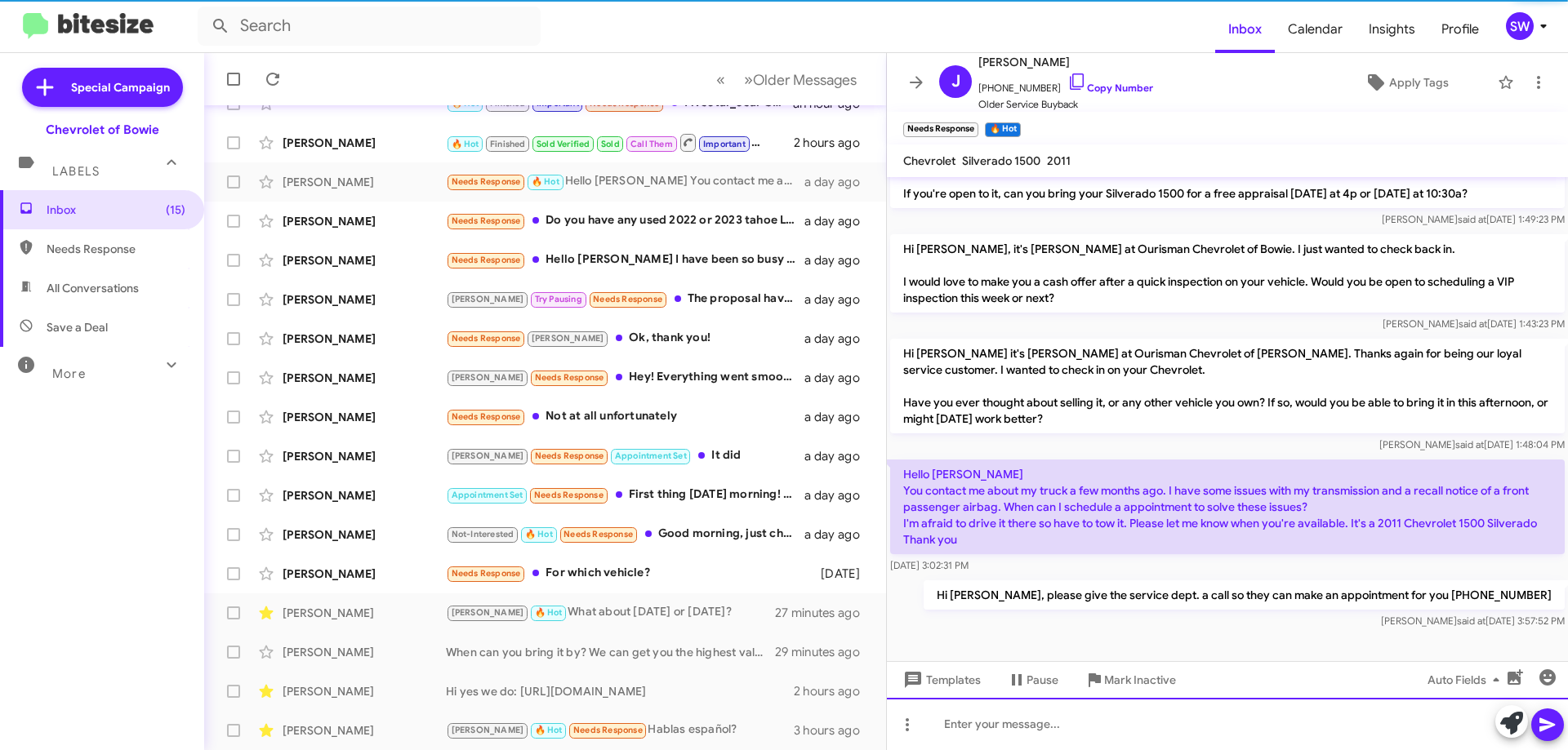
scroll to position [308, 0]
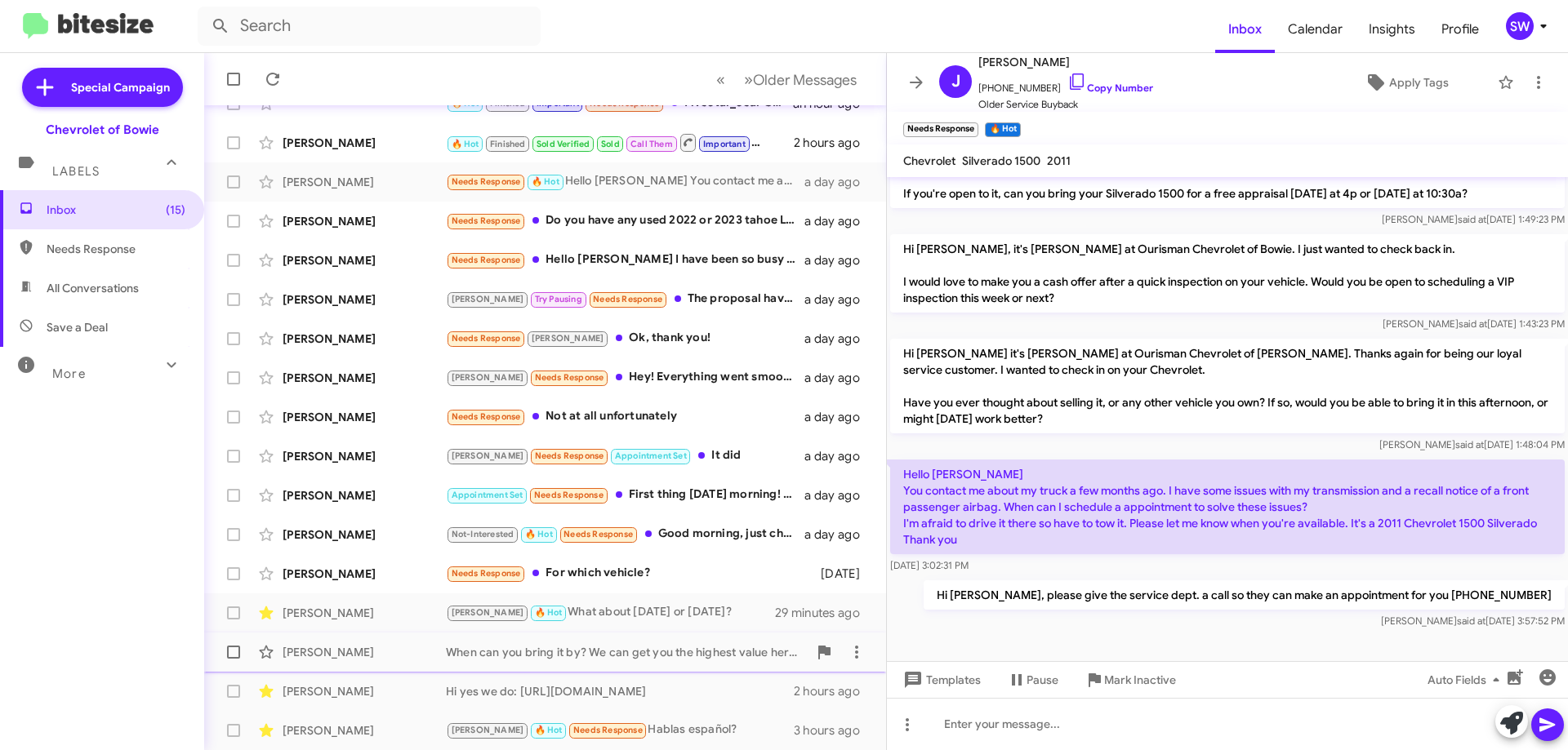
drag, startPoint x: 1107, startPoint y: 673, endPoint x: 1110, endPoint y: 647, distance: 26.2
click at [1114, 669] on span "Mark Inactive" at bounding box center [1140, 680] width 72 height 29
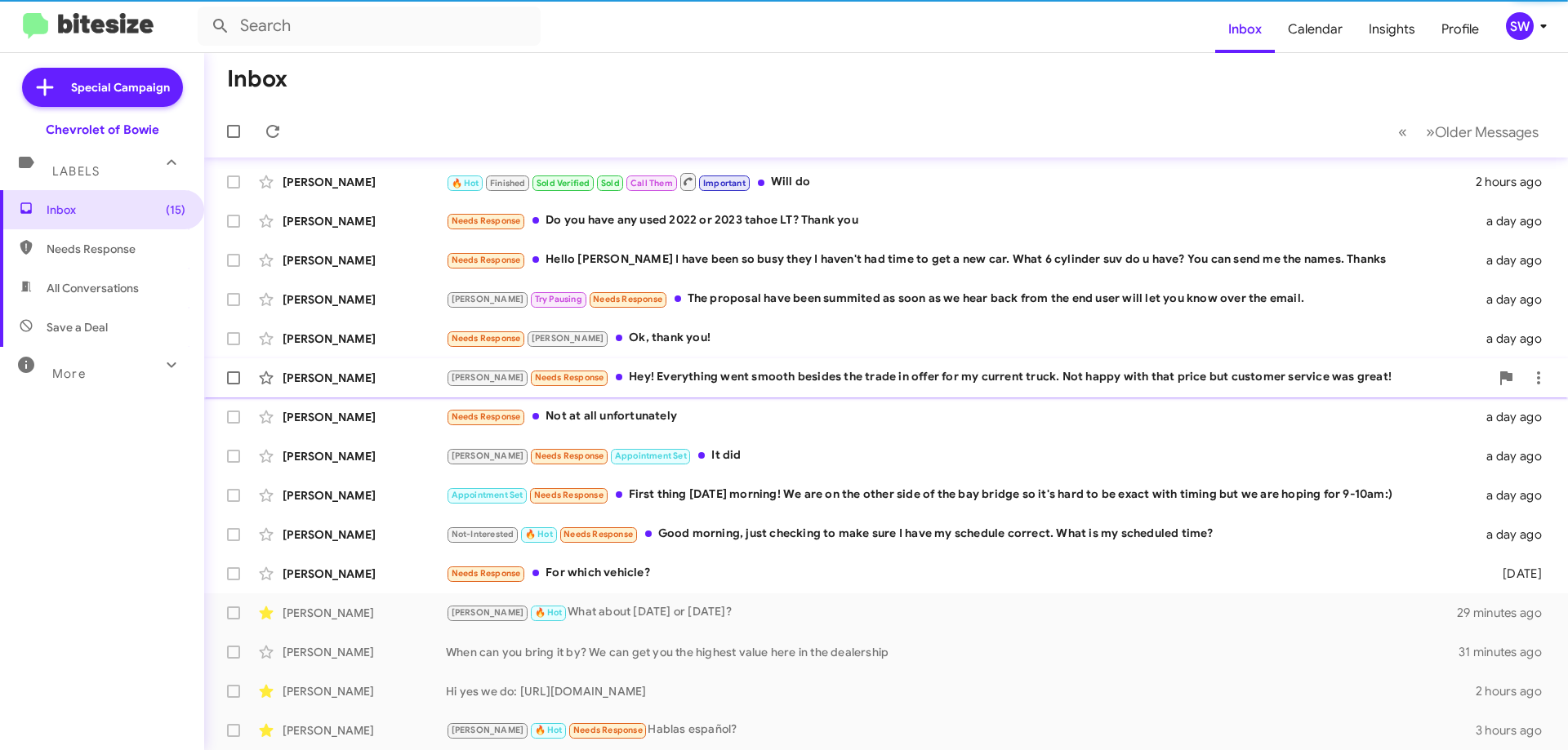
scroll to position [158, 0]
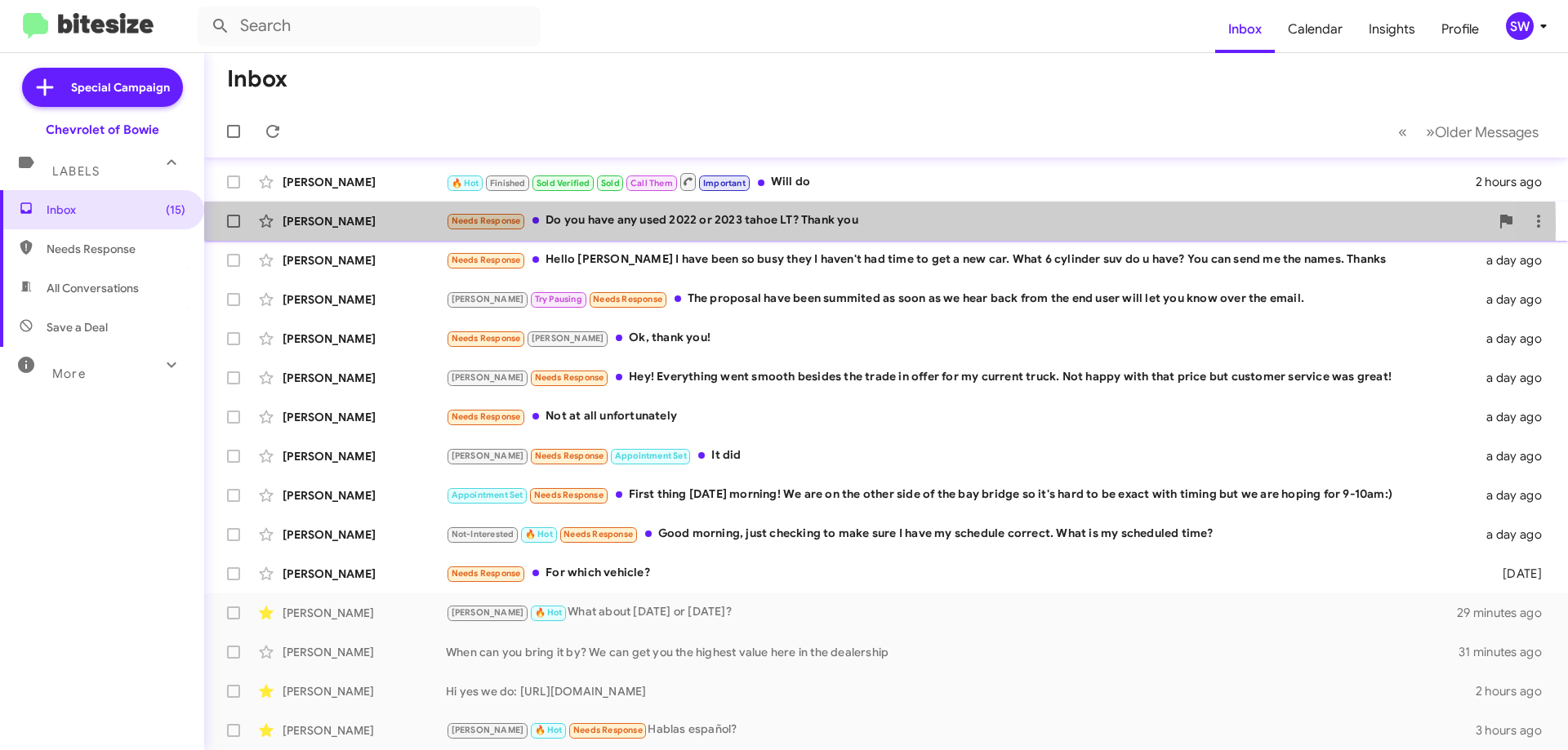
drag, startPoint x: 705, startPoint y: 227, endPoint x: 773, endPoint y: 225, distance: 68.0
click at [711, 224] on div "Needs Response Do you have any used 2022 or 2023 tahoe LT? Thank you" at bounding box center [967, 220] width 1043 height 18
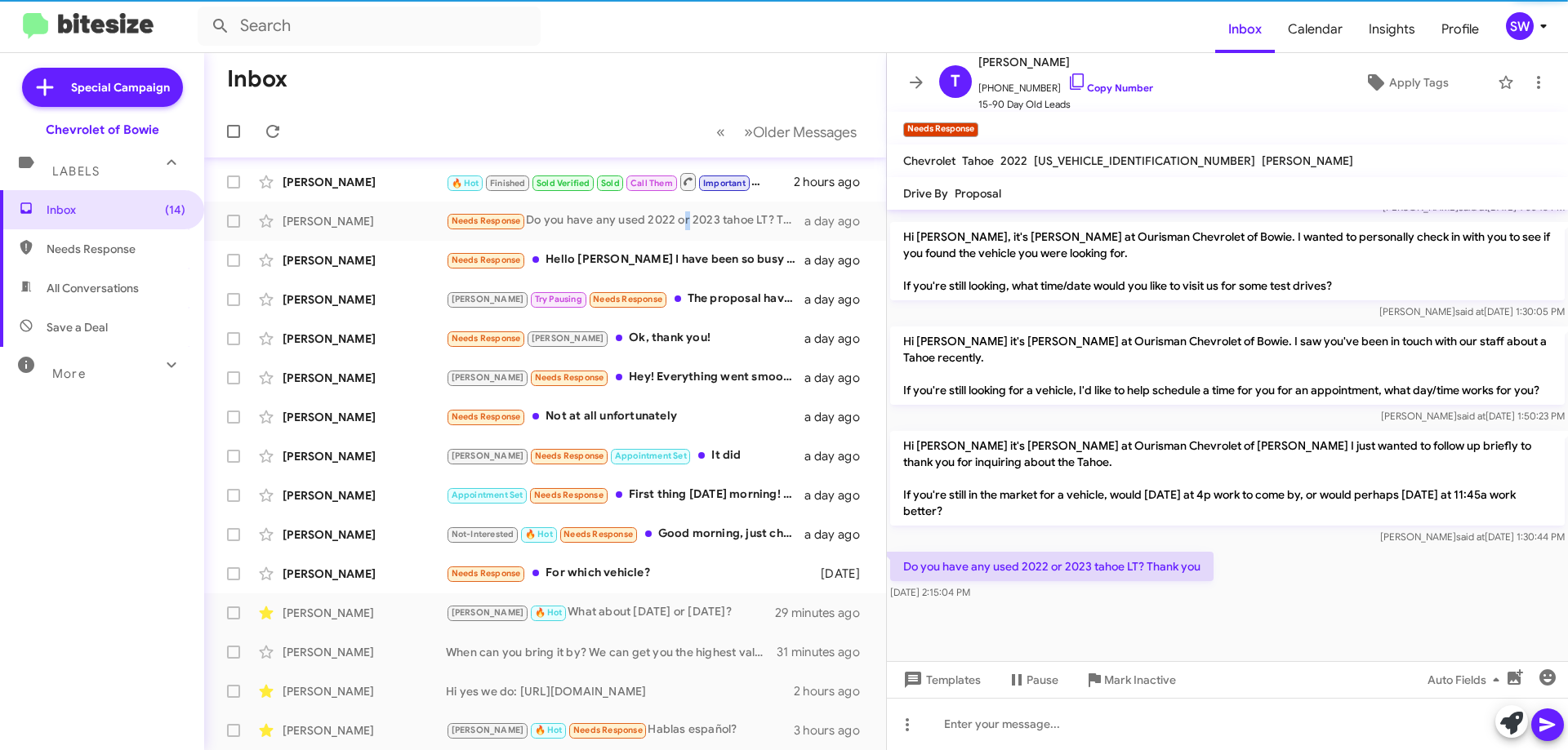
scroll to position [1035, 0]
drag, startPoint x: 958, startPoint y: 567, endPoint x: 1102, endPoint y: 564, distance: 144.0
click at [1102, 564] on p "Do you have any used 2022 or 2023 tahoe LT? Thank you" at bounding box center [1051, 566] width 323 height 29
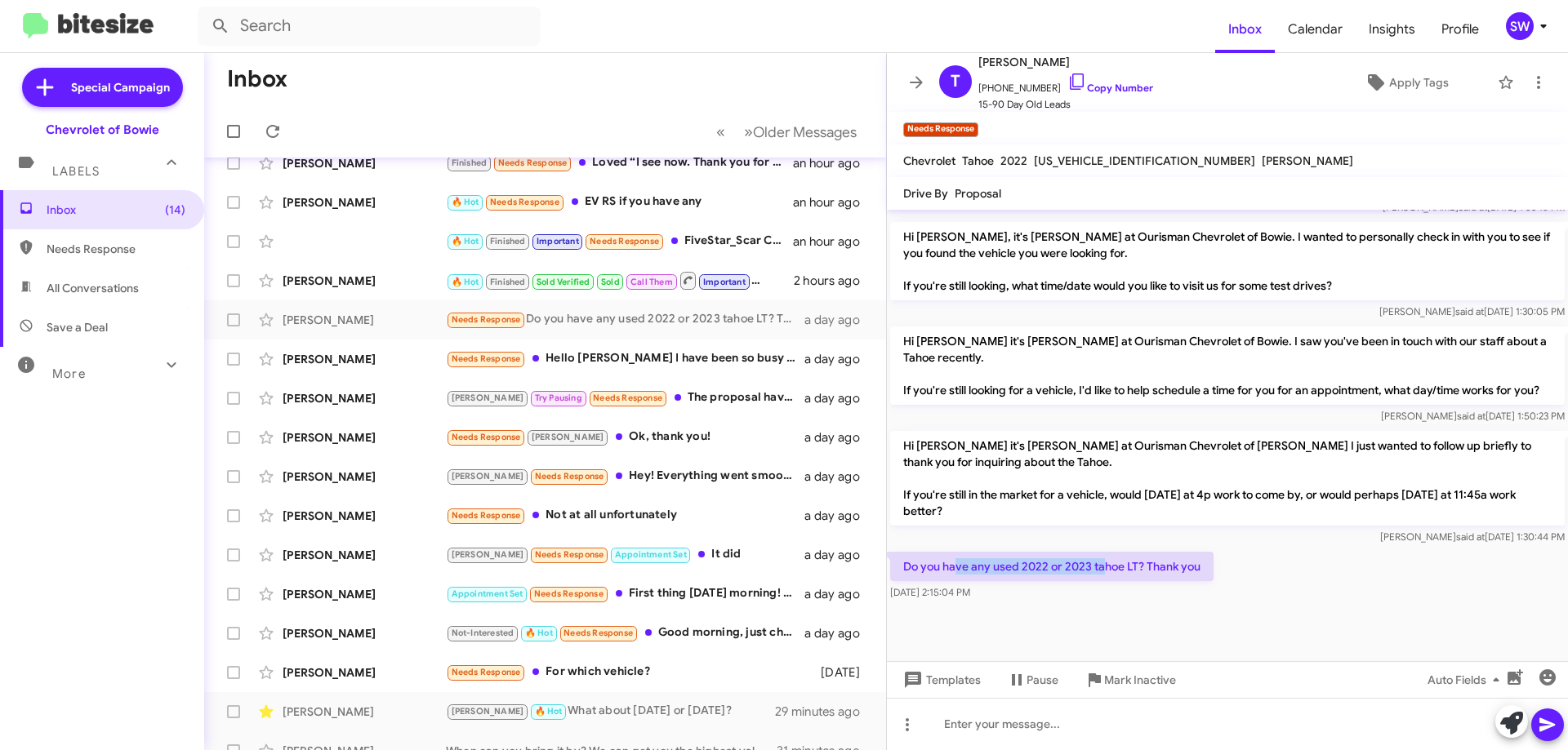
scroll to position [0, 0]
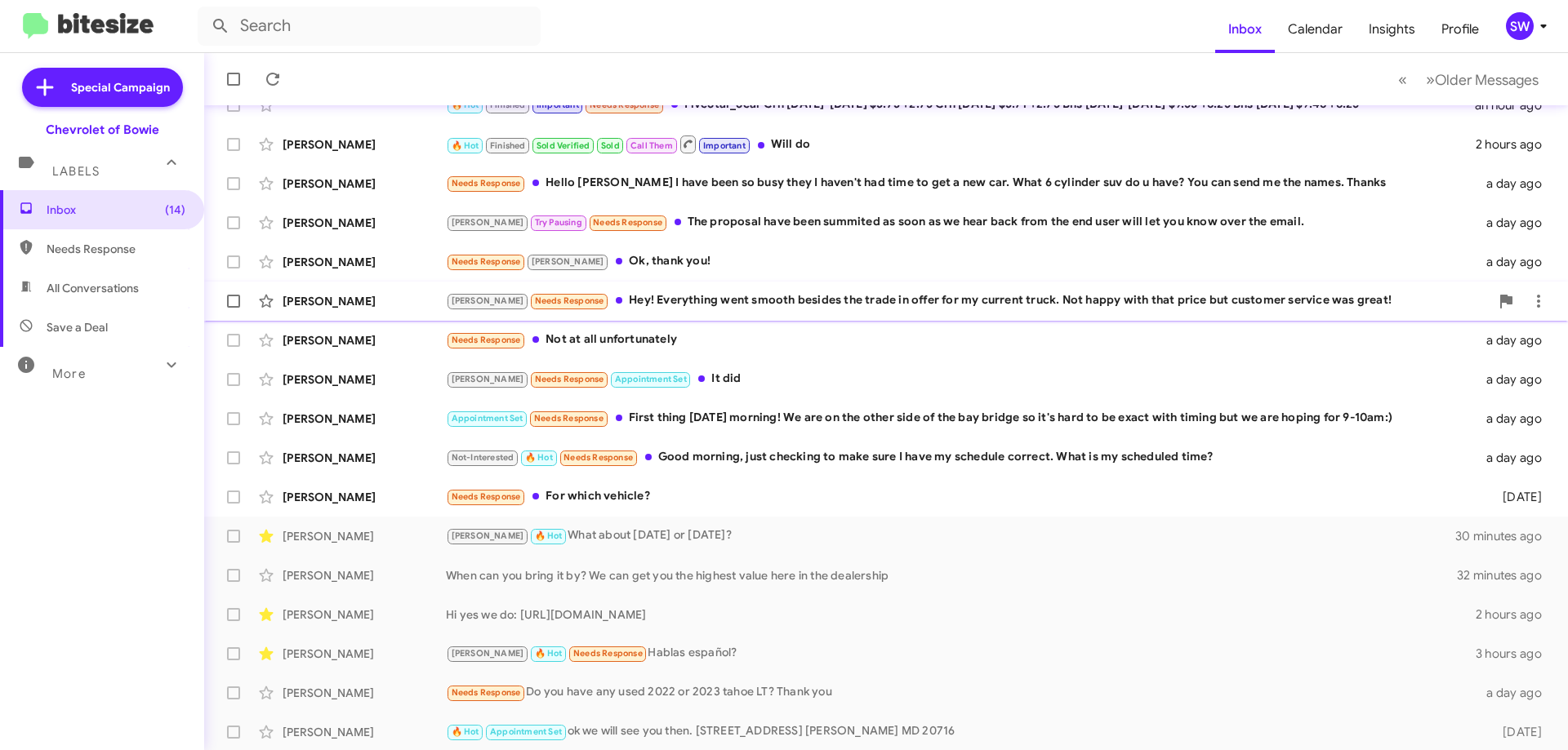
scroll to position [198, 0]
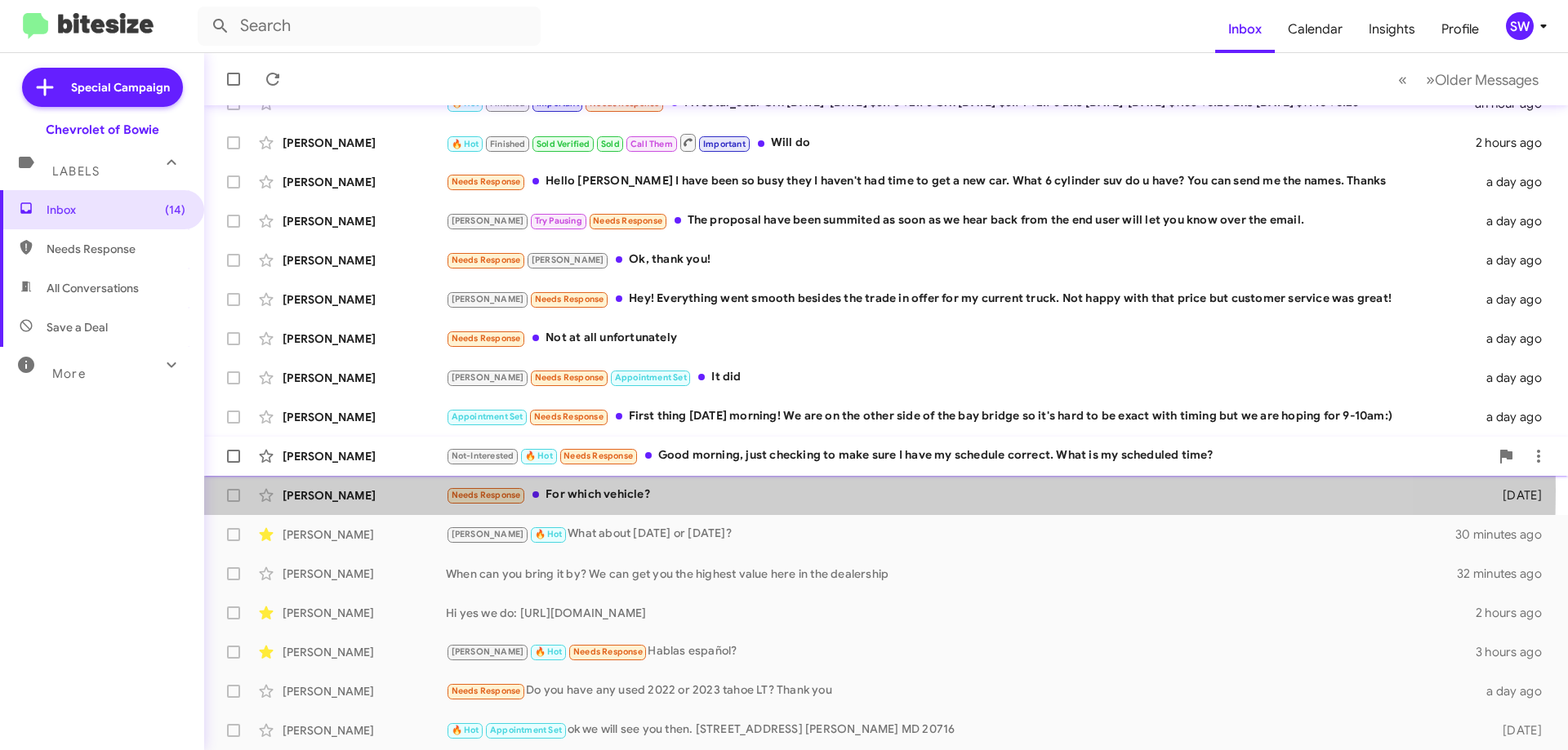
drag, startPoint x: 654, startPoint y: 491, endPoint x: 718, endPoint y: 469, distance: 67.7
click at [657, 489] on div "Needs Response For which vehicle?" at bounding box center [960, 495] width 1030 height 18
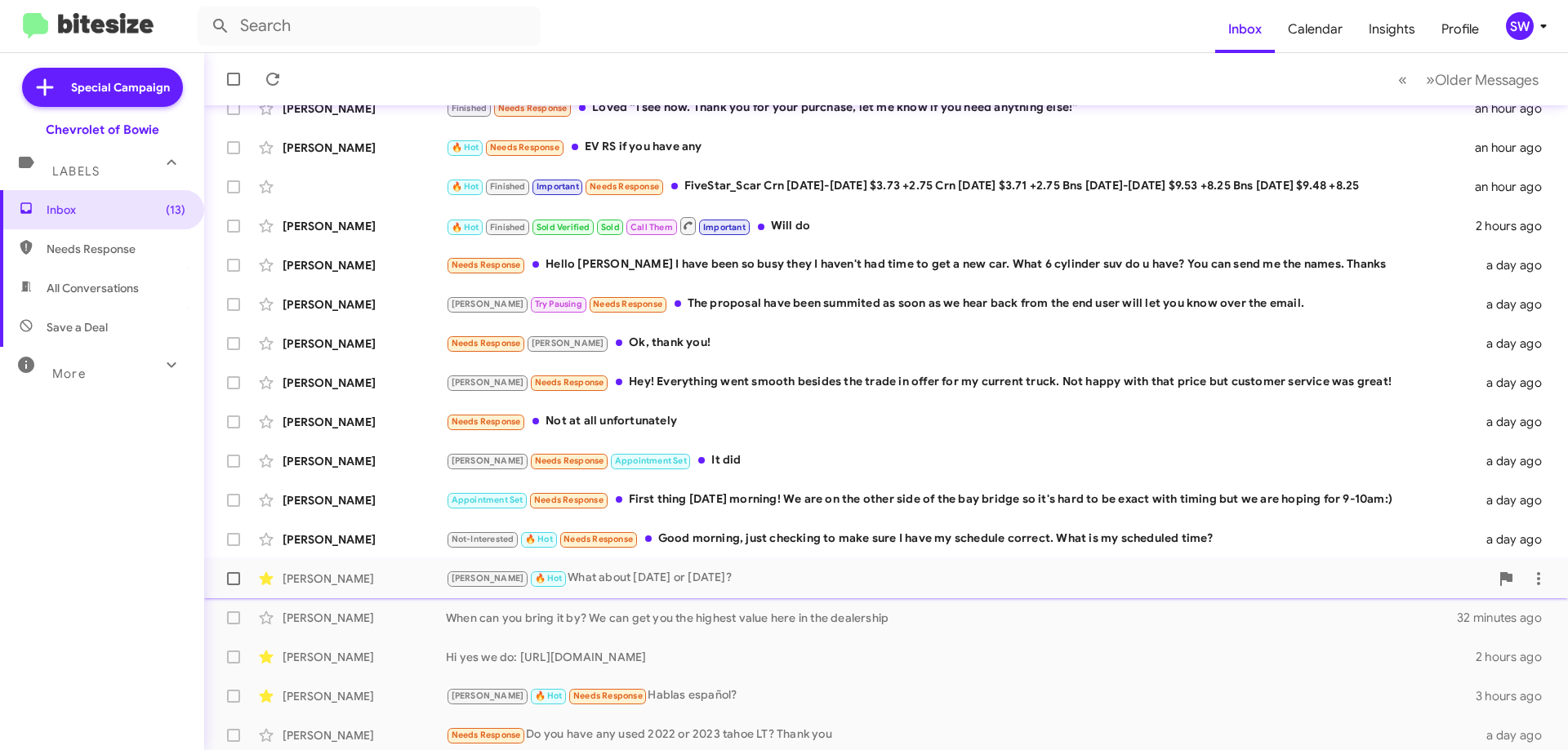
scroll to position [198, 0]
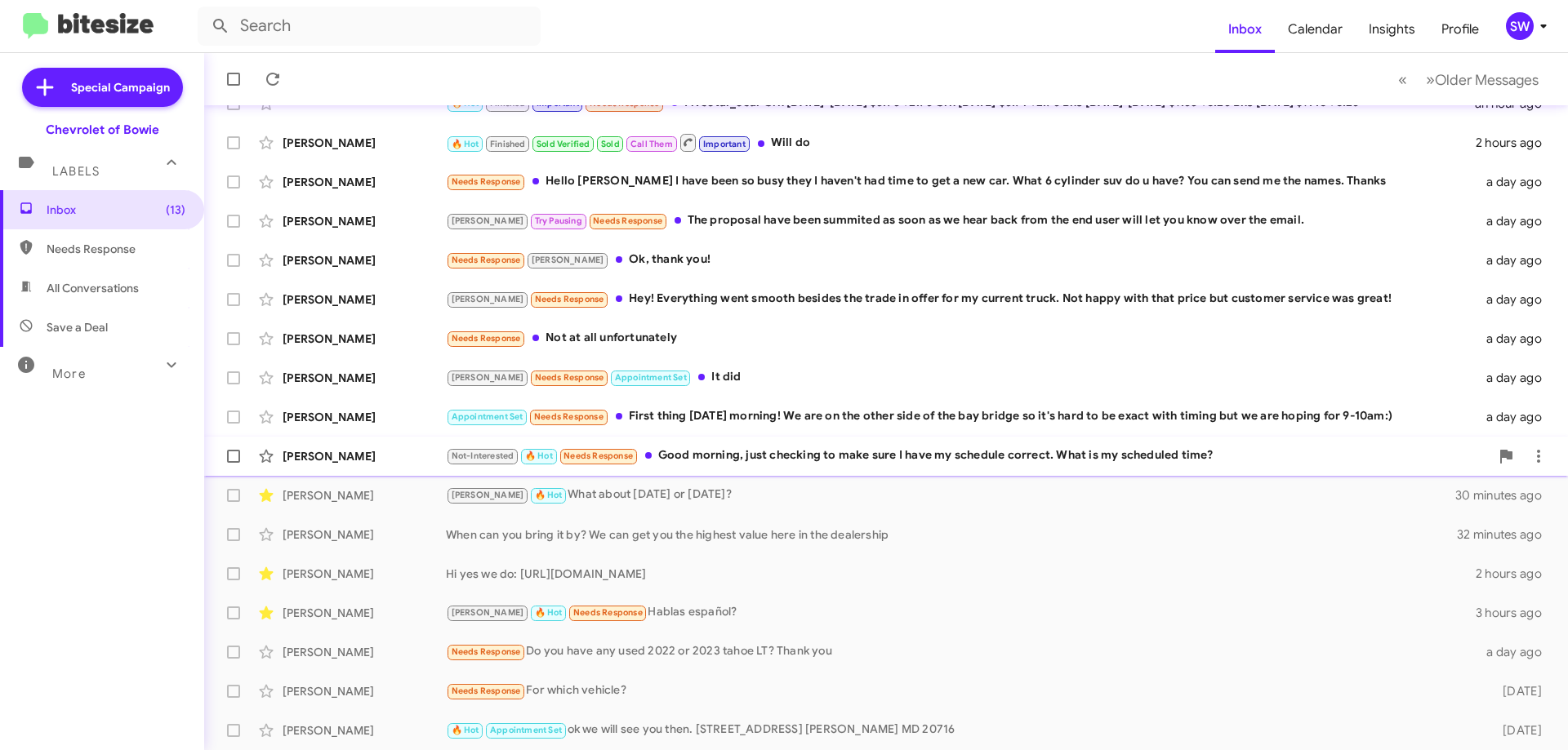
drag, startPoint x: 728, startPoint y: 454, endPoint x: 892, endPoint y: 442, distance: 164.4
click at [730, 454] on div "Not-Interested 🔥 Hot Needs Response Good morning, just checking to make sure I …" at bounding box center [967, 455] width 1043 height 18
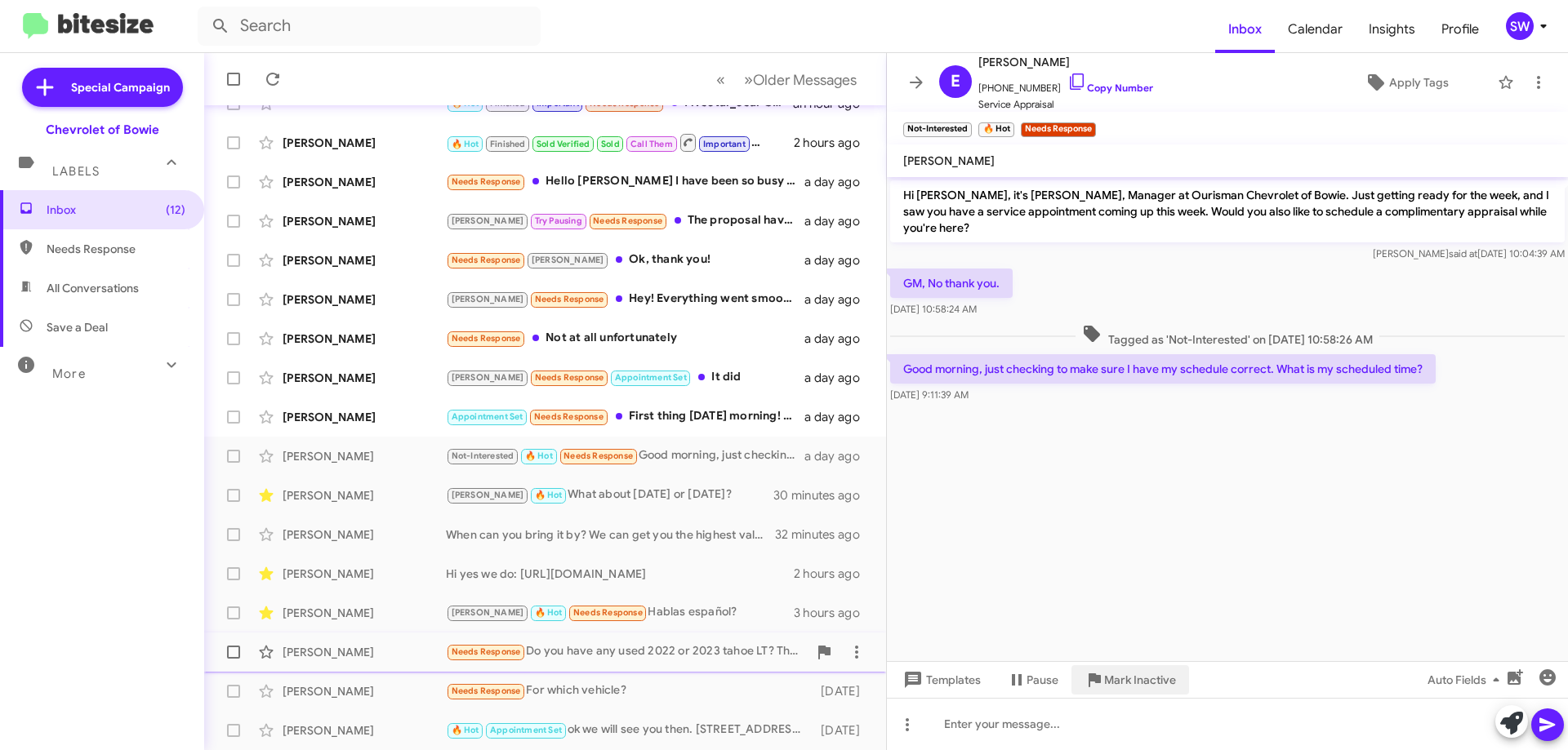
drag, startPoint x: 1109, startPoint y: 689, endPoint x: 1120, endPoint y: 656, distance: 34.8
click at [1110, 683] on span "Mark Inactive" at bounding box center [1140, 680] width 72 height 29
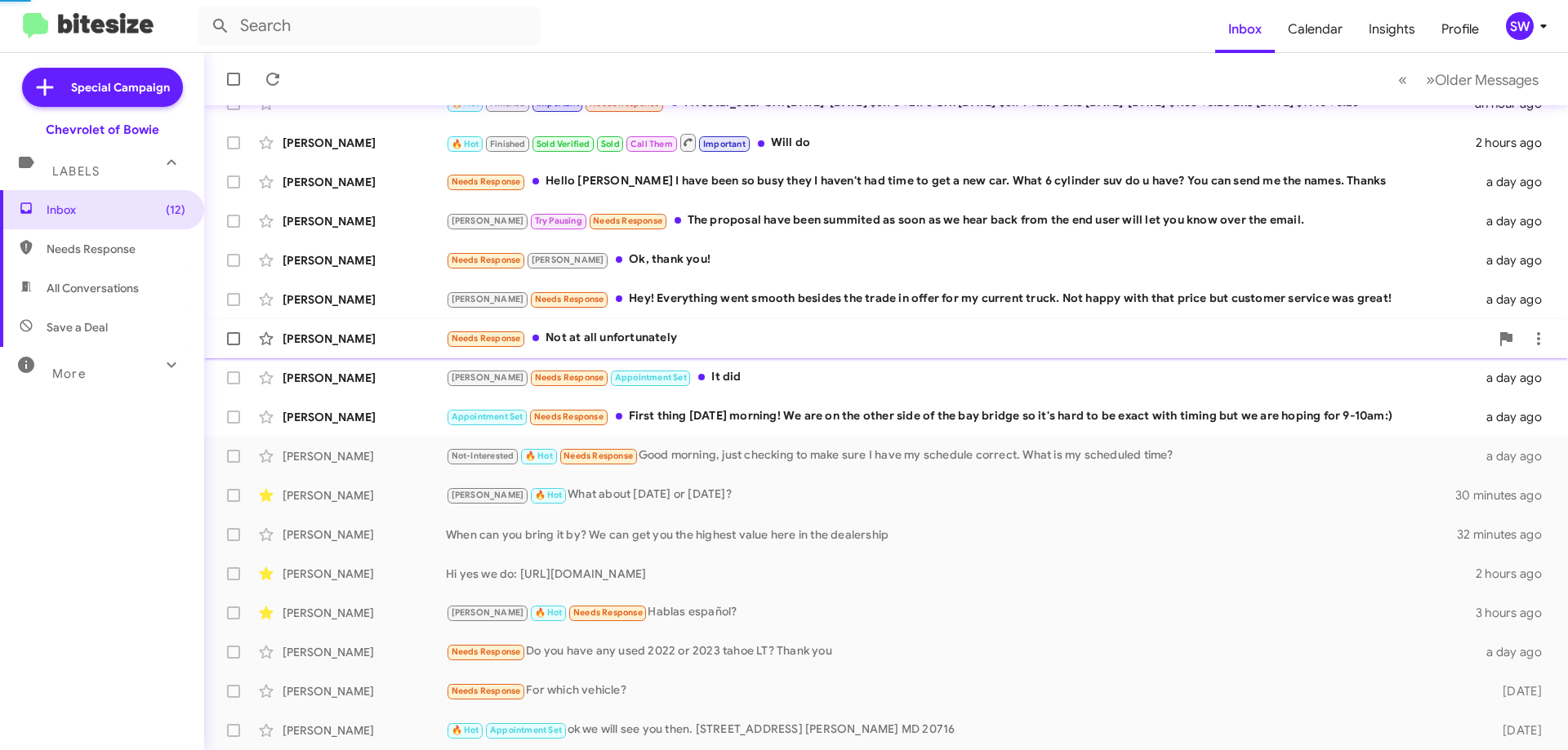
scroll to position [158, 0]
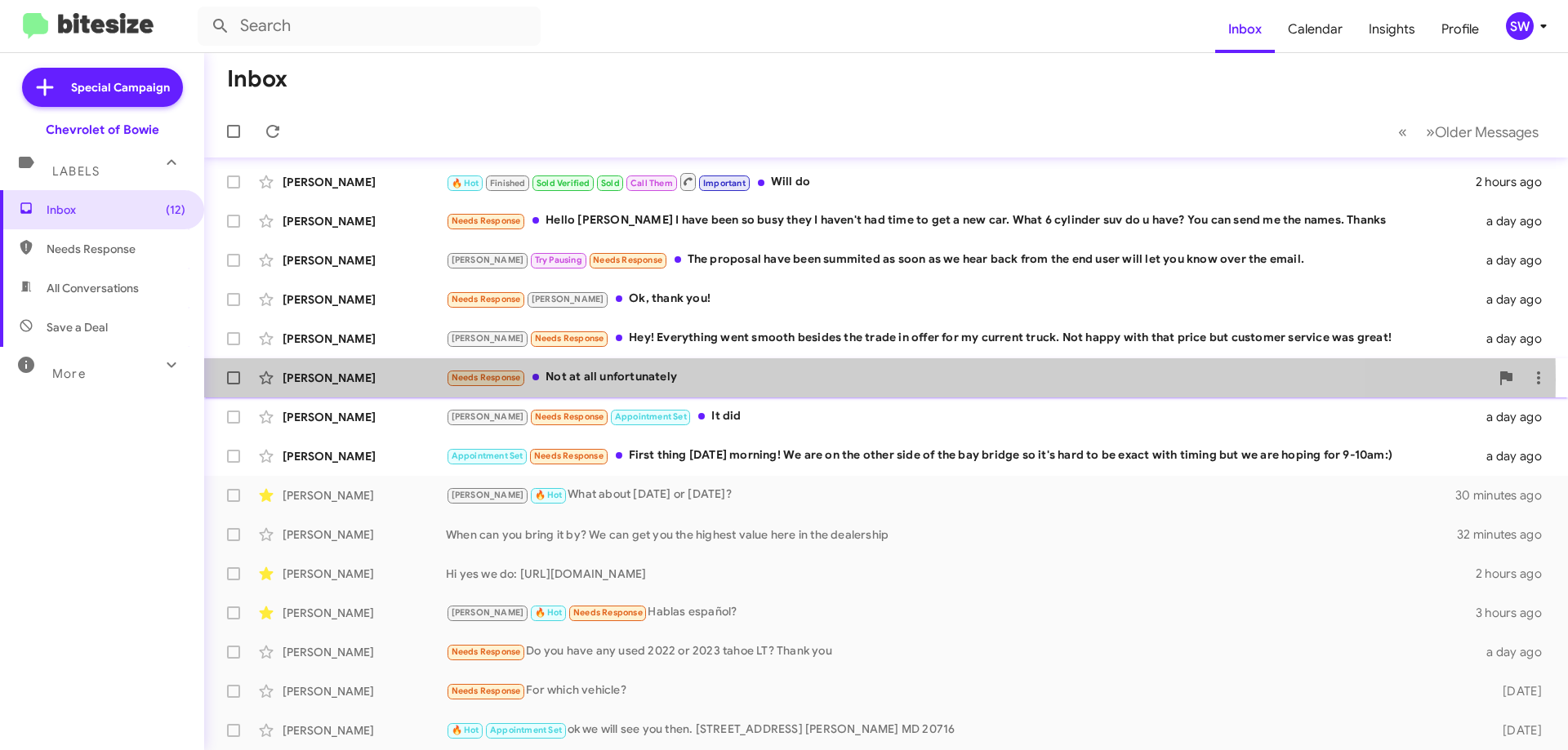
drag, startPoint x: 631, startPoint y: 380, endPoint x: 679, endPoint y: 365, distance: 50.3
click at [635, 378] on div "Needs Response Not at all unfortunately" at bounding box center [967, 377] width 1043 height 18
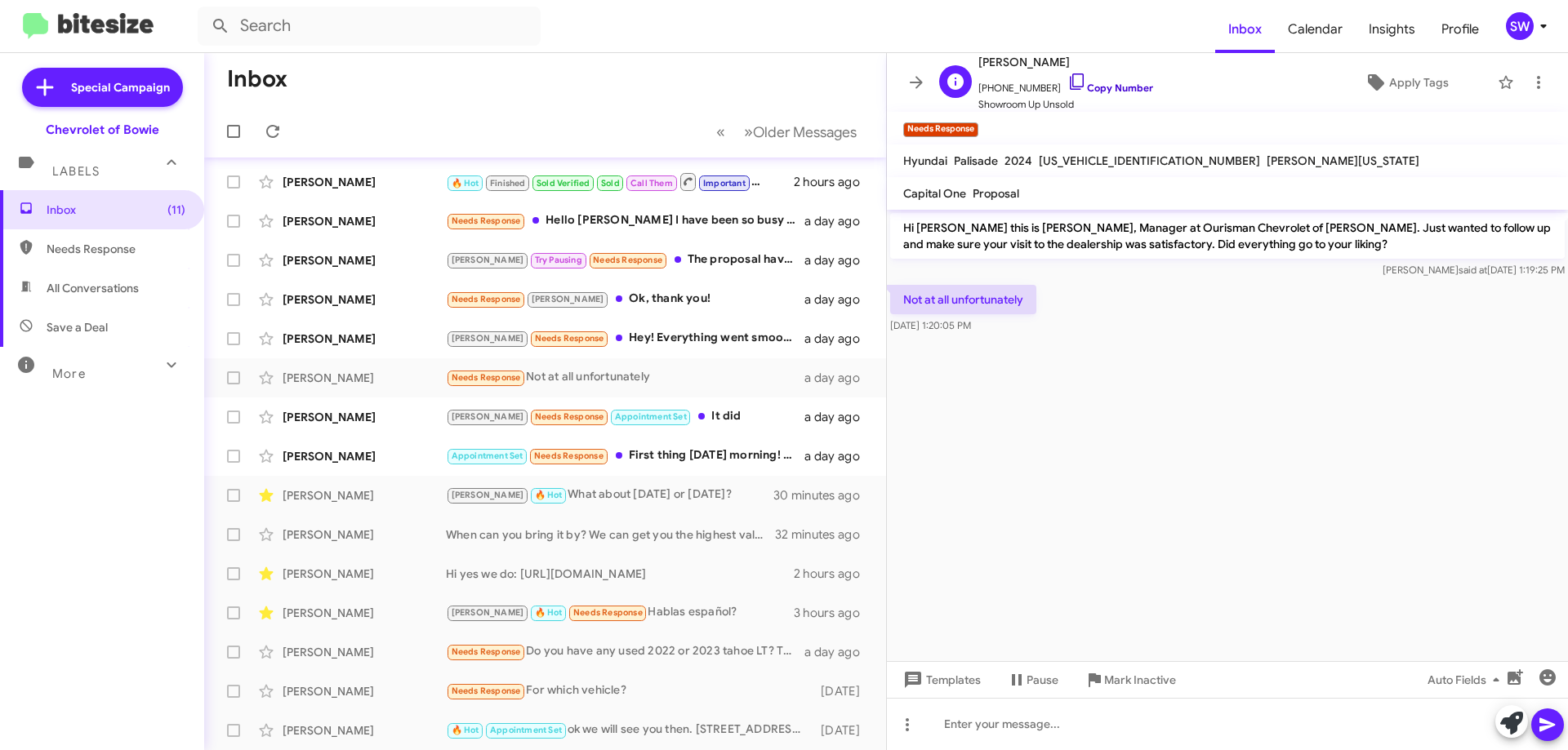
drag, startPoint x: 1062, startPoint y: 79, endPoint x: 1184, endPoint y: 106, distance: 125.0
click at [1068, 80] on icon at bounding box center [1077, 82] width 19 height 19
